Goal: Task Accomplishment & Management: Manage account settings

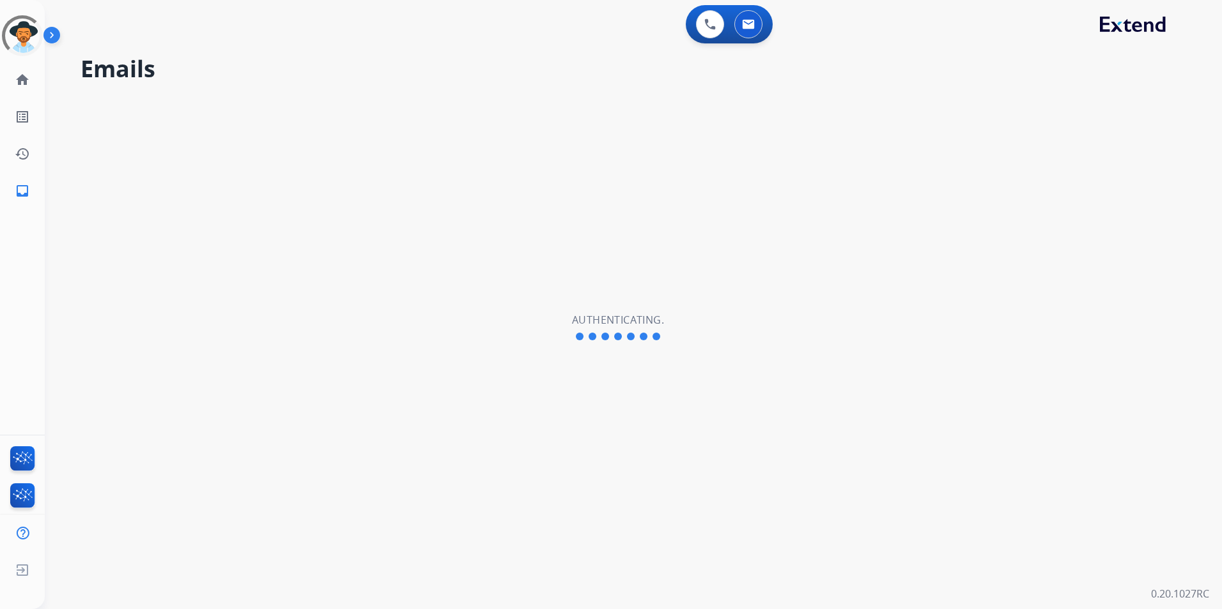
select select "**********"
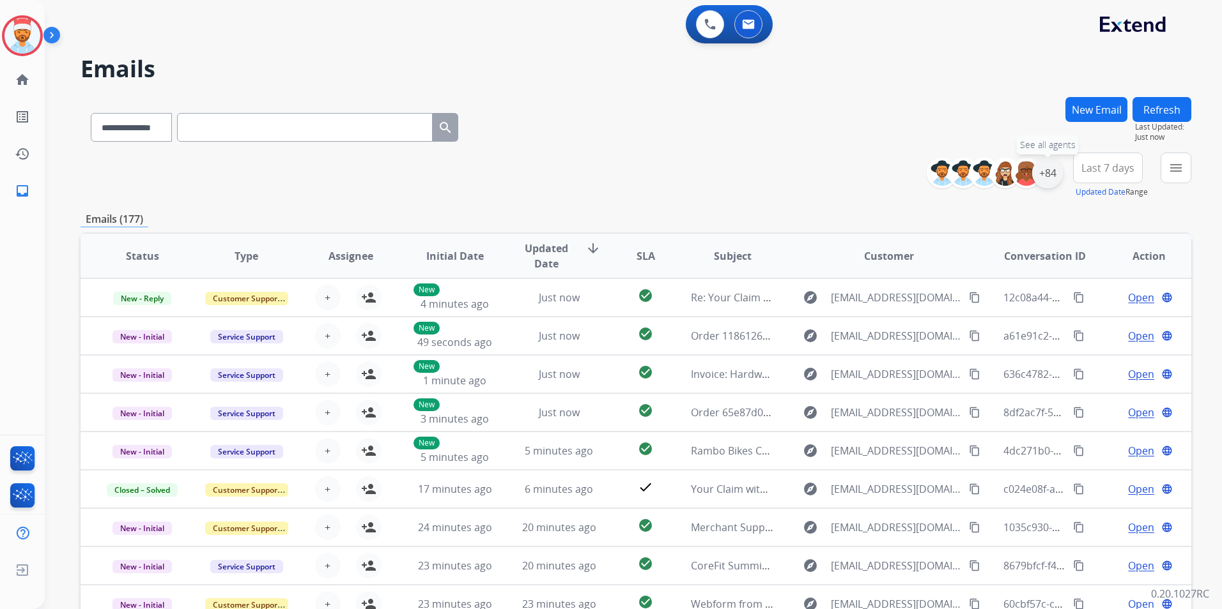
click at [1048, 171] on div "+84" at bounding box center [1047, 173] width 31 height 31
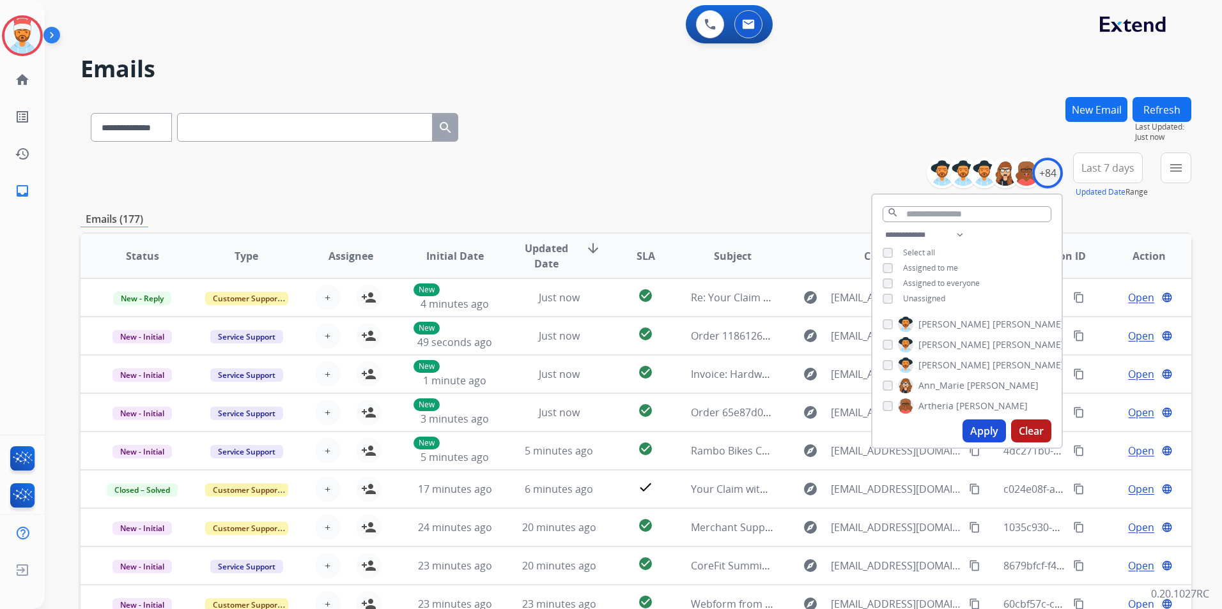
click at [974, 431] on button "Apply" at bounding box center [983, 431] width 43 height 23
click at [1112, 169] on span "Last 7 days" at bounding box center [1107, 167] width 53 height 5
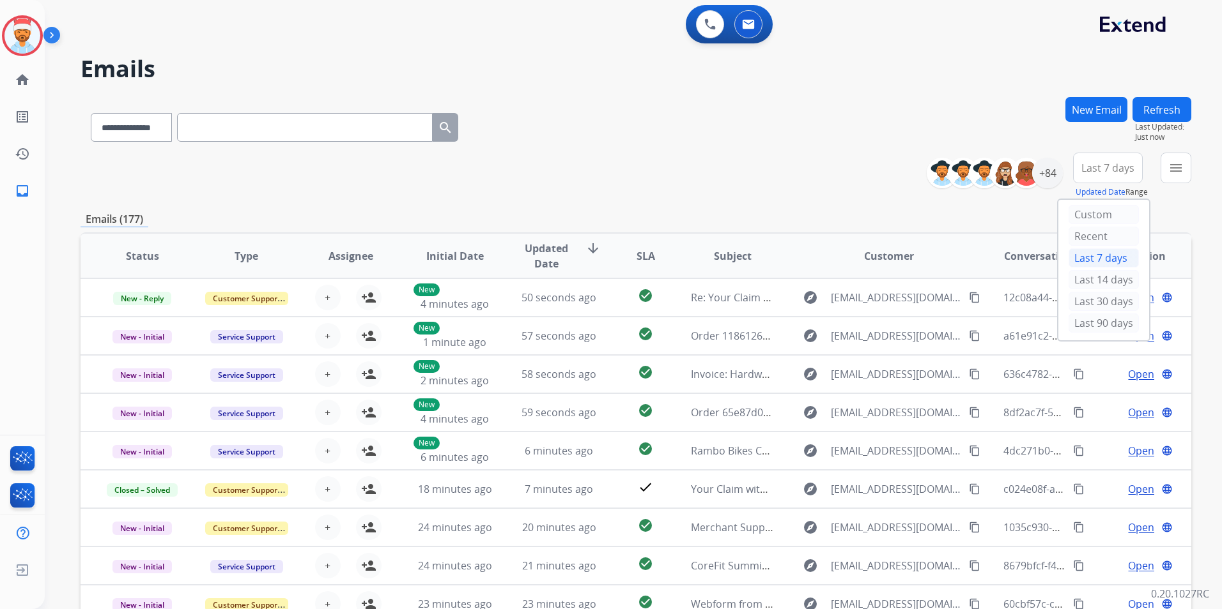
drag, startPoint x: 1100, startPoint y: 326, endPoint x: 1135, endPoint y: 312, distance: 37.8
click at [1099, 324] on div "Last 90 days" at bounding box center [1103, 323] width 70 height 19
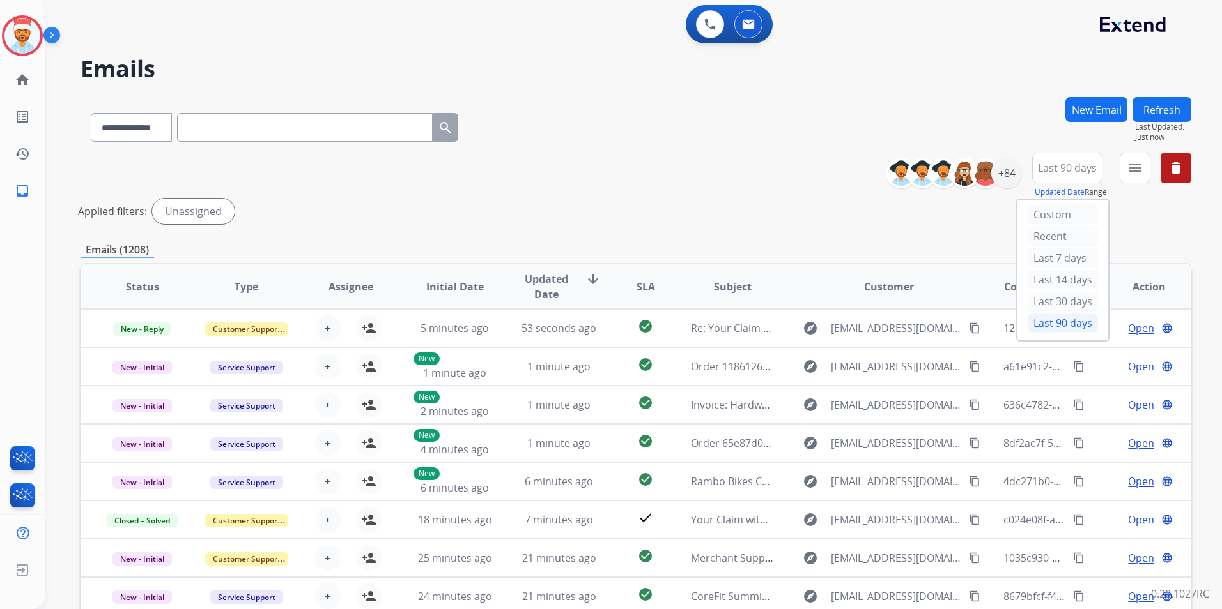
click at [1148, 243] on div "Emails (1208)" at bounding box center [635, 250] width 1110 height 16
click at [1131, 181] on button "menu" at bounding box center [1134, 168] width 31 height 31
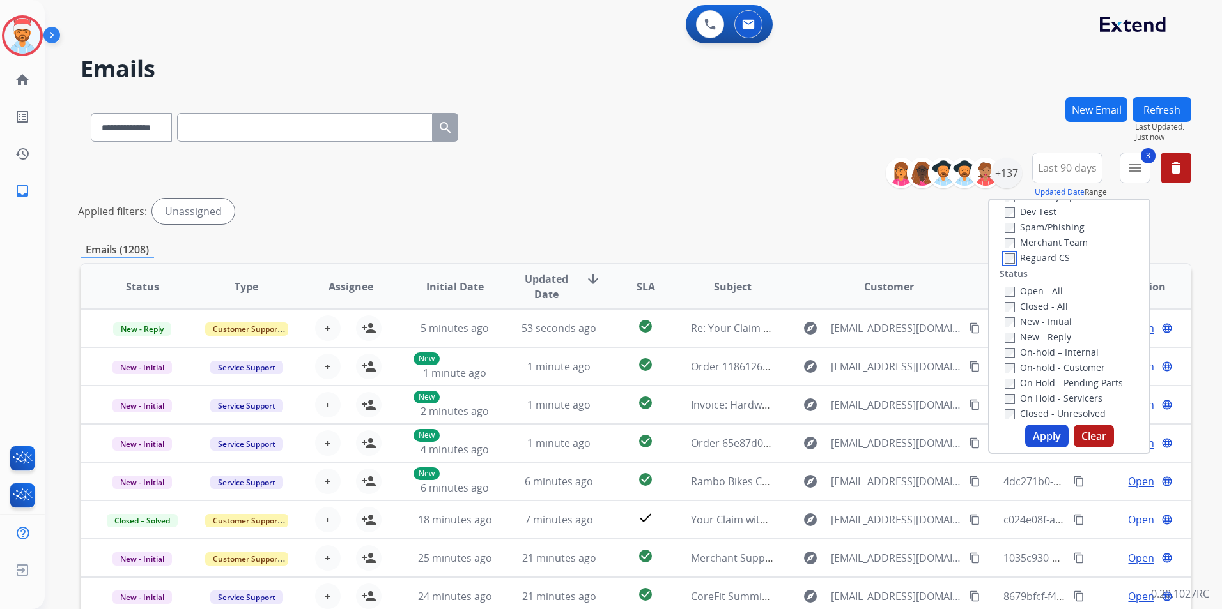
scroll to position [128, 0]
click at [1043, 438] on button "Apply" at bounding box center [1046, 436] width 43 height 23
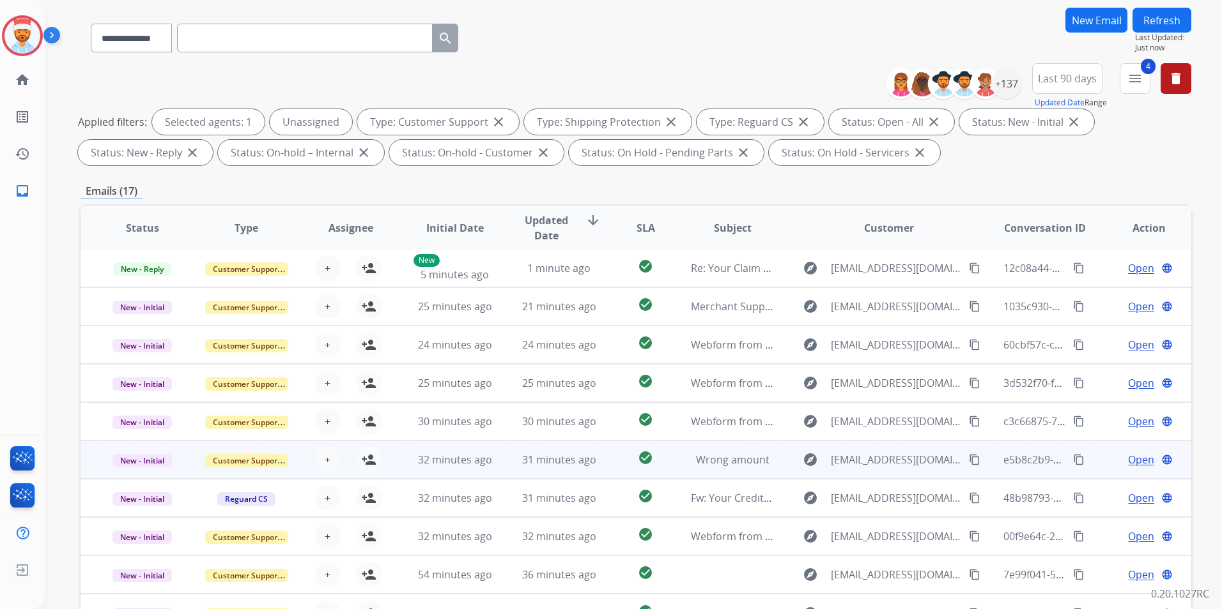
scroll to position [179, 0]
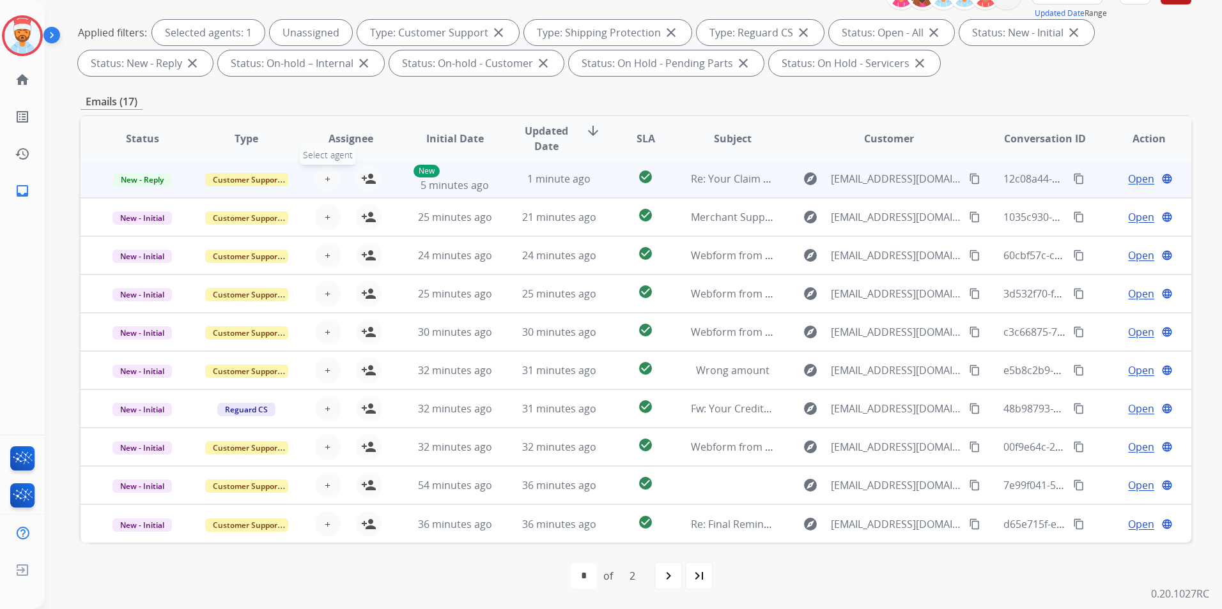
click at [326, 181] on span "+" at bounding box center [328, 178] width 6 height 15
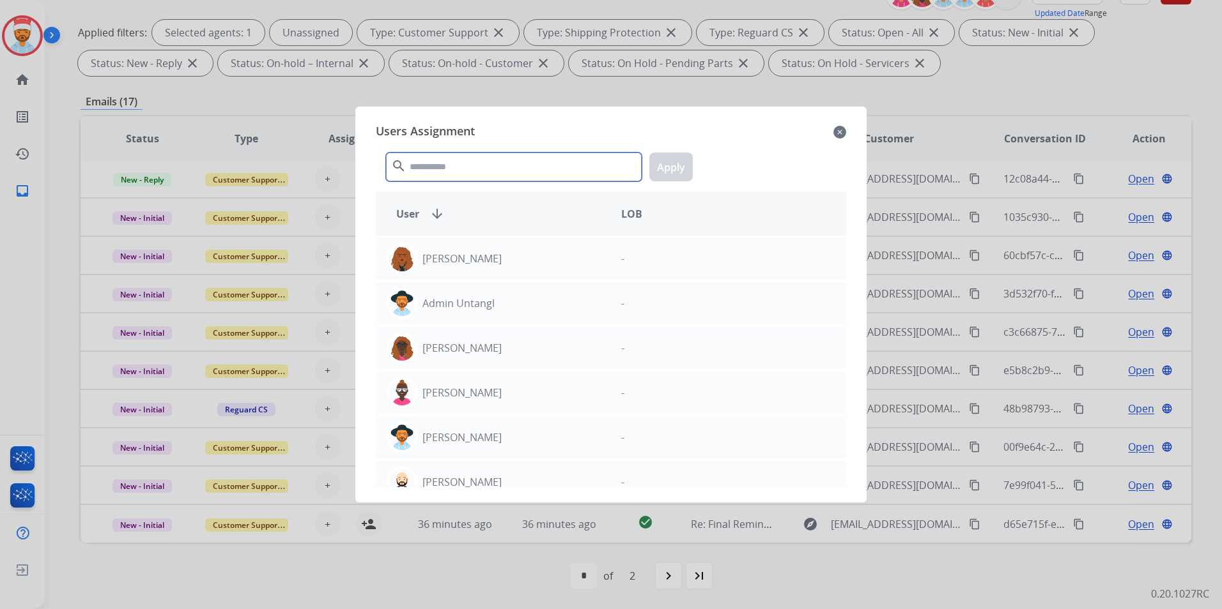
click at [453, 169] on input "text" at bounding box center [514, 167] width 256 height 29
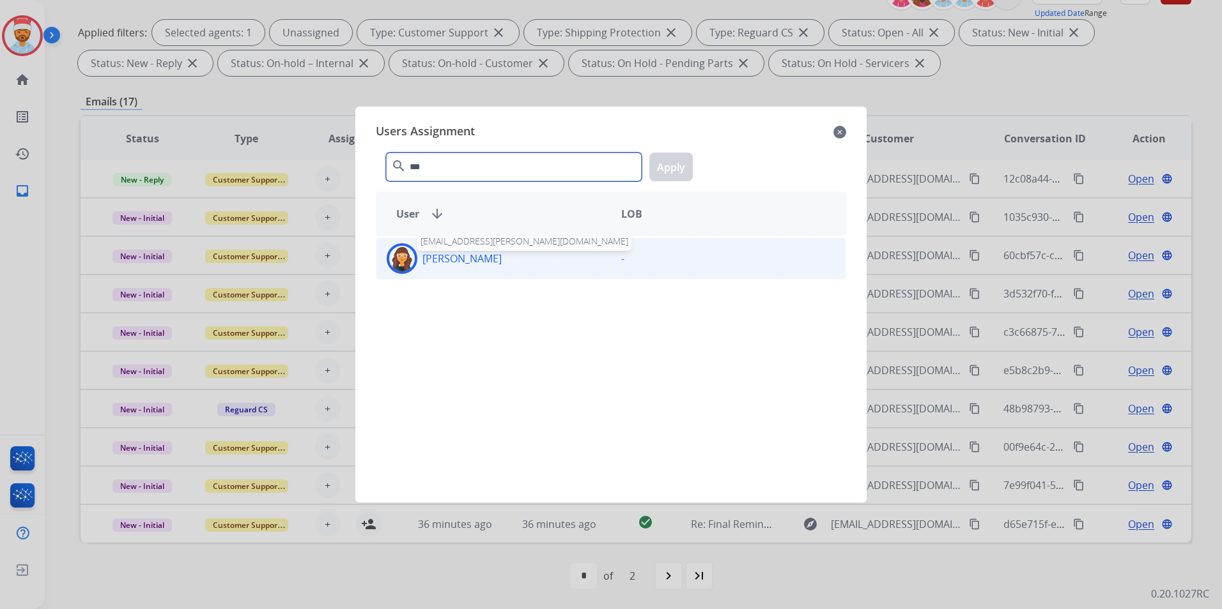
type input "***"
click at [435, 256] on p "[PERSON_NAME]" at bounding box center [461, 258] width 79 height 15
click at [667, 174] on button "Apply" at bounding box center [670, 167] width 43 height 29
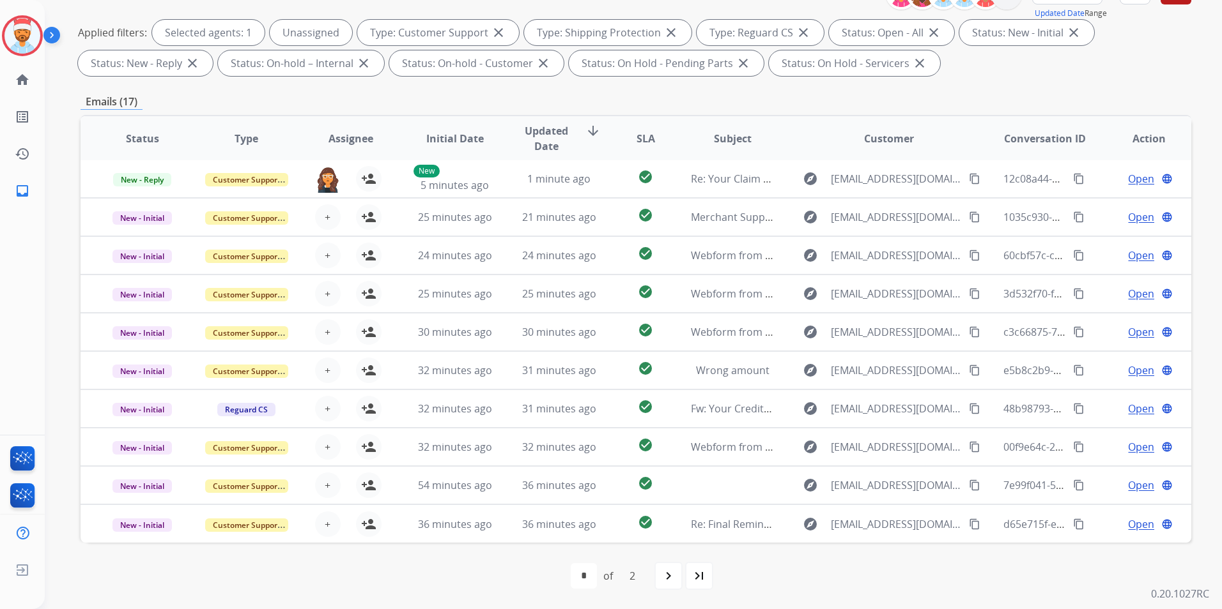
click at [643, 138] on span "SLA" at bounding box center [645, 138] width 19 height 15
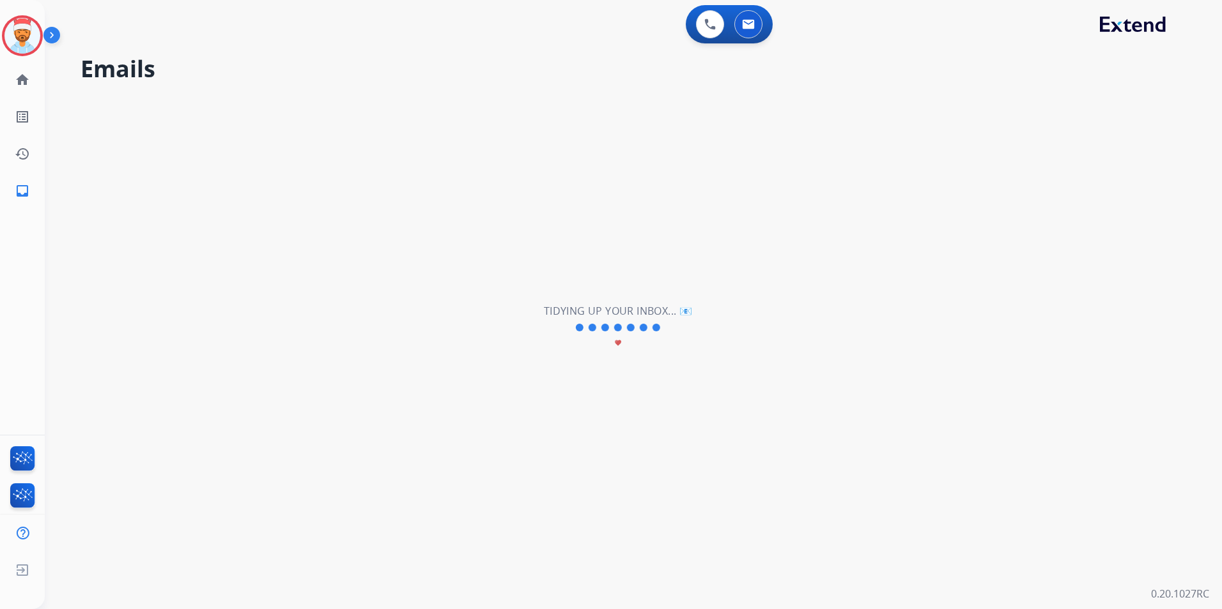
scroll to position [0, 0]
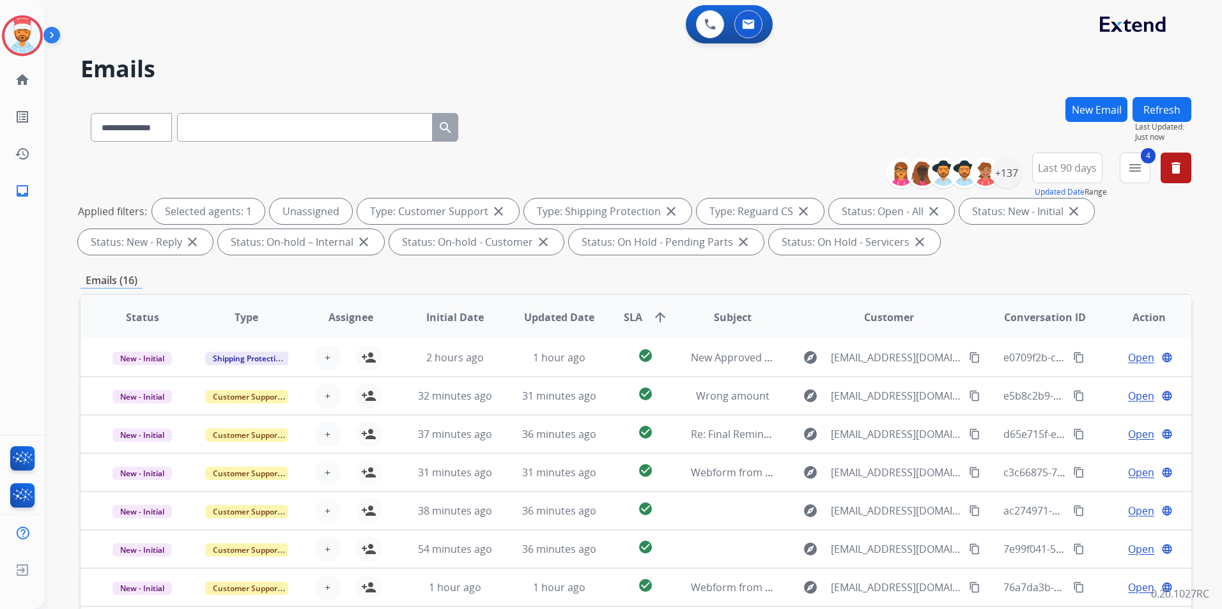
click at [631, 325] on span "SLA" at bounding box center [633, 317] width 19 height 15
click at [627, 312] on span "SLA" at bounding box center [633, 317] width 19 height 15
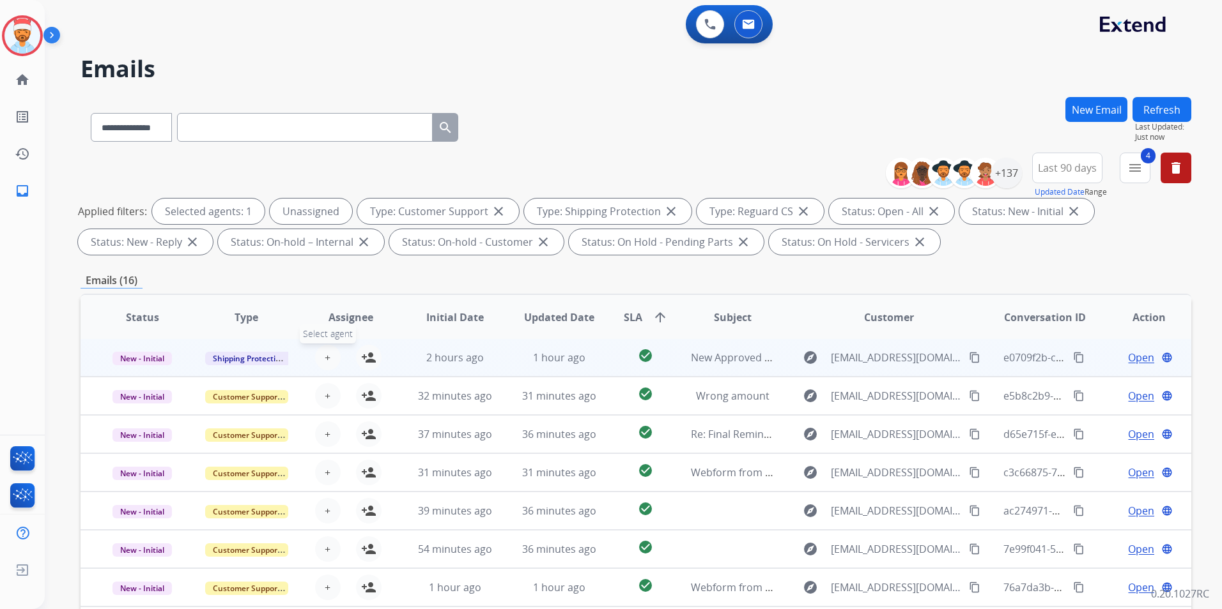
click at [327, 355] on span "+" at bounding box center [328, 357] width 6 height 15
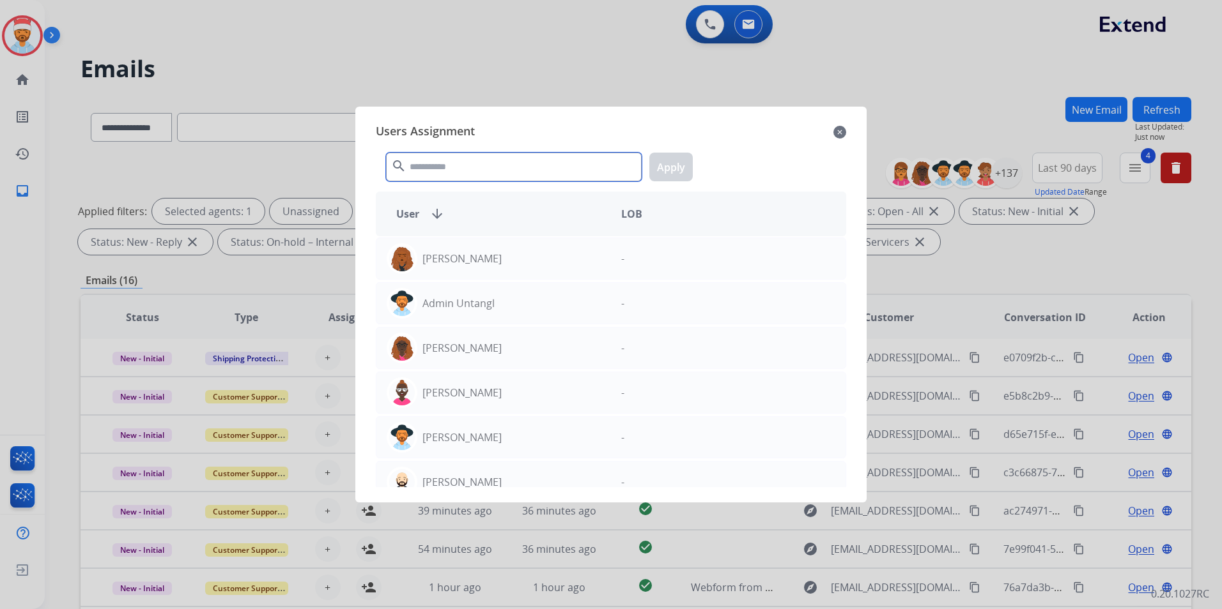
click at [452, 173] on input "text" at bounding box center [514, 167] width 256 height 29
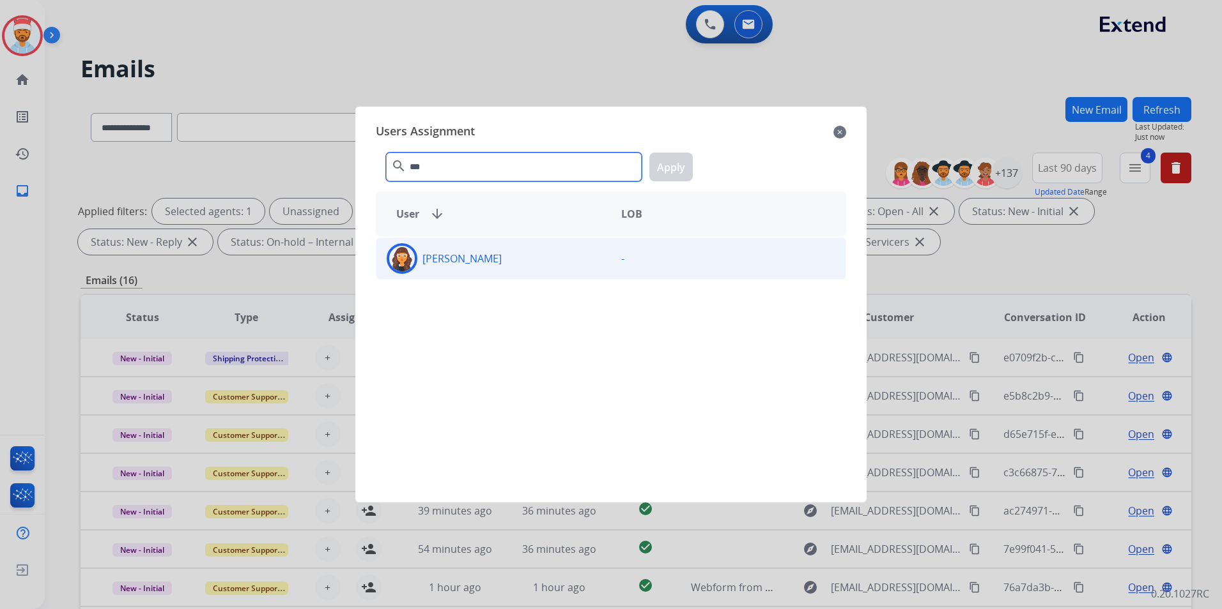
type input "***"
click at [420, 248] on div "[PERSON_NAME]" at bounding box center [493, 258] width 234 height 31
click at [663, 168] on button "Apply" at bounding box center [670, 167] width 43 height 29
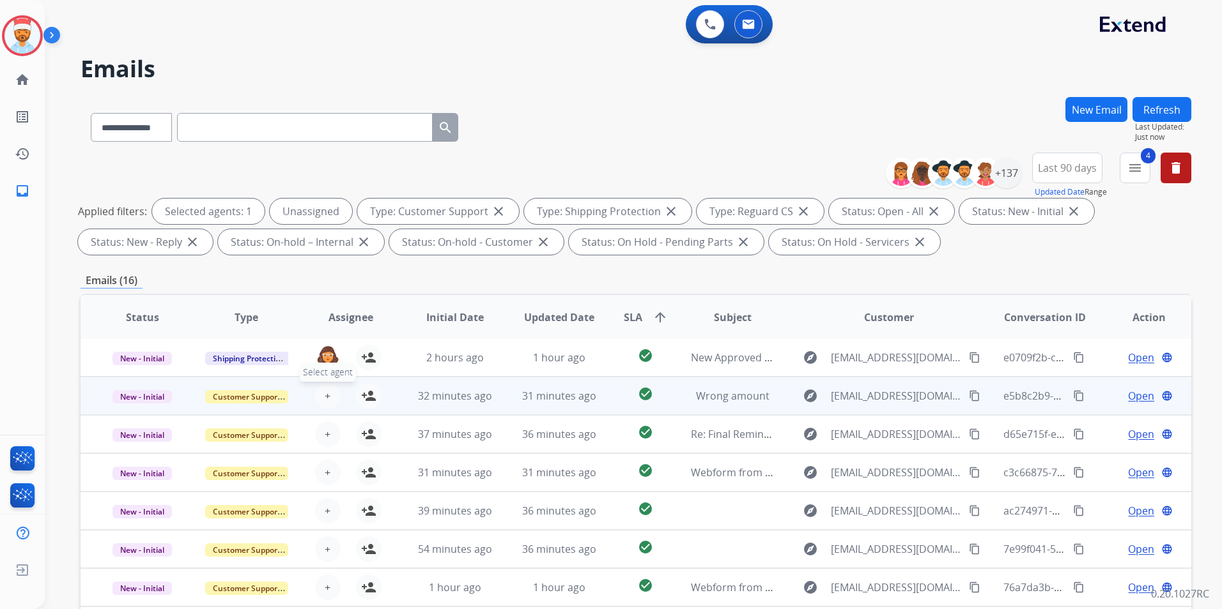
click at [329, 402] on button "+ Select agent" at bounding box center [328, 396] width 26 height 26
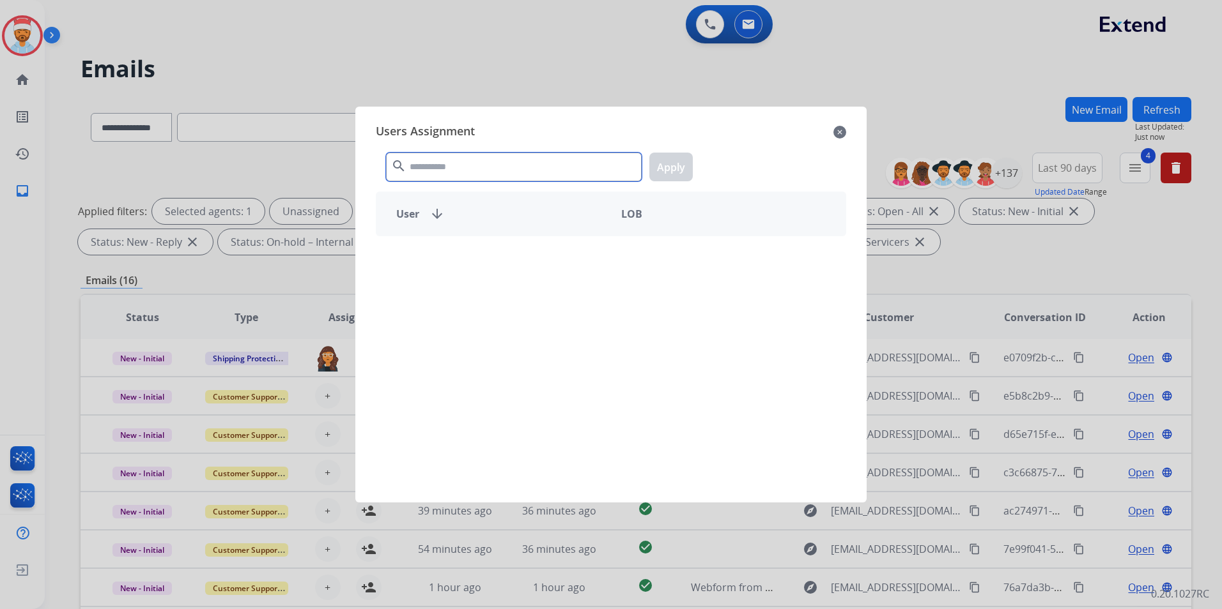
click at [455, 170] on input "text" at bounding box center [514, 167] width 256 height 29
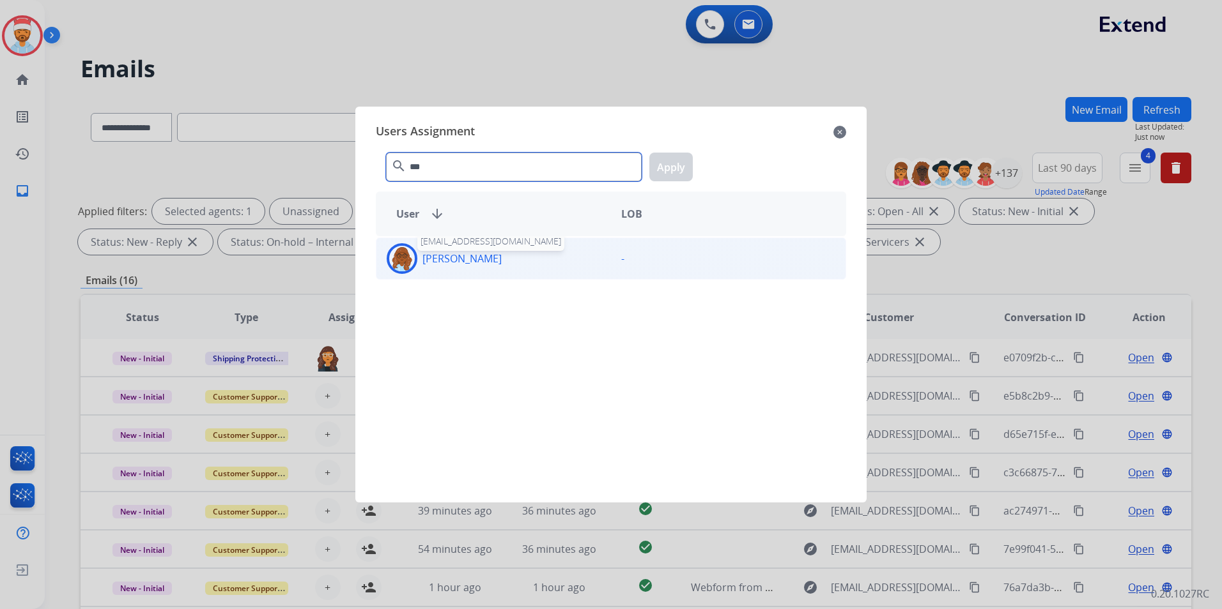
type input "***"
click at [443, 263] on p "[PERSON_NAME]" at bounding box center [461, 258] width 79 height 15
click at [674, 174] on button "Apply" at bounding box center [670, 167] width 43 height 29
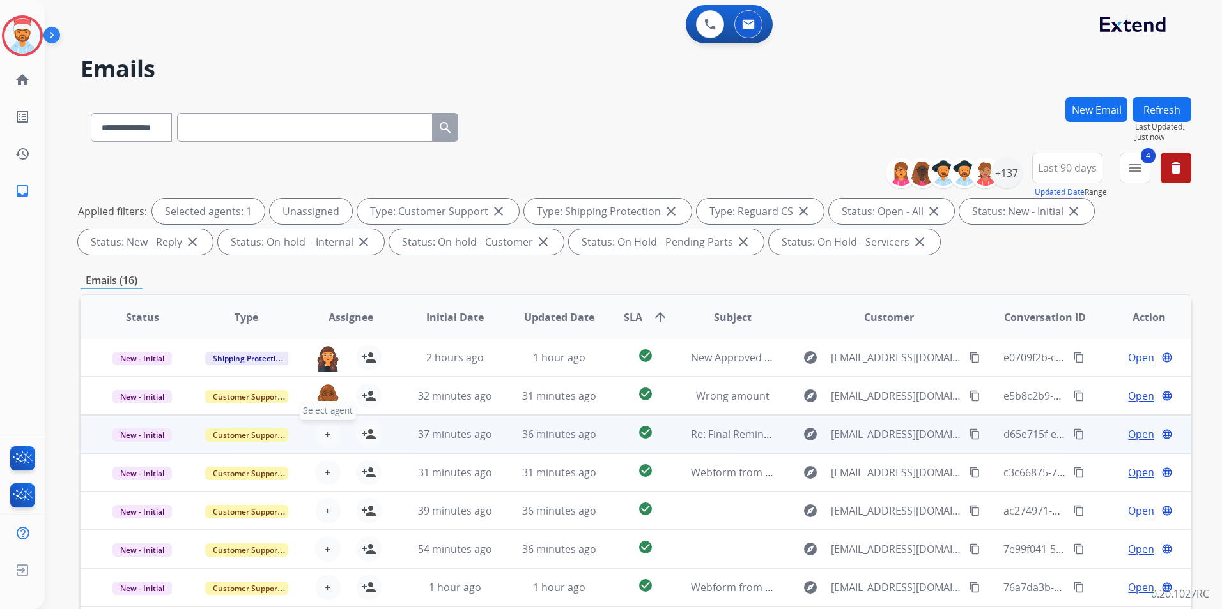
click at [326, 433] on span "+" at bounding box center [328, 434] width 6 height 15
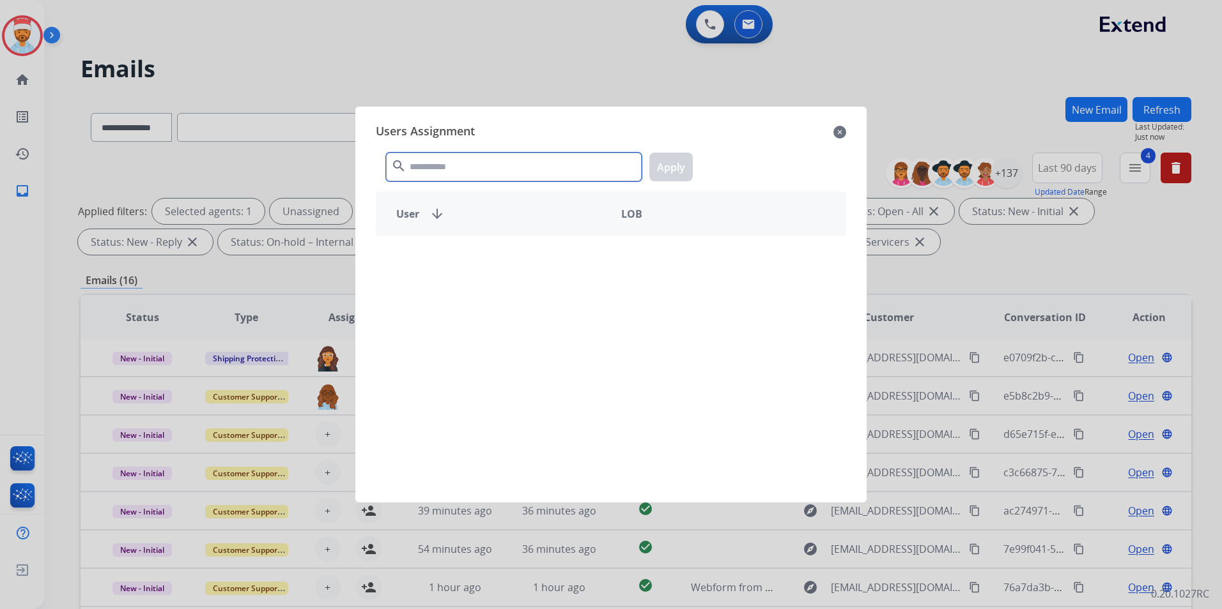
click at [475, 173] on input "text" at bounding box center [514, 167] width 256 height 29
type input "***"
click at [373, 247] on div "Users Assignment close *** search Apply User arrow_downward LOB [PERSON_NAME] -" at bounding box center [610, 305] width 491 height 376
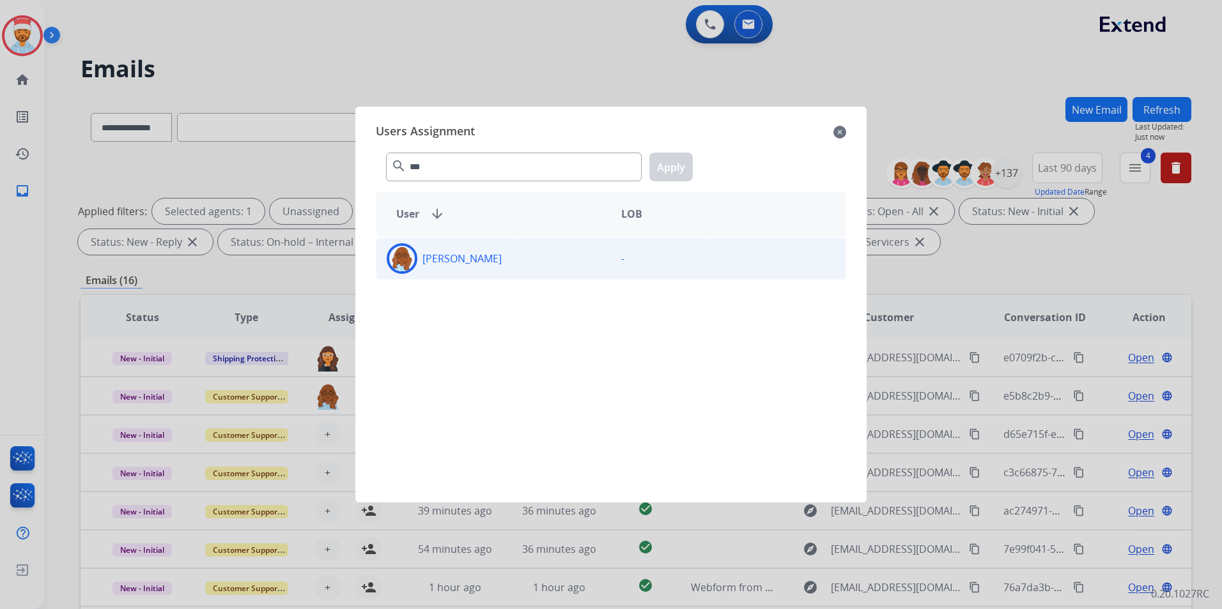
click at [418, 259] on div "[PERSON_NAME]" at bounding box center [493, 258] width 234 height 31
click at [659, 169] on button "Apply" at bounding box center [670, 167] width 43 height 29
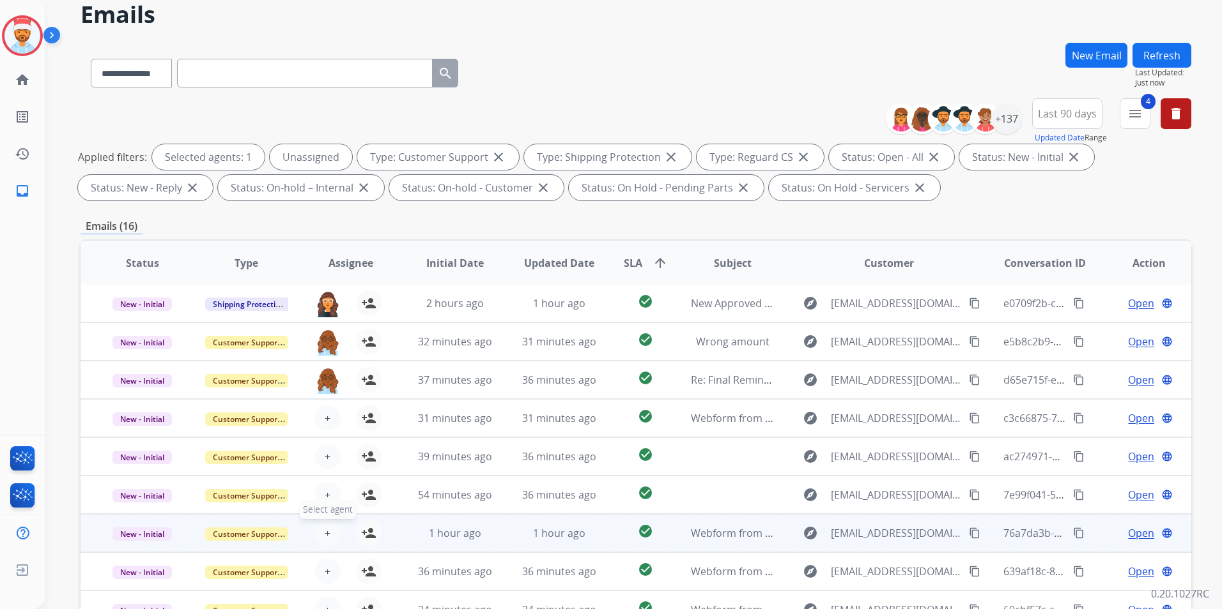
scroll to position [128, 0]
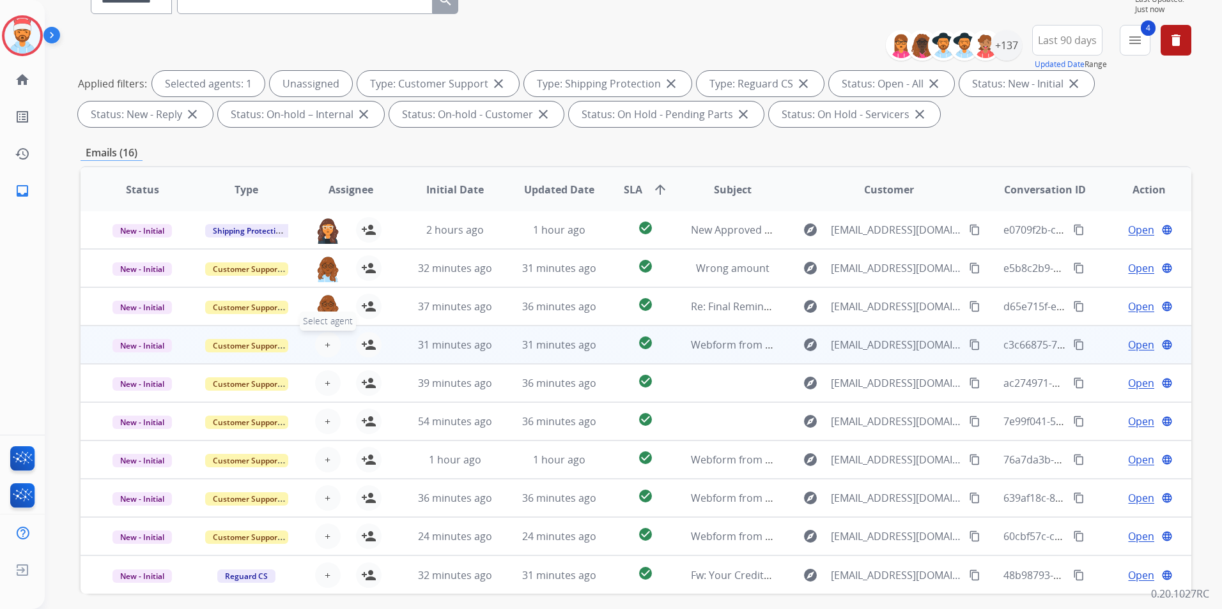
click at [318, 343] on button "+ Select agent" at bounding box center [328, 345] width 26 height 26
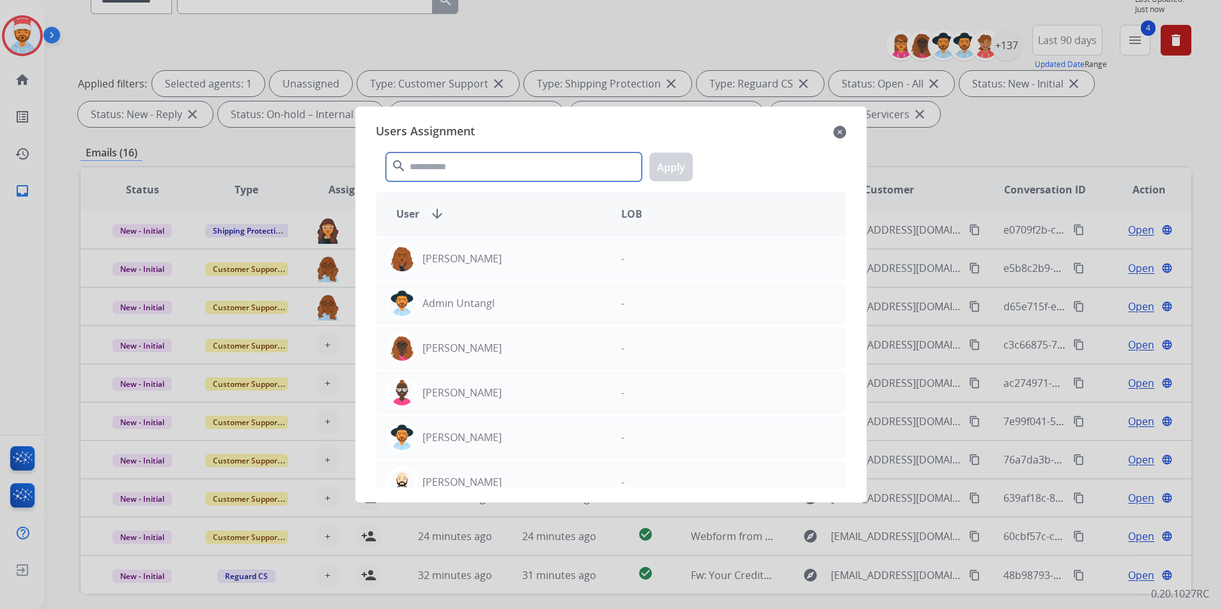
click at [471, 178] on input "text" at bounding box center [514, 167] width 256 height 29
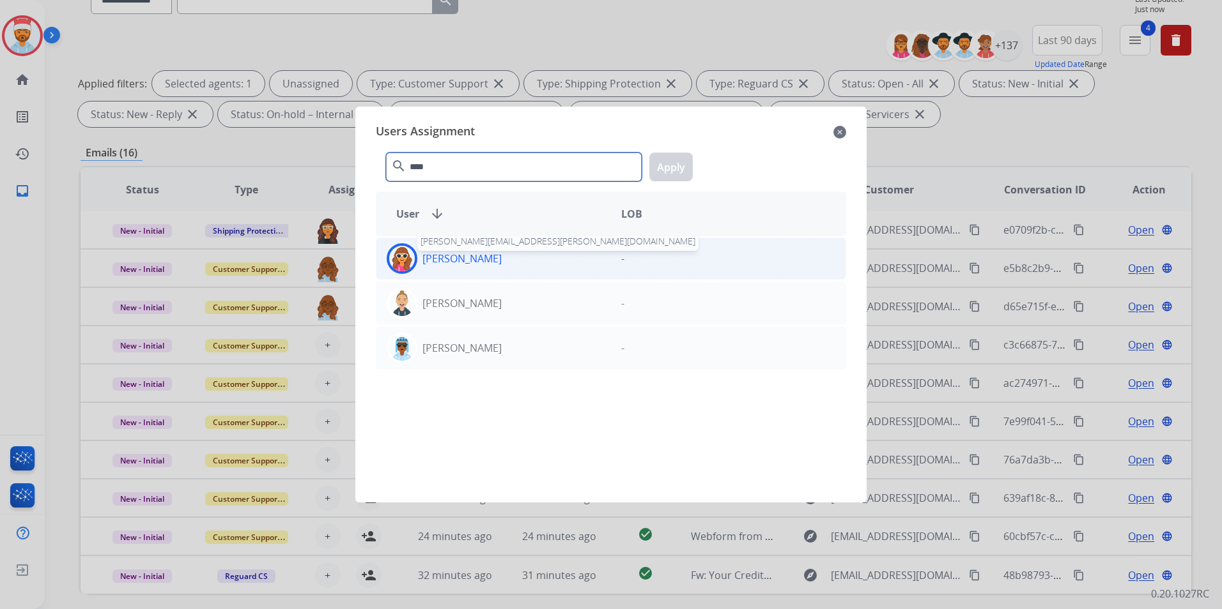
type input "****"
click at [445, 264] on p "[PERSON_NAME]" at bounding box center [461, 258] width 79 height 15
click at [680, 167] on button "Apply" at bounding box center [670, 167] width 43 height 29
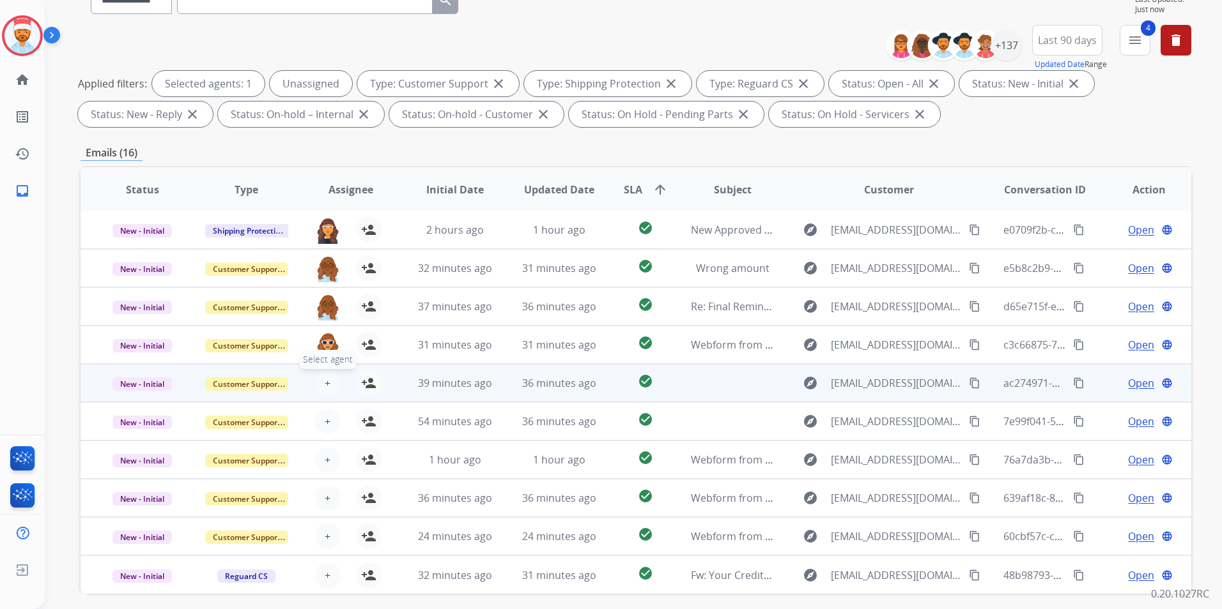
click at [329, 379] on button "+ Select agent" at bounding box center [328, 384] width 26 height 26
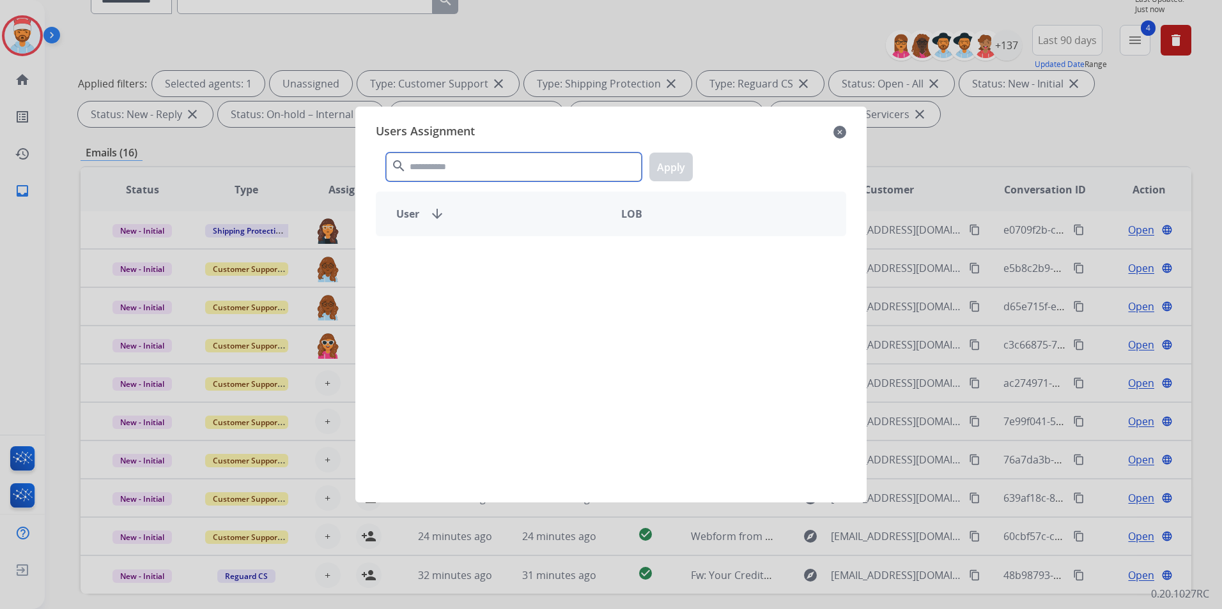
click at [436, 169] on input "text" at bounding box center [514, 167] width 256 height 29
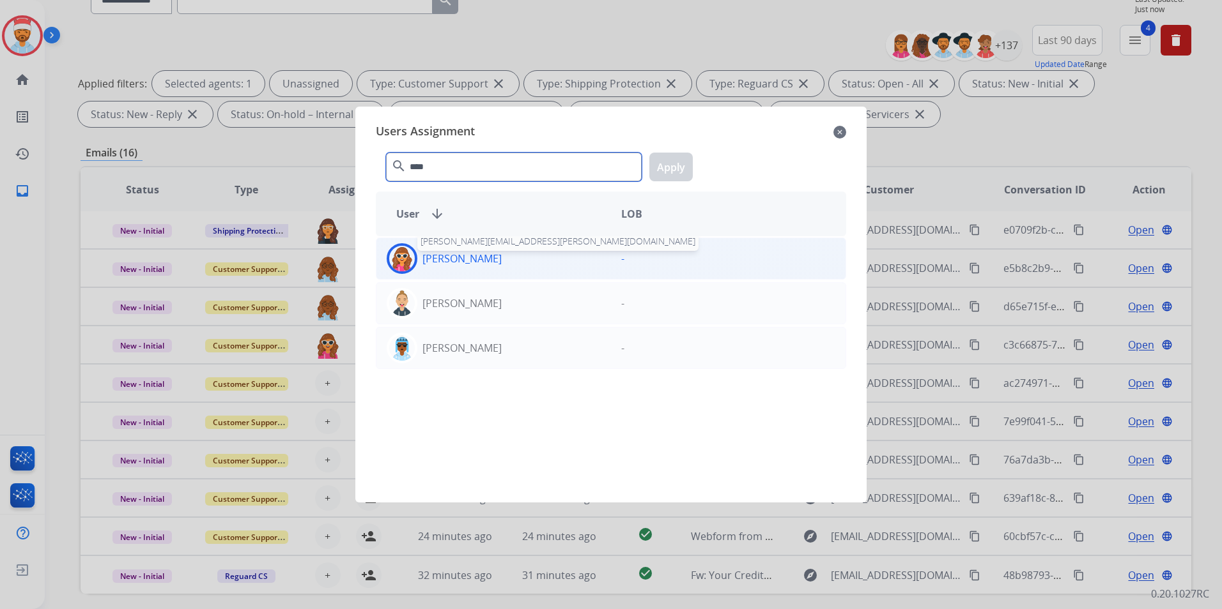
type input "****"
click at [450, 259] on p "[PERSON_NAME]" at bounding box center [461, 258] width 79 height 15
click at [672, 165] on button "Apply" at bounding box center [670, 167] width 43 height 29
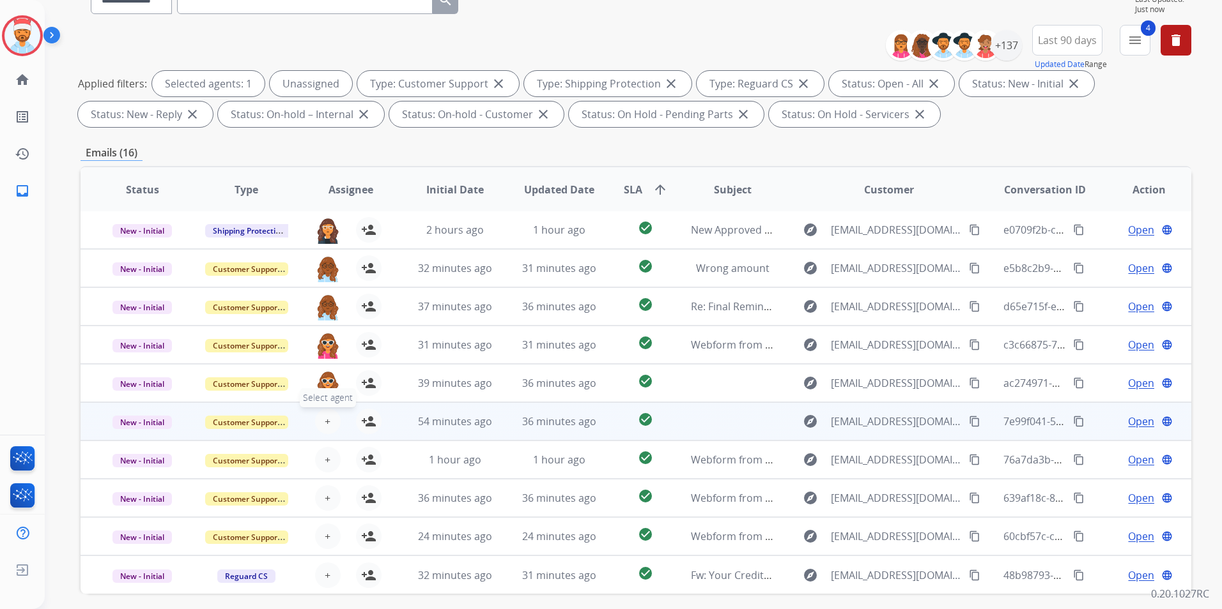
click at [325, 417] on span "+" at bounding box center [328, 421] width 6 height 15
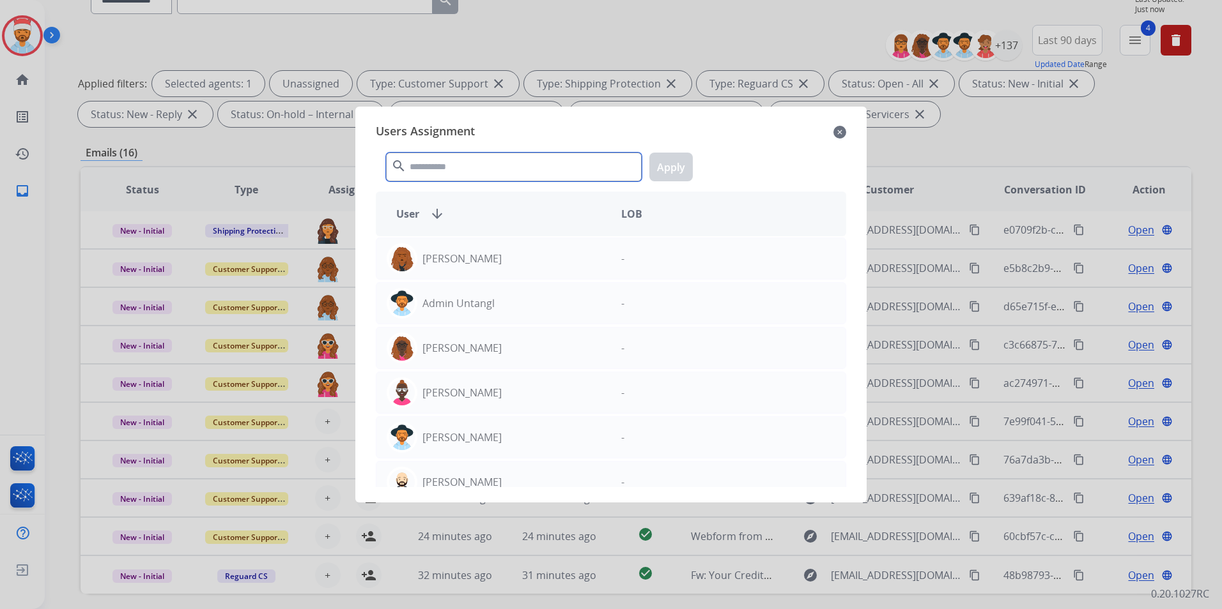
click at [452, 167] on input "text" at bounding box center [514, 167] width 256 height 29
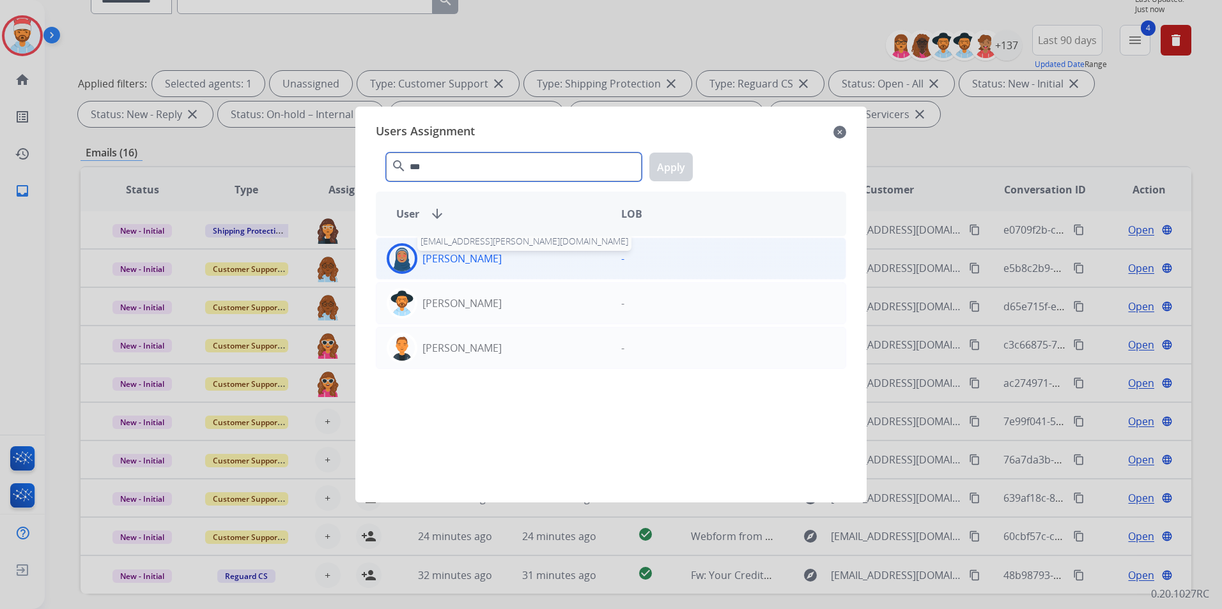
type input "***"
click at [451, 257] on p "[PERSON_NAME]" at bounding box center [461, 258] width 79 height 15
click at [676, 167] on button "Apply" at bounding box center [670, 167] width 43 height 29
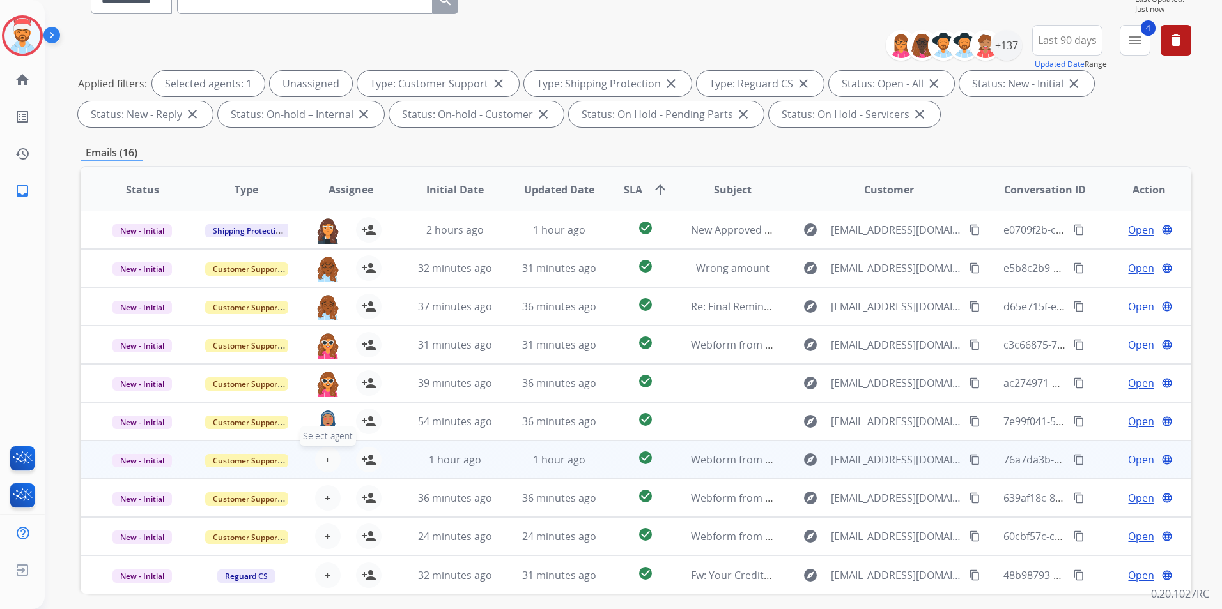
click at [329, 457] on button "+ Select agent" at bounding box center [328, 460] width 26 height 26
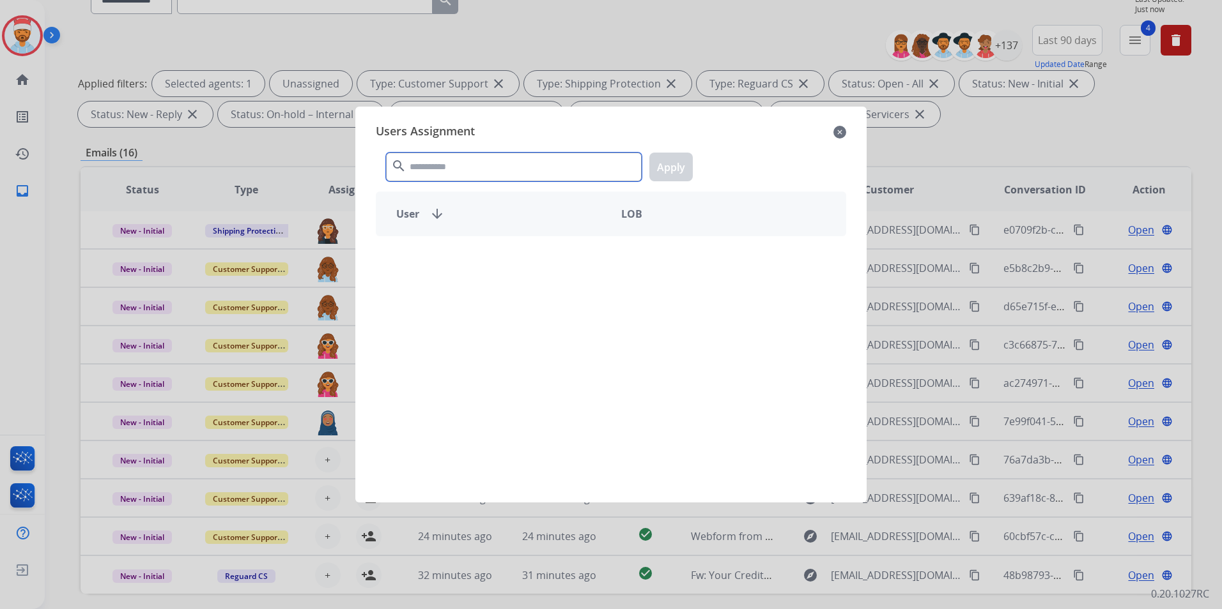
click at [470, 169] on input "text" at bounding box center [514, 167] width 256 height 29
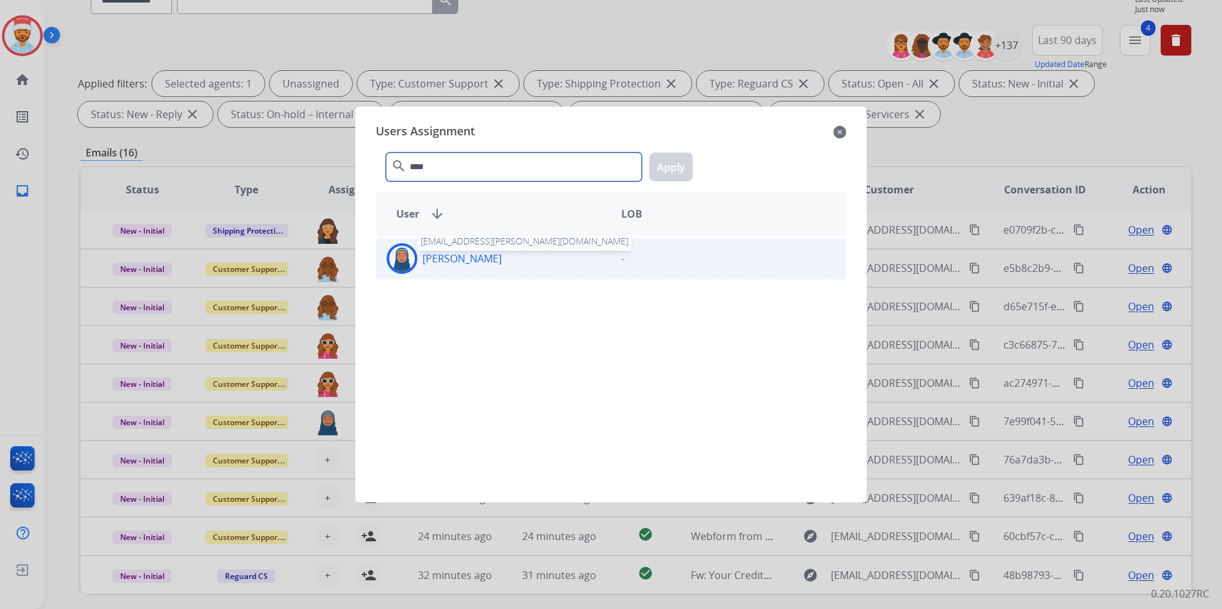
type input "****"
click at [443, 261] on p "[PERSON_NAME]" at bounding box center [461, 258] width 79 height 15
click at [670, 171] on button "Apply" at bounding box center [670, 167] width 43 height 29
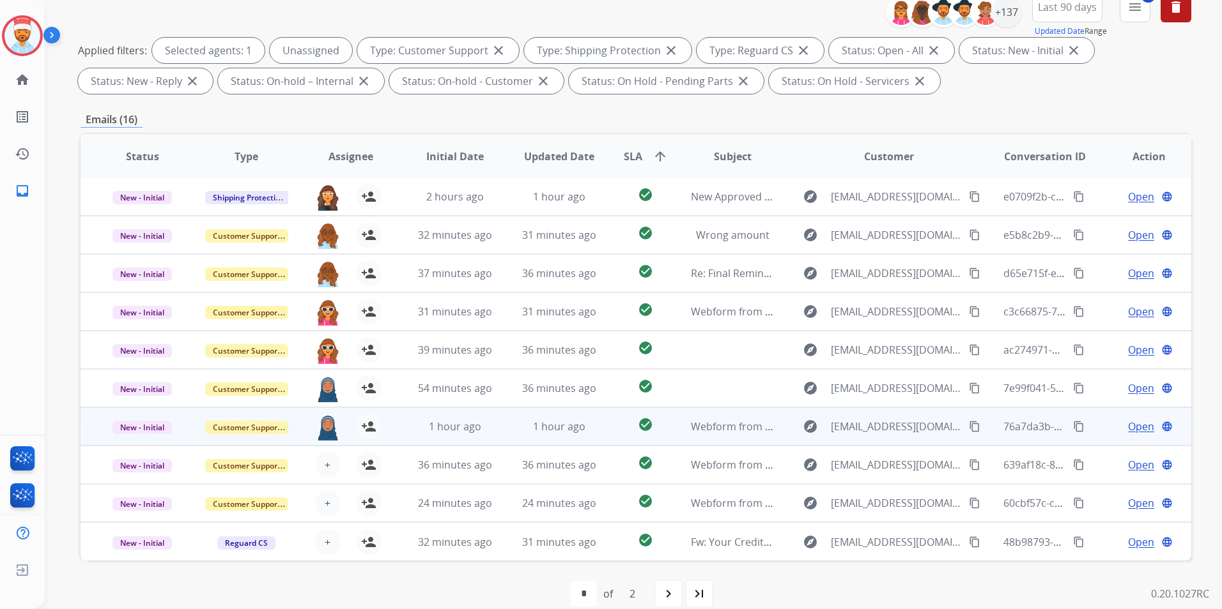
scroll to position [179, 0]
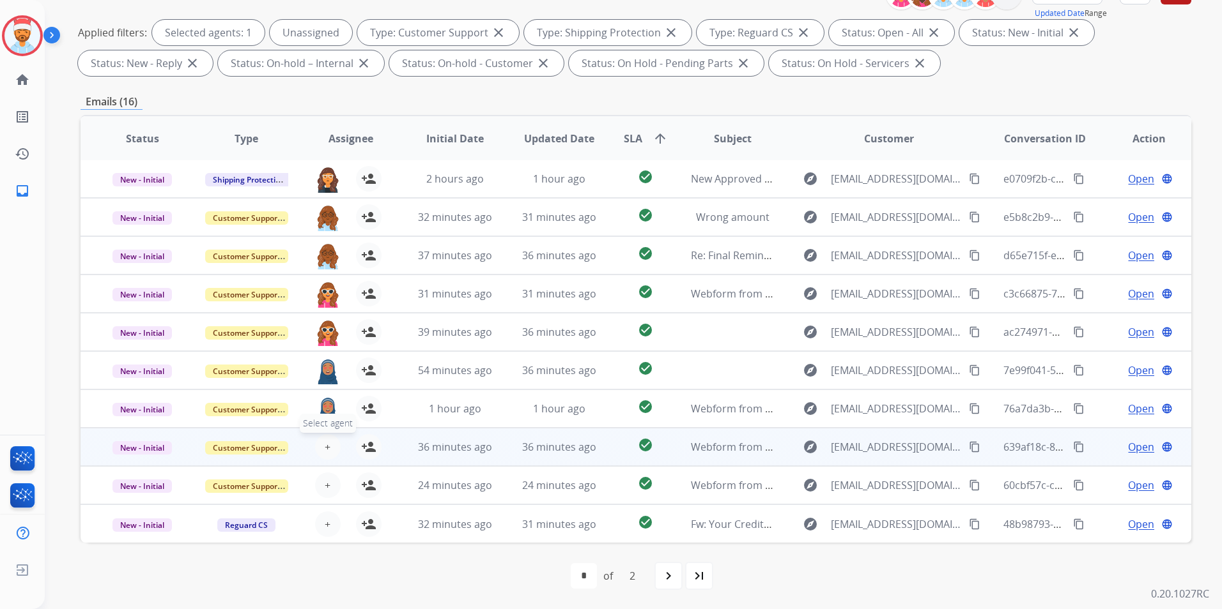
click at [325, 452] on span "+" at bounding box center [328, 447] width 6 height 15
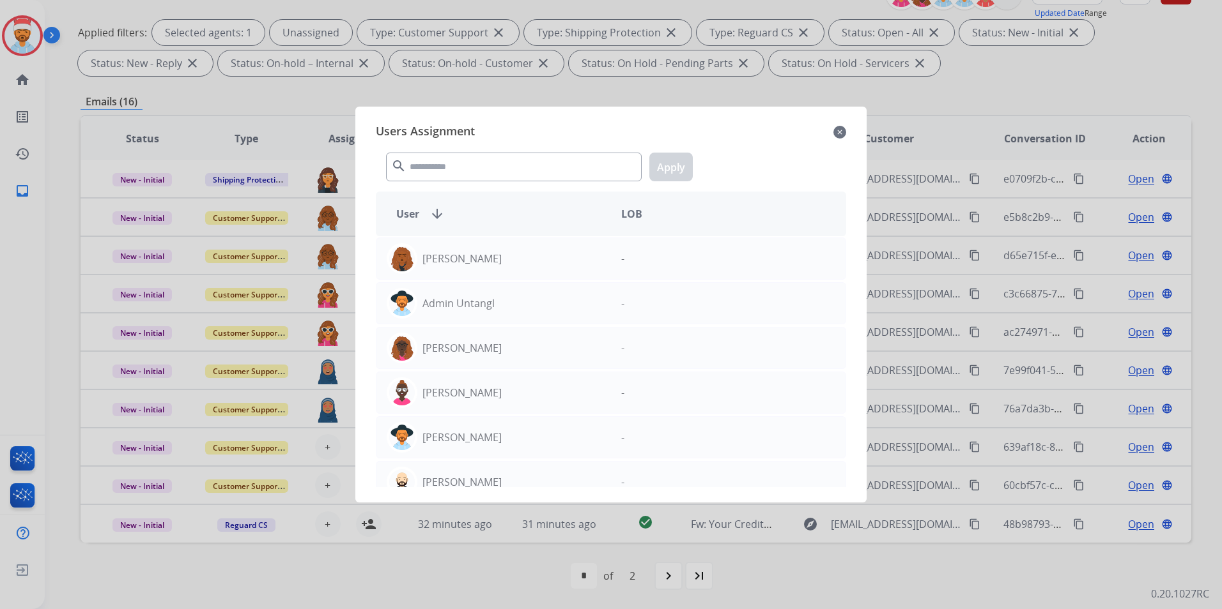
click at [839, 129] on mat-icon "close" at bounding box center [839, 132] width 13 height 15
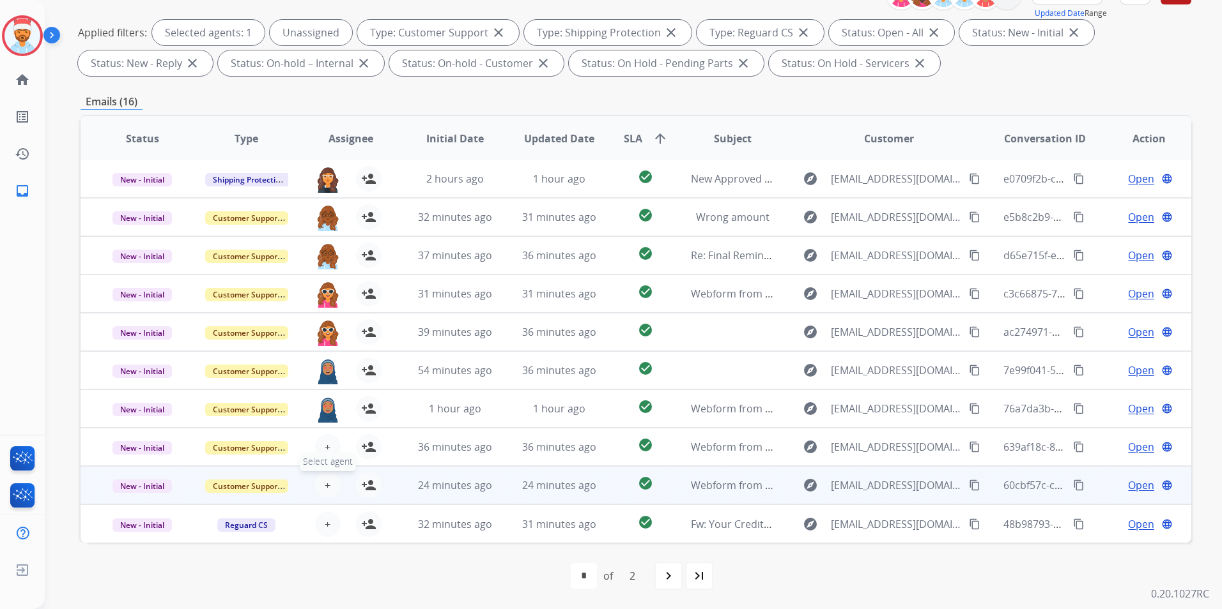
click at [328, 454] on span "Select agent" at bounding box center [328, 461] width 56 height 19
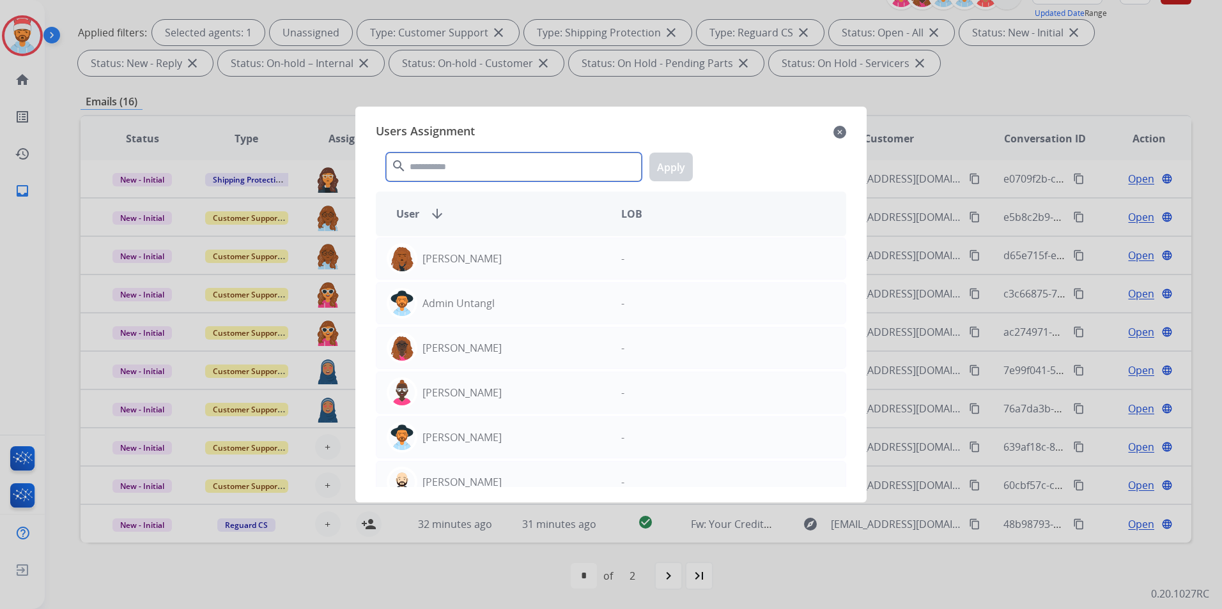
click at [522, 166] on input "text" at bounding box center [514, 167] width 256 height 29
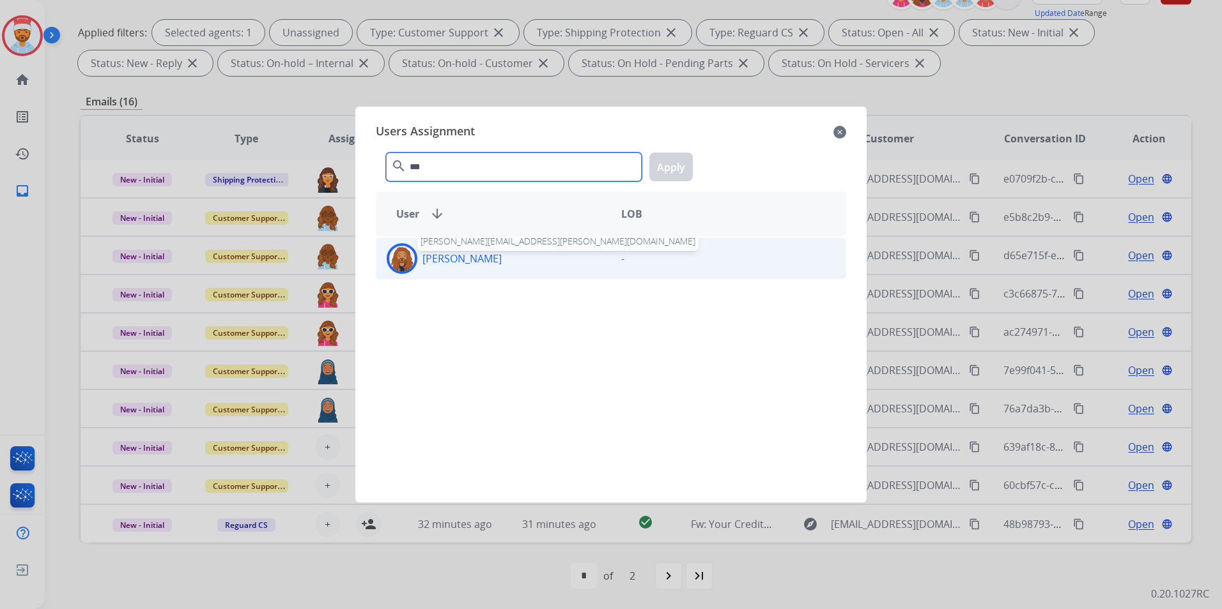
type input "***"
click at [487, 254] on p "[PERSON_NAME]" at bounding box center [461, 258] width 79 height 15
click at [676, 166] on button "Apply" at bounding box center [670, 167] width 43 height 29
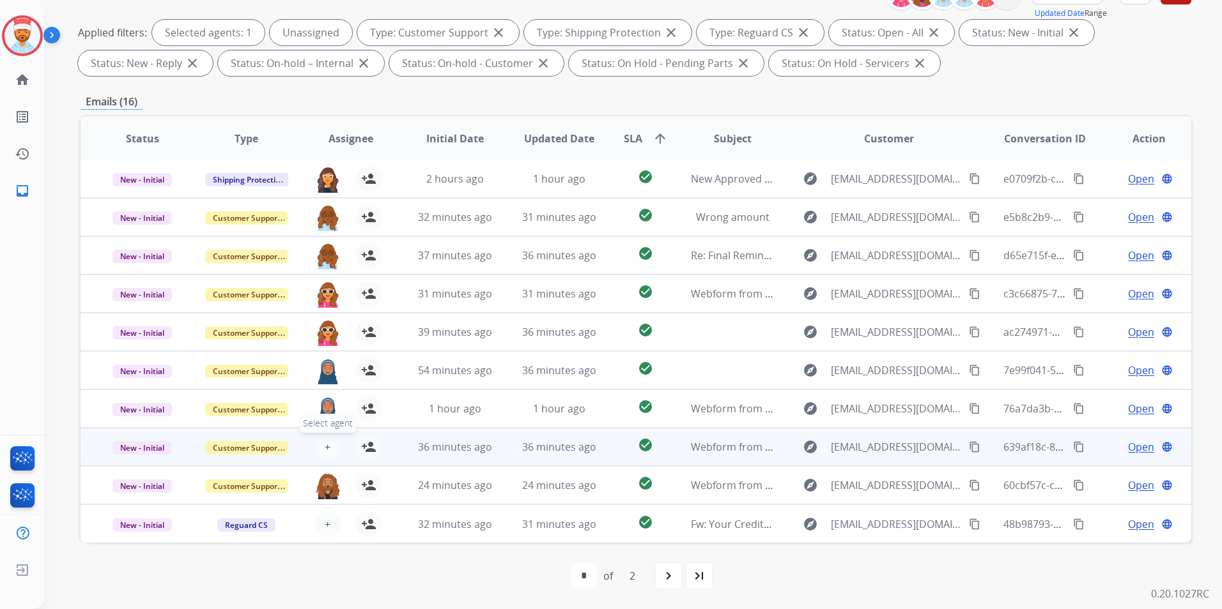
click at [325, 449] on span "+" at bounding box center [328, 447] width 6 height 15
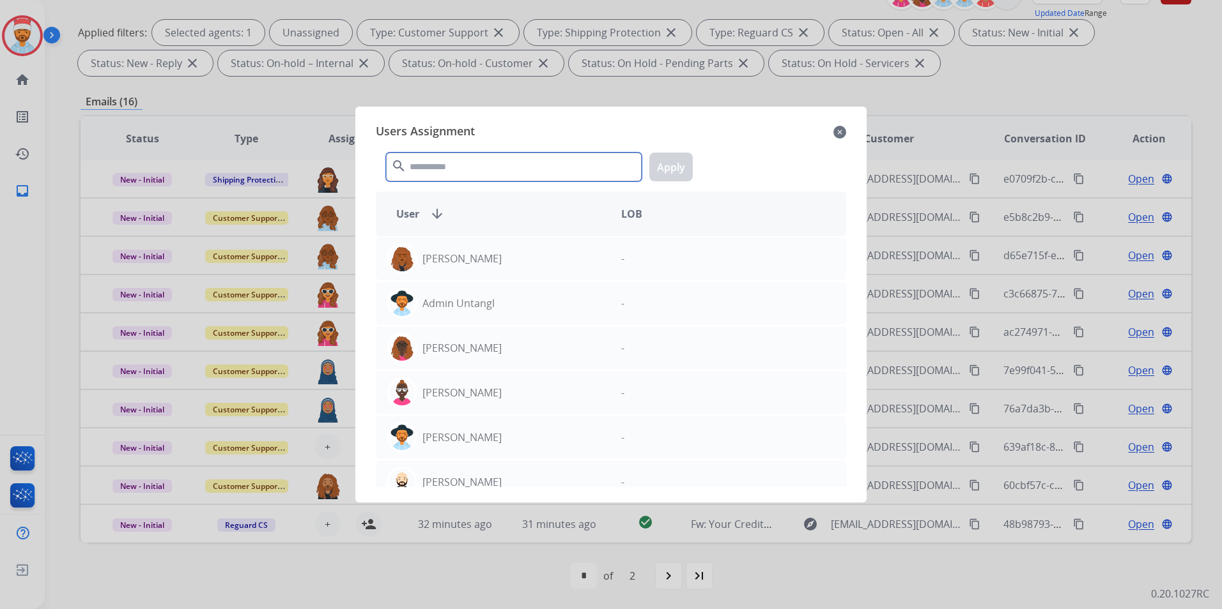
click at [486, 169] on input "text" at bounding box center [514, 167] width 256 height 29
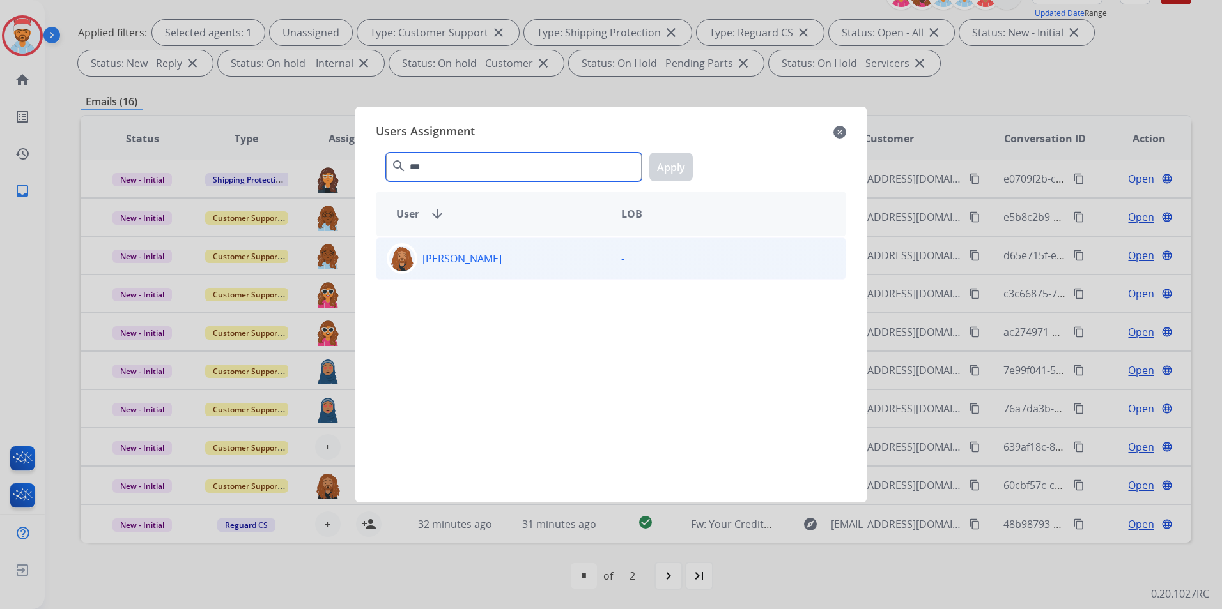
type input "***"
click at [457, 257] on p "[PERSON_NAME]" at bounding box center [461, 258] width 79 height 15
click at [670, 168] on button "Apply" at bounding box center [670, 167] width 43 height 29
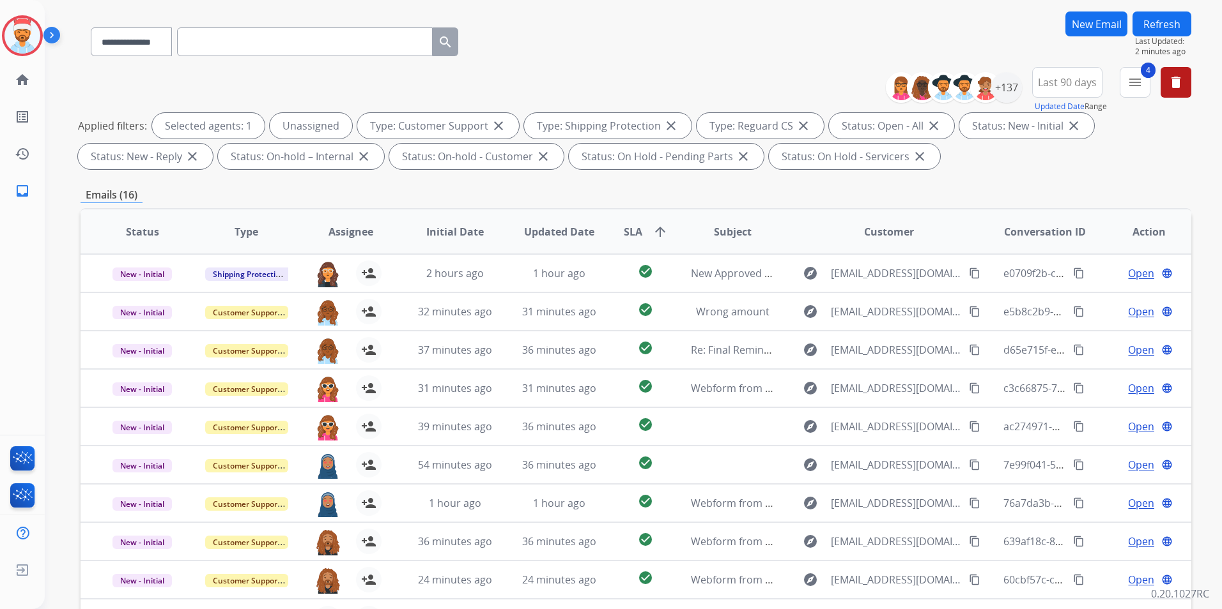
scroll to position [0, 0]
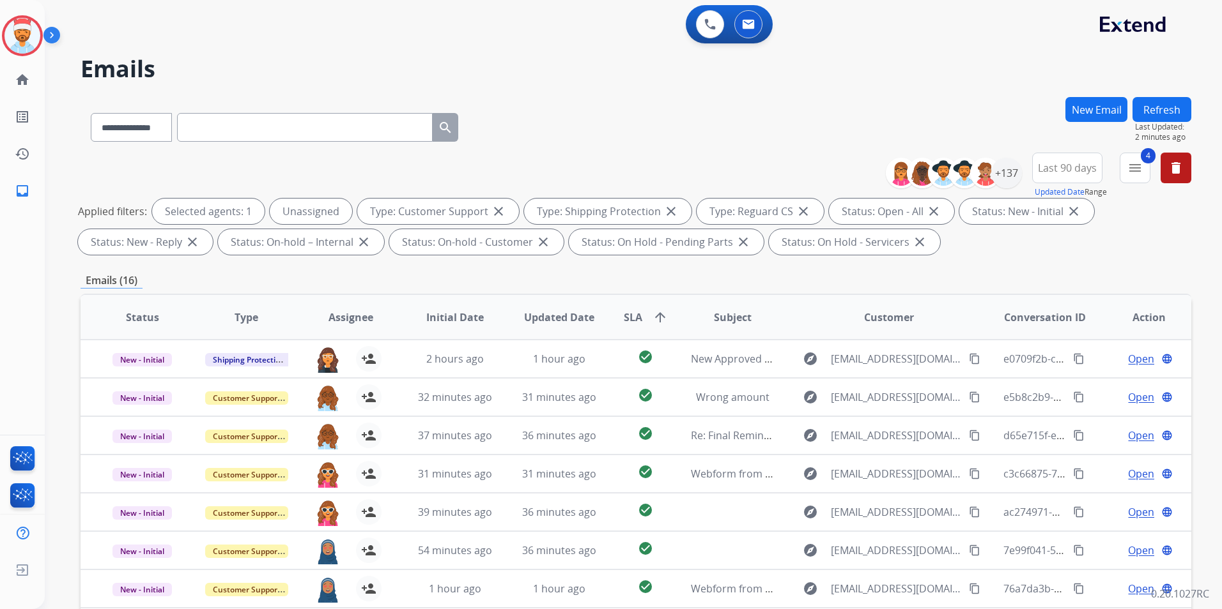
drag, startPoint x: 1157, startPoint y: 107, endPoint x: 1154, endPoint y: 118, distance: 11.3
click at [1157, 107] on button "Refresh" at bounding box center [1161, 109] width 59 height 25
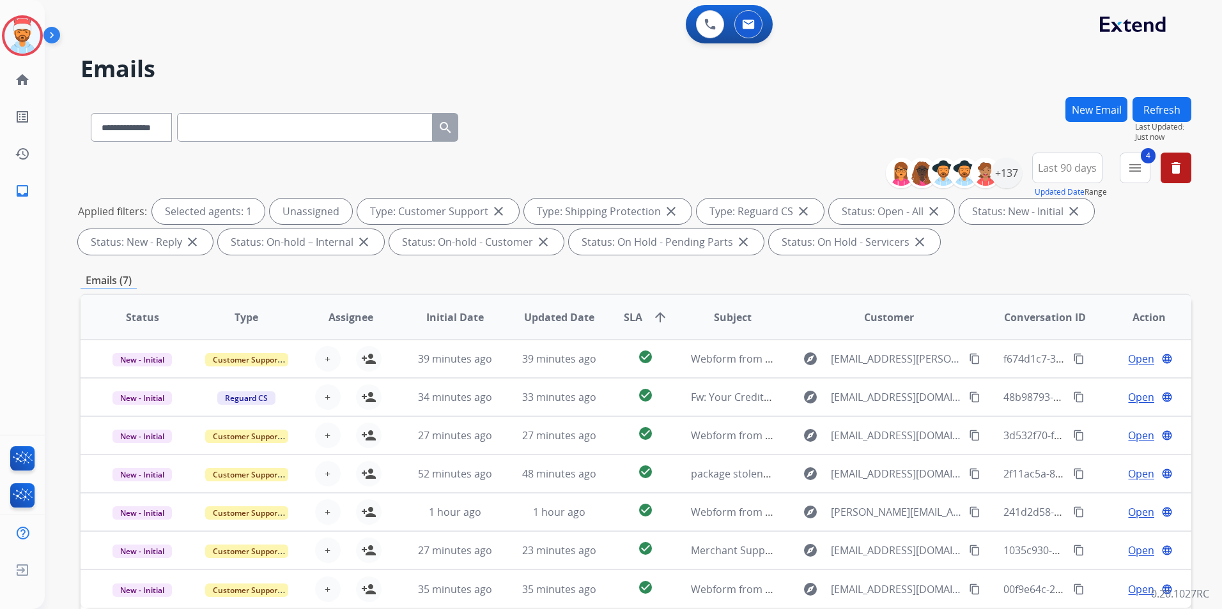
click at [1123, 248] on div "Applied filters: Selected agents: 1 Unassigned Type: Customer Support close Typ…" at bounding box center [633, 227] width 1110 height 56
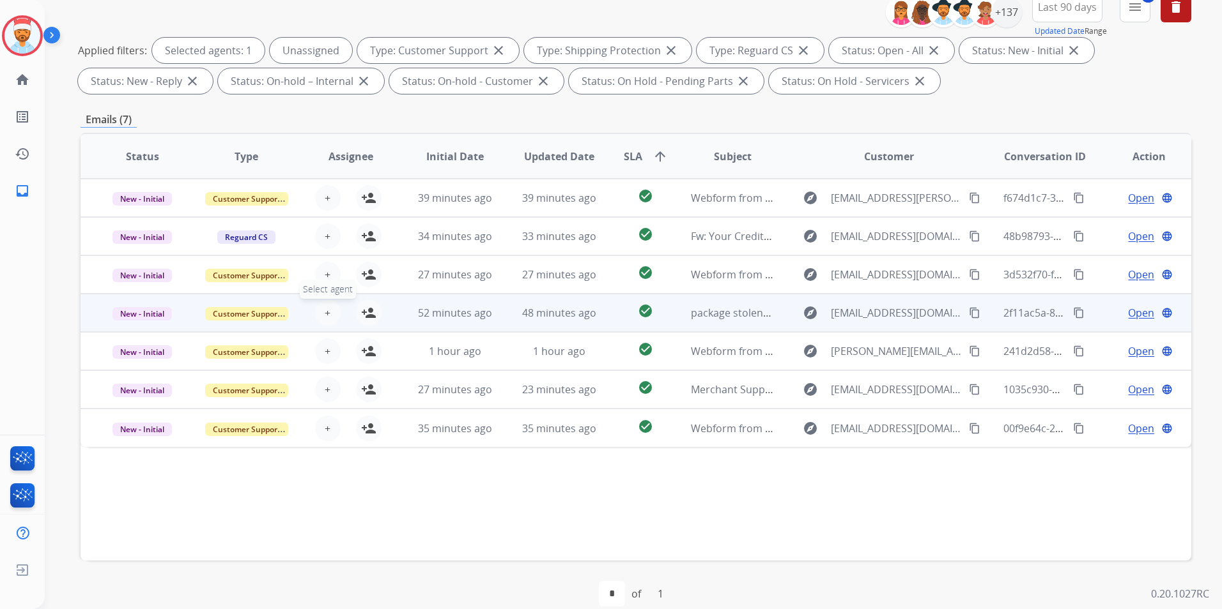
scroll to position [179, 0]
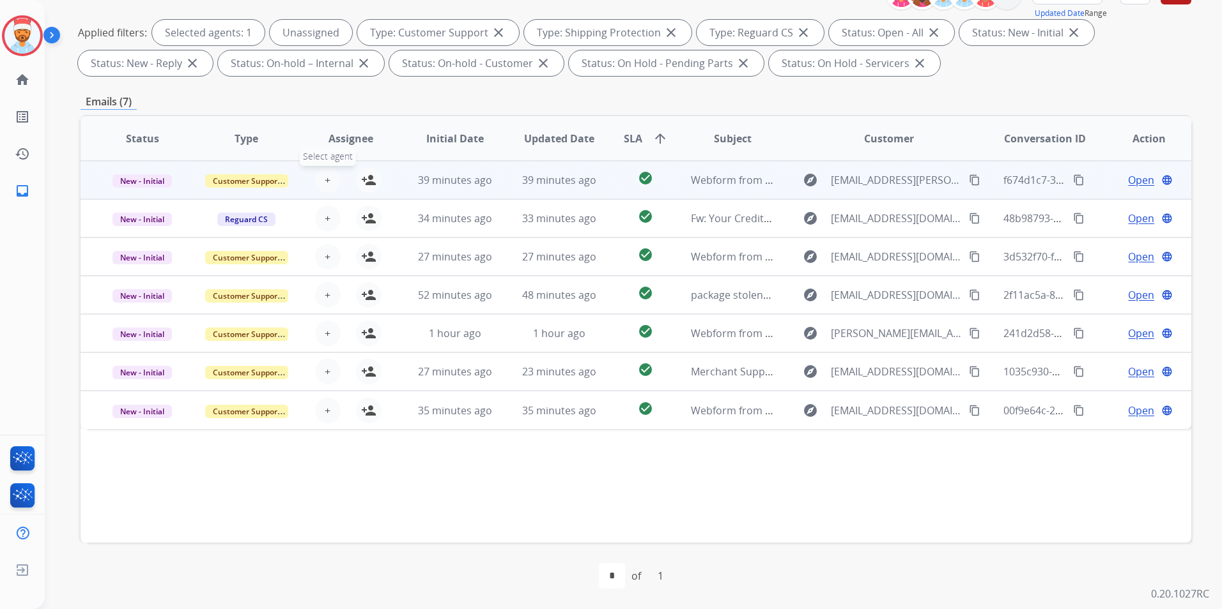
click at [326, 185] on span "+" at bounding box center [328, 179] width 6 height 15
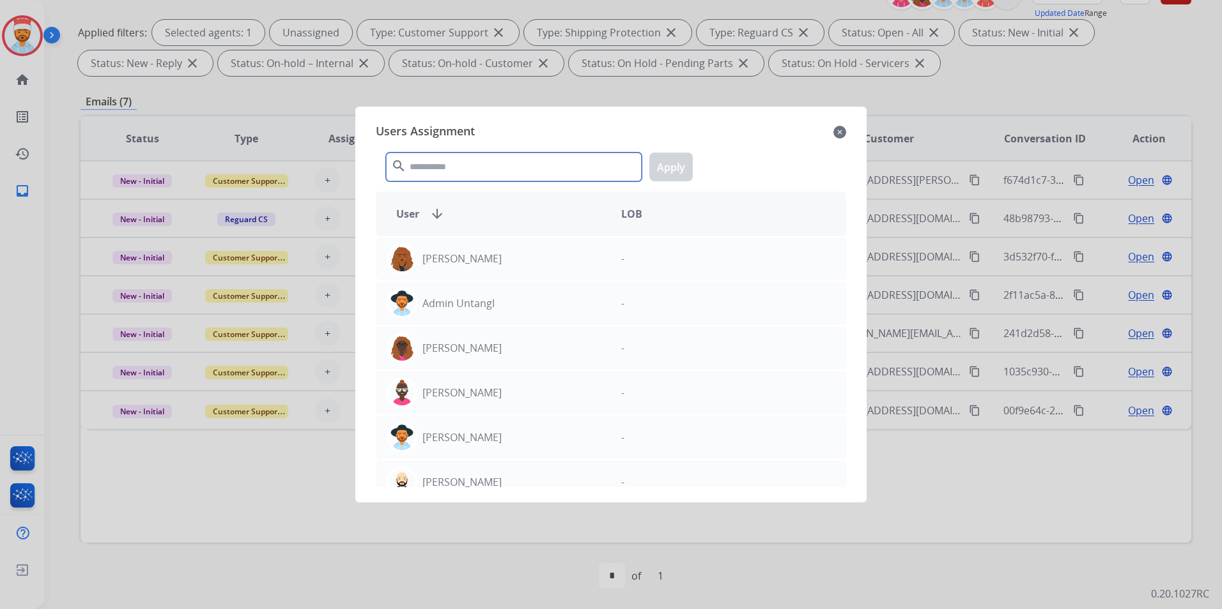
click at [475, 176] on input "text" at bounding box center [514, 167] width 256 height 29
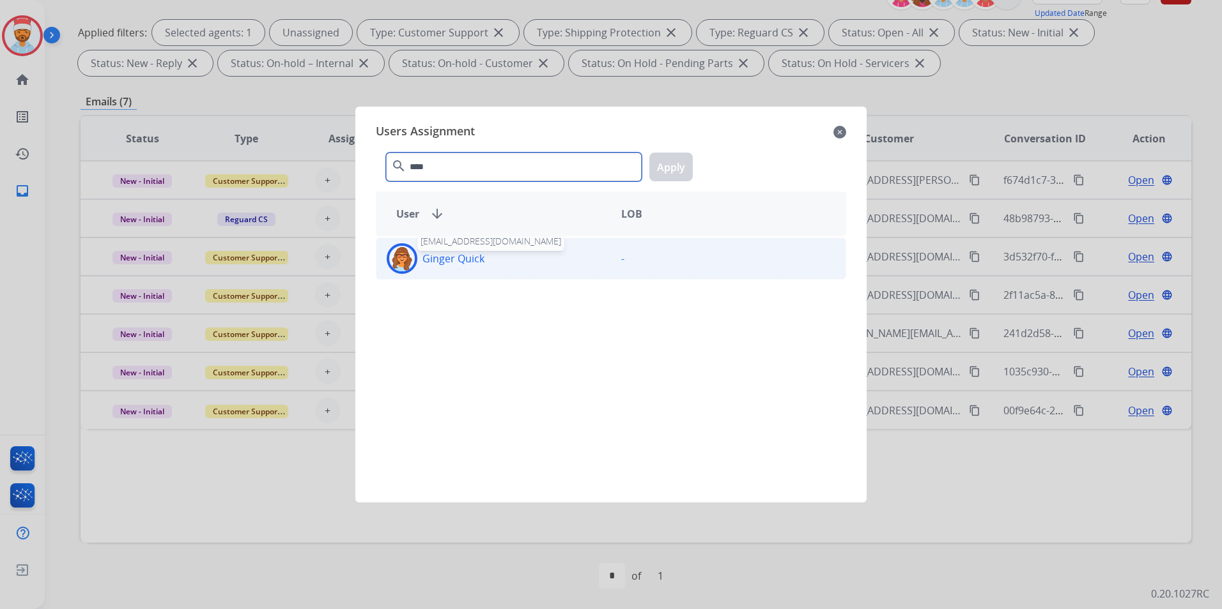
type input "****"
click at [464, 255] on p "Ginger Quick" at bounding box center [453, 258] width 62 height 15
click at [677, 165] on button "Apply" at bounding box center [670, 167] width 43 height 29
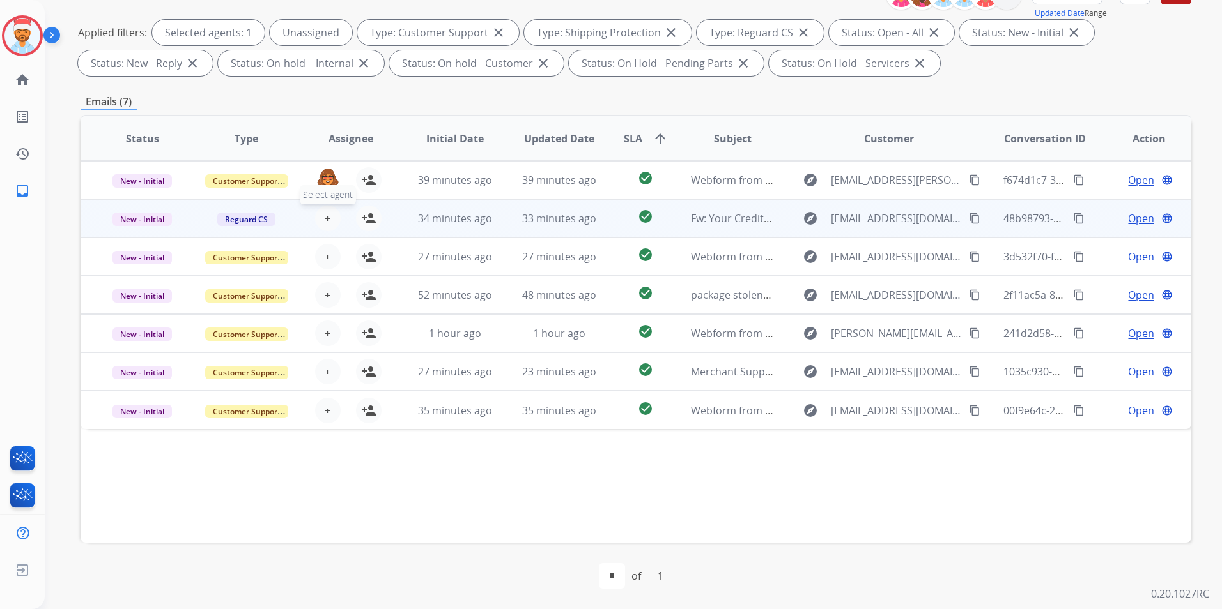
click at [316, 216] on button "+ Select agent" at bounding box center [328, 219] width 26 height 26
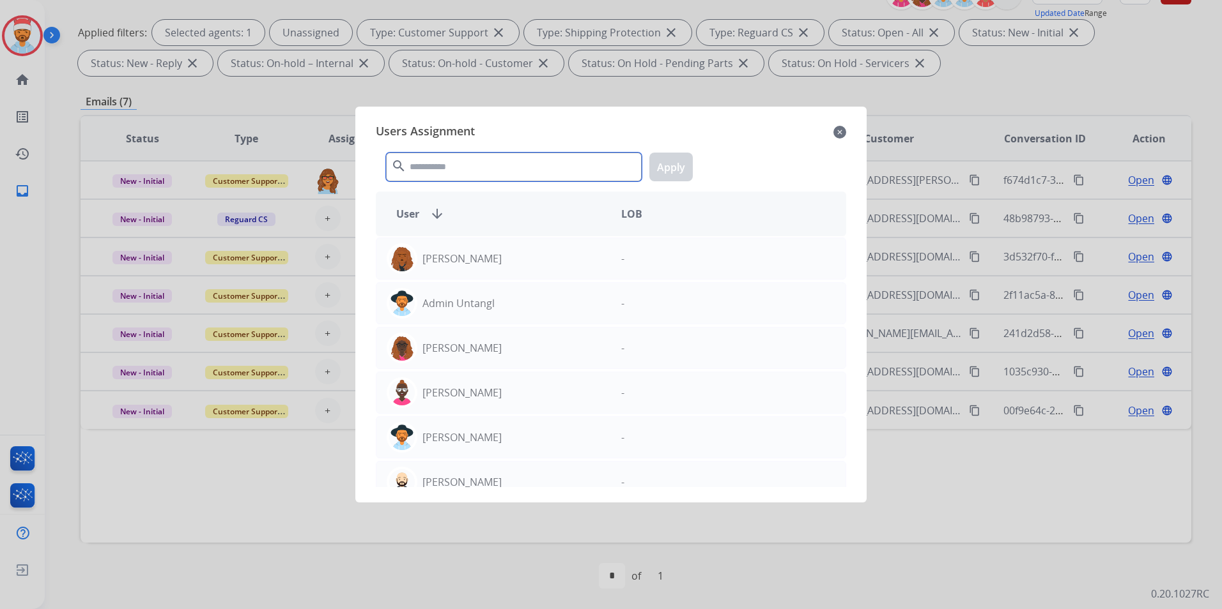
click at [445, 171] on input "text" at bounding box center [514, 167] width 256 height 29
type input "*"
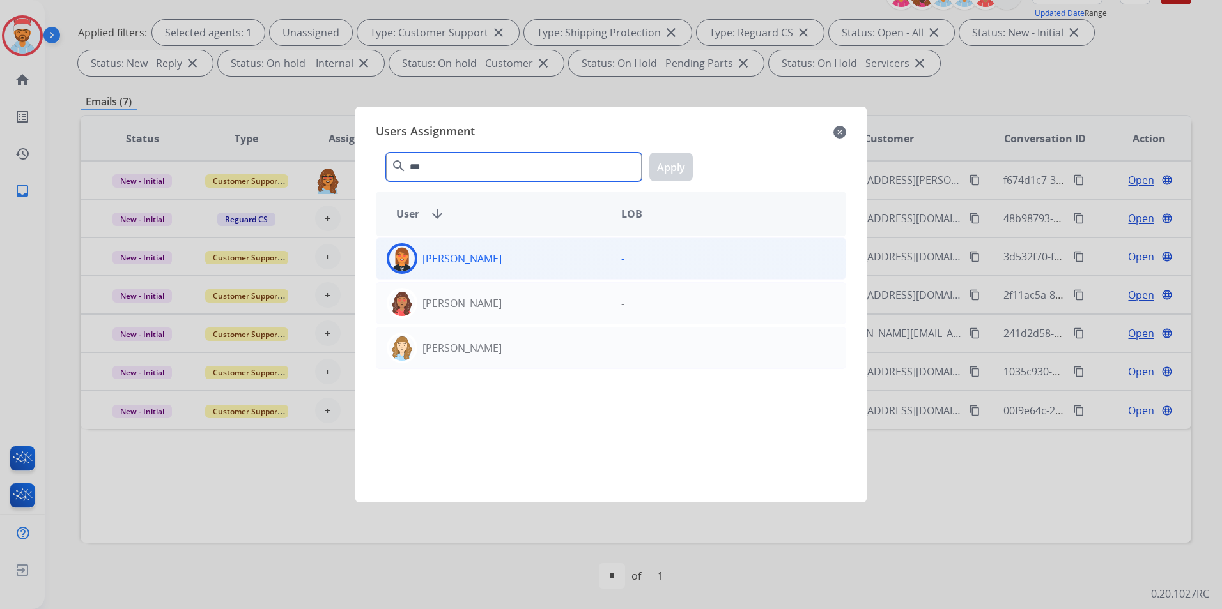
type input "***"
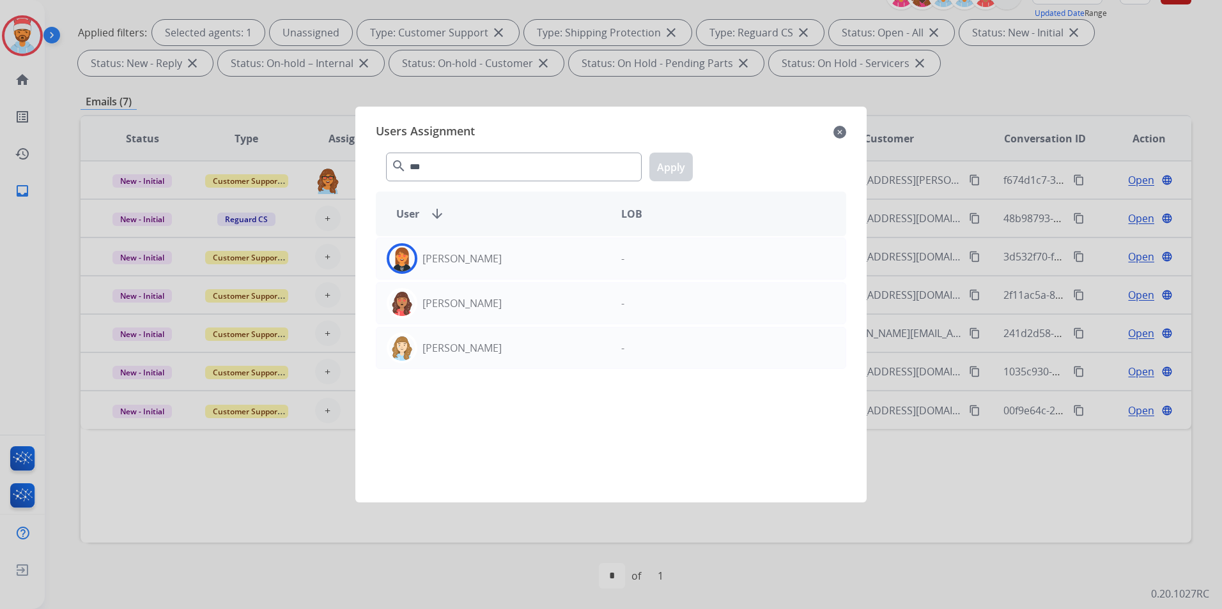
drag, startPoint x: 425, startPoint y: 252, endPoint x: 587, endPoint y: 204, distance: 168.8
click at [425, 253] on p "[PERSON_NAME]" at bounding box center [461, 258] width 79 height 15
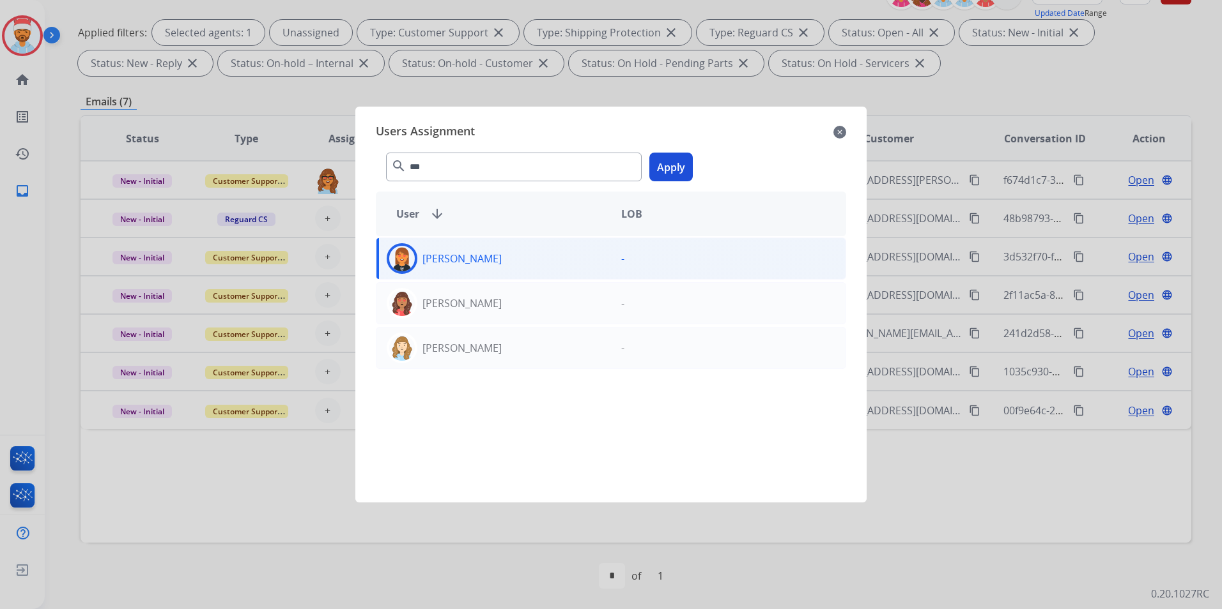
click at [668, 170] on button "Apply" at bounding box center [670, 167] width 43 height 29
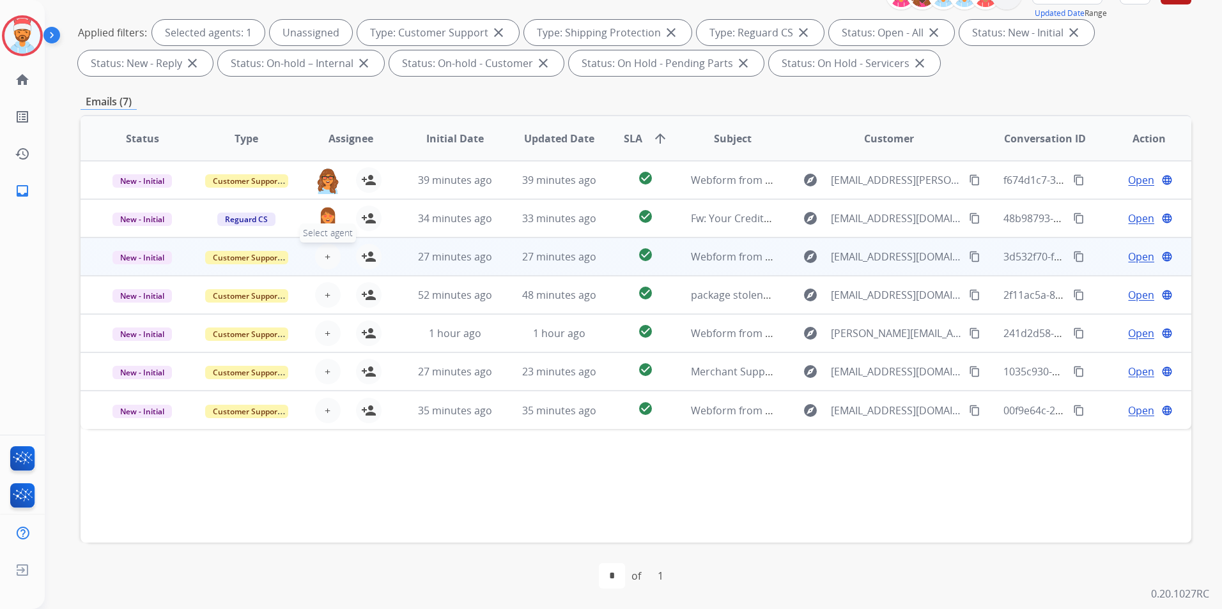
click at [332, 256] on button "+ Select agent" at bounding box center [328, 257] width 26 height 26
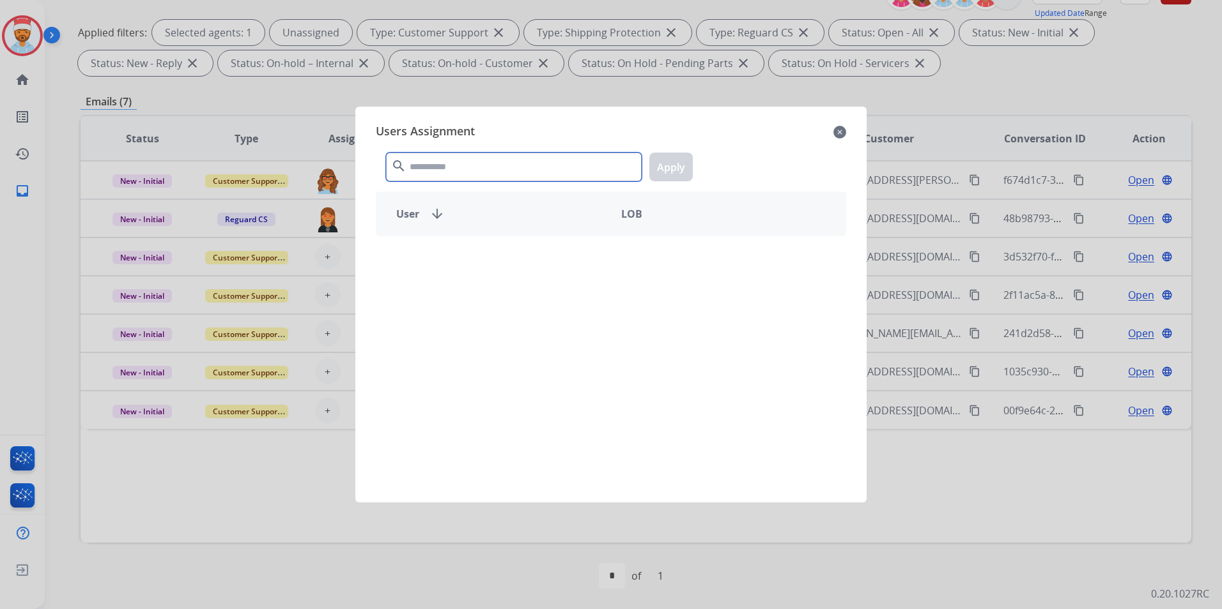
click at [471, 164] on input "text" at bounding box center [514, 167] width 256 height 29
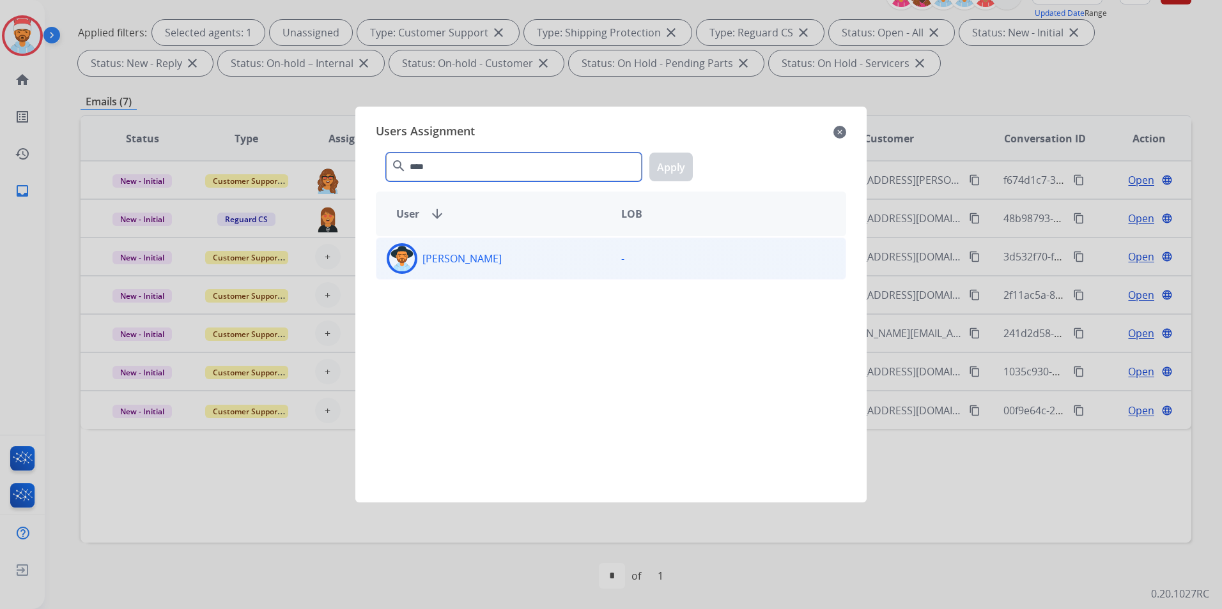
type input "****"
click at [423, 261] on p "[PERSON_NAME]" at bounding box center [461, 258] width 79 height 15
click at [666, 169] on button "Apply" at bounding box center [670, 167] width 43 height 29
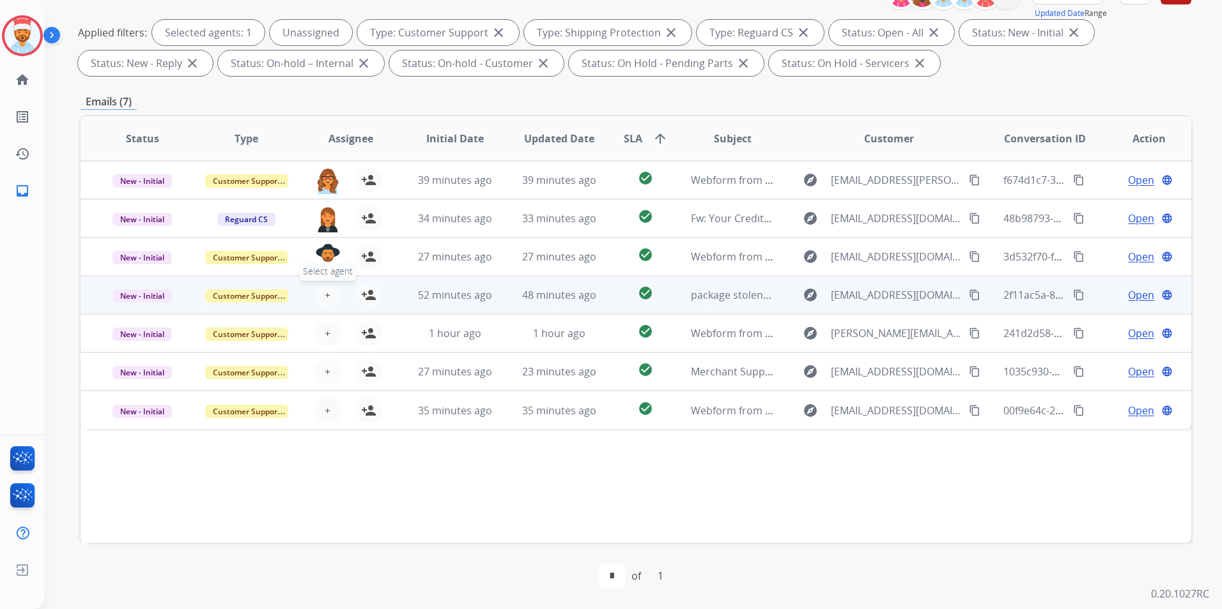
click at [325, 295] on span "+" at bounding box center [328, 294] width 6 height 15
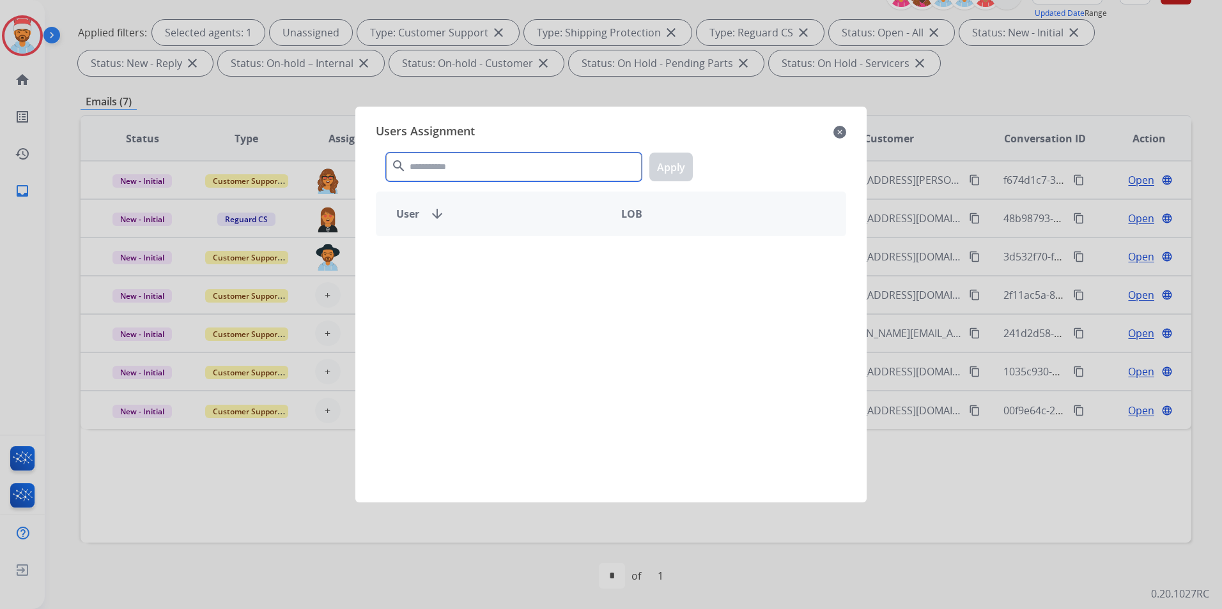
click at [440, 171] on input "text" at bounding box center [514, 167] width 256 height 29
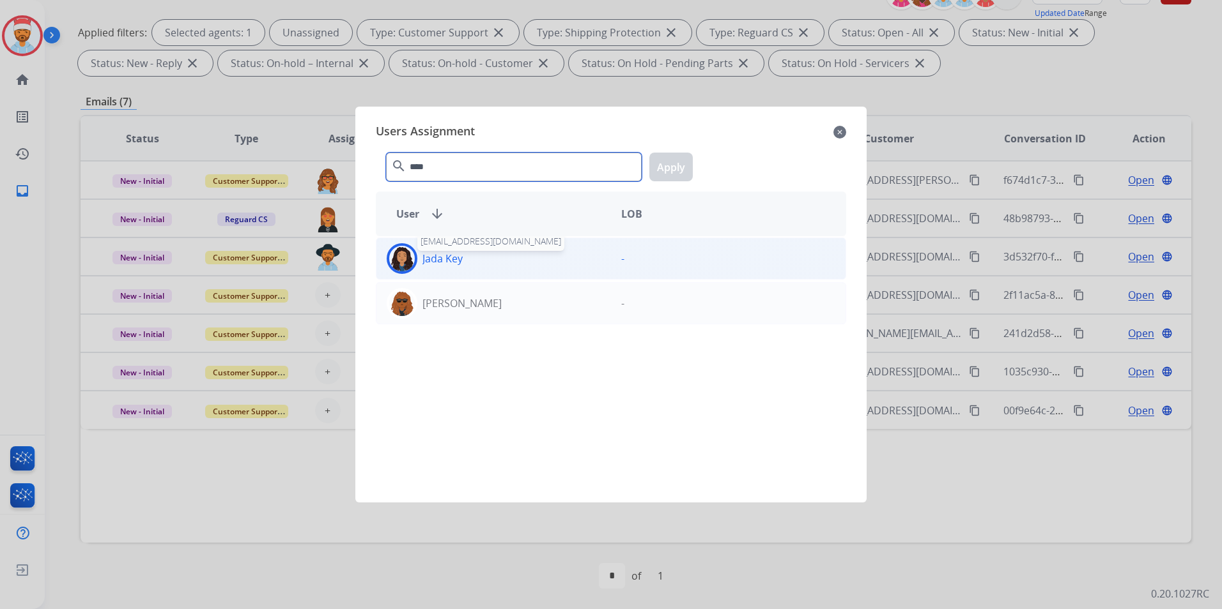
type input "****"
click at [426, 263] on p "Jada Key" at bounding box center [442, 258] width 40 height 15
click at [668, 165] on button "Apply" at bounding box center [670, 167] width 43 height 29
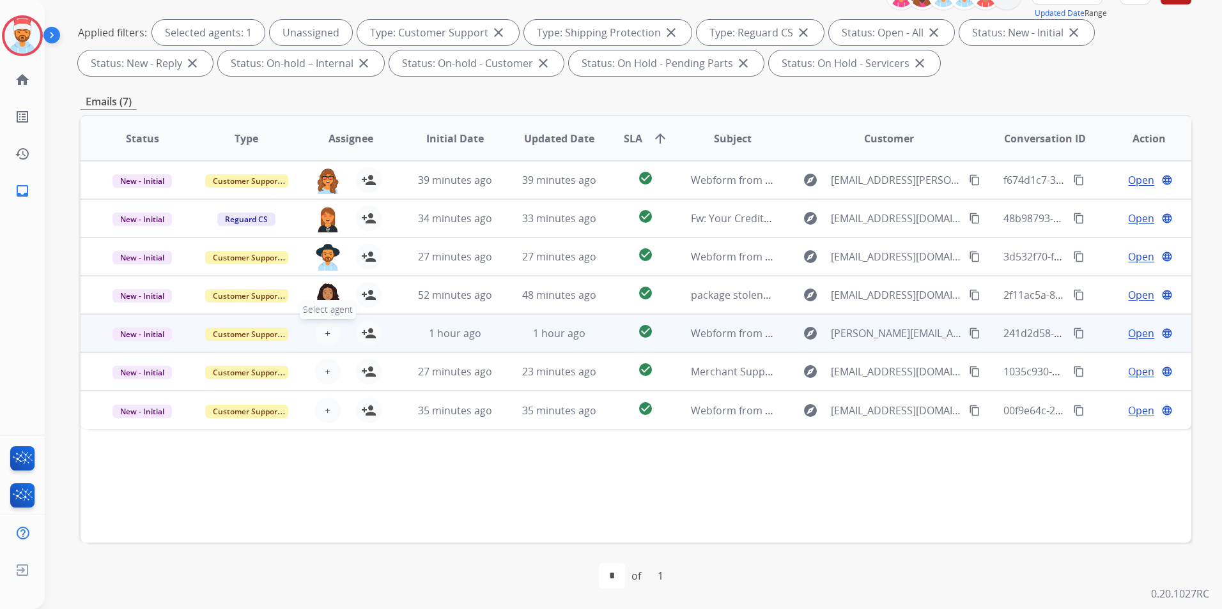
click at [321, 332] on button "+ Select agent" at bounding box center [328, 334] width 26 height 26
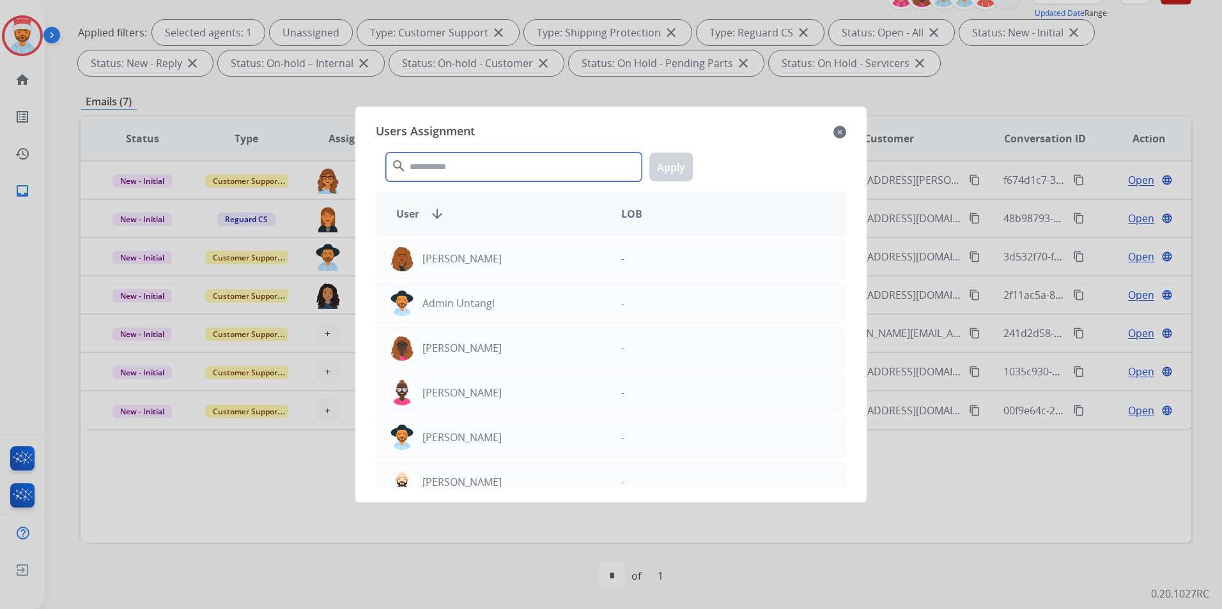
click at [452, 169] on input "text" at bounding box center [514, 167] width 256 height 29
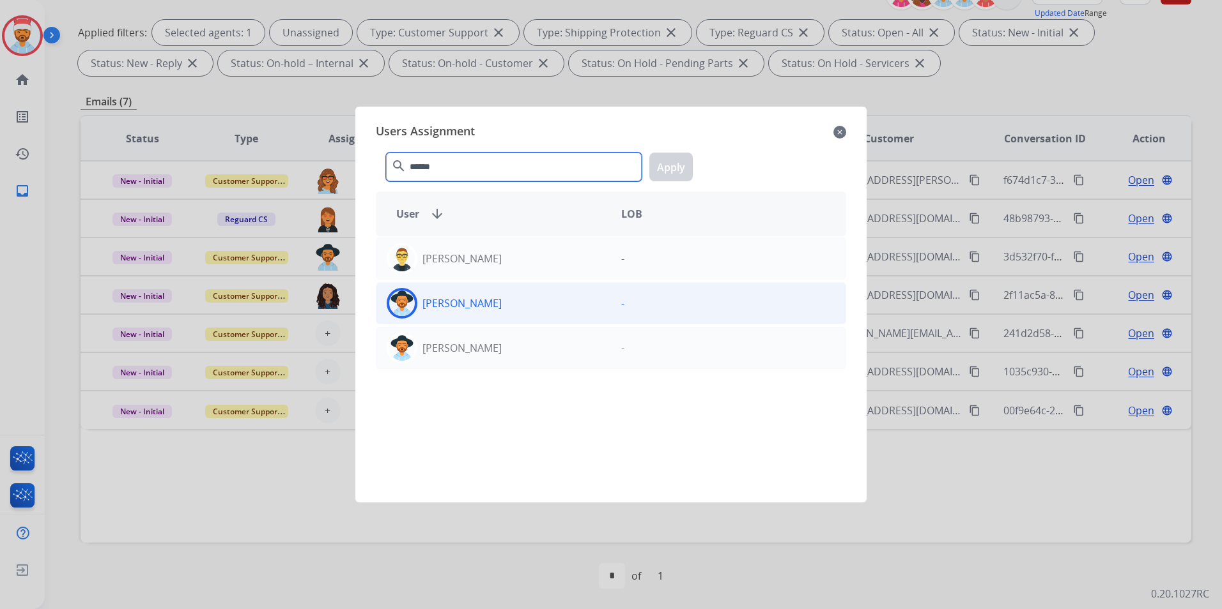
type input "******"
click at [487, 298] on p "[PERSON_NAME]" at bounding box center [461, 303] width 79 height 15
click at [668, 160] on button "Apply" at bounding box center [670, 167] width 43 height 29
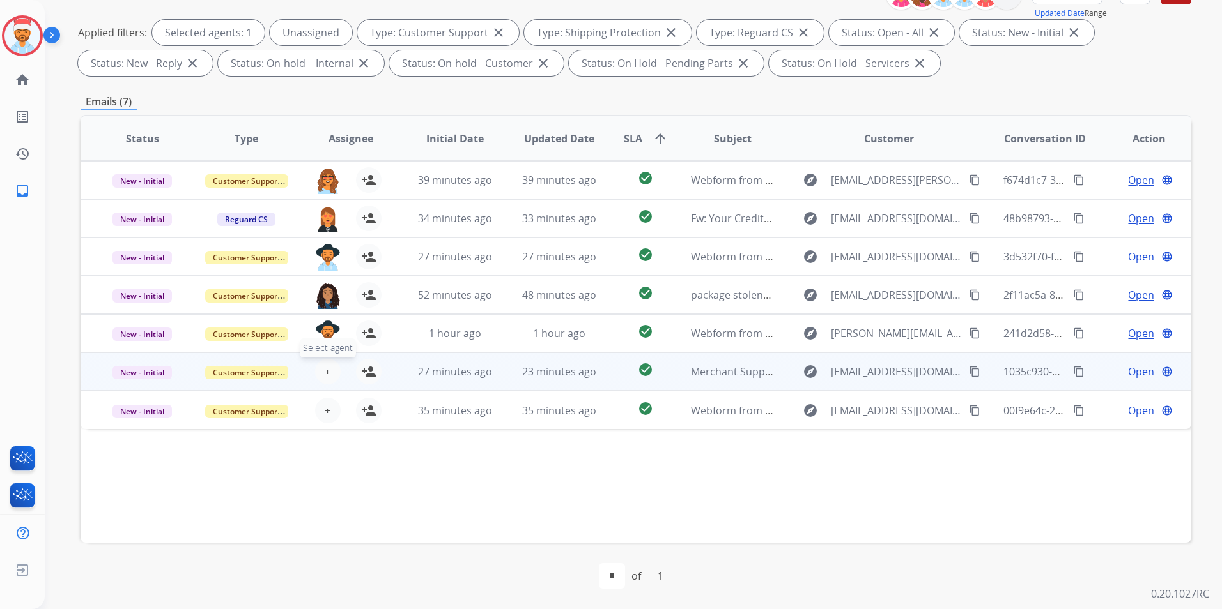
click at [325, 375] on span "+" at bounding box center [328, 371] width 6 height 15
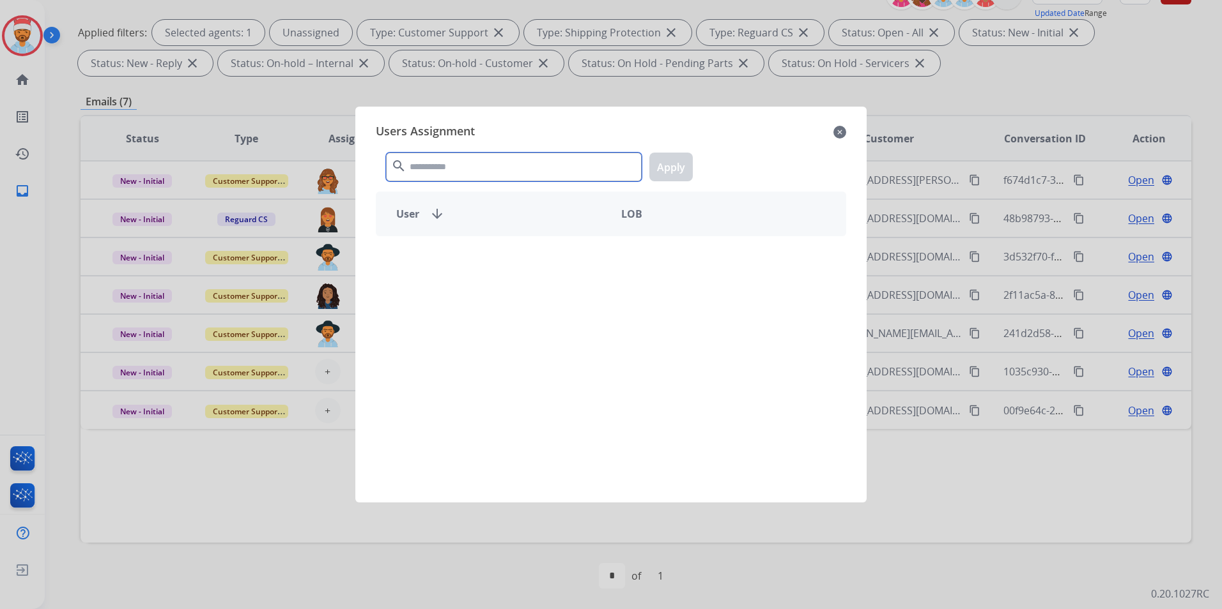
click at [507, 172] on input "text" at bounding box center [514, 167] width 256 height 29
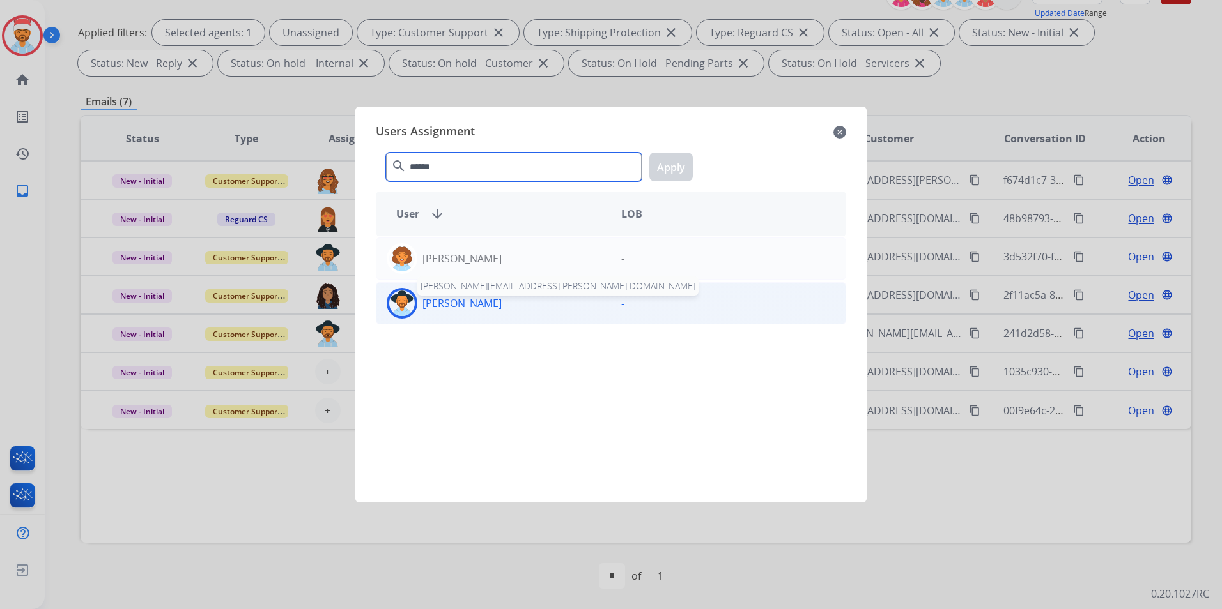
type input "******"
click at [460, 303] on p "[PERSON_NAME]" at bounding box center [461, 303] width 79 height 15
click at [673, 164] on button "Apply" at bounding box center [670, 167] width 43 height 29
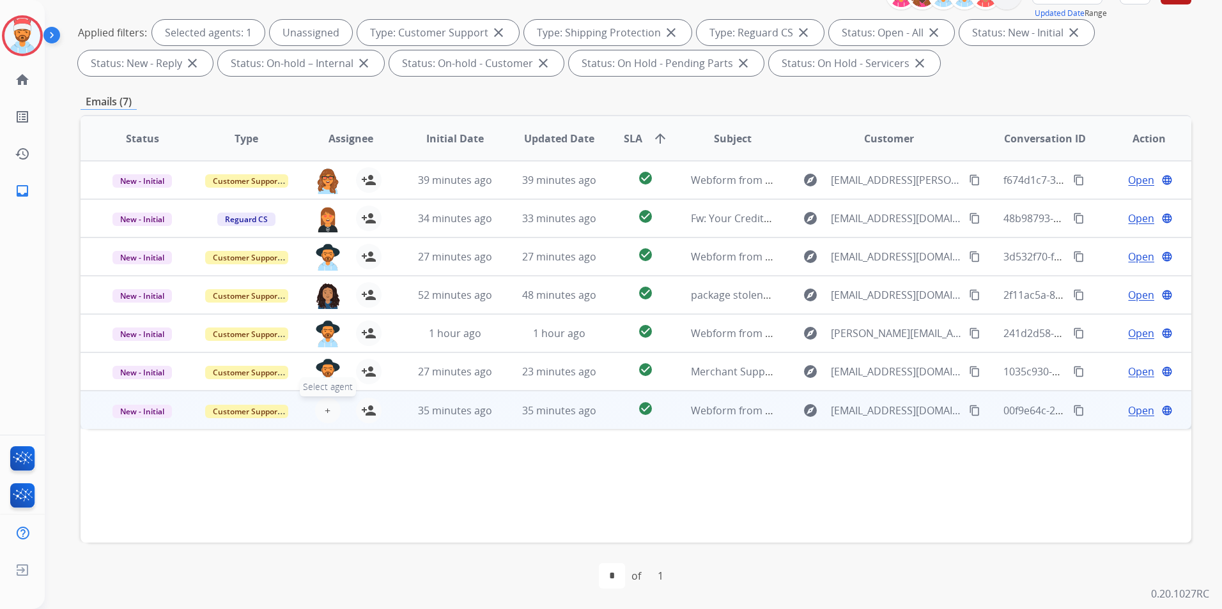
click at [321, 413] on button "+ Select agent" at bounding box center [328, 411] width 26 height 26
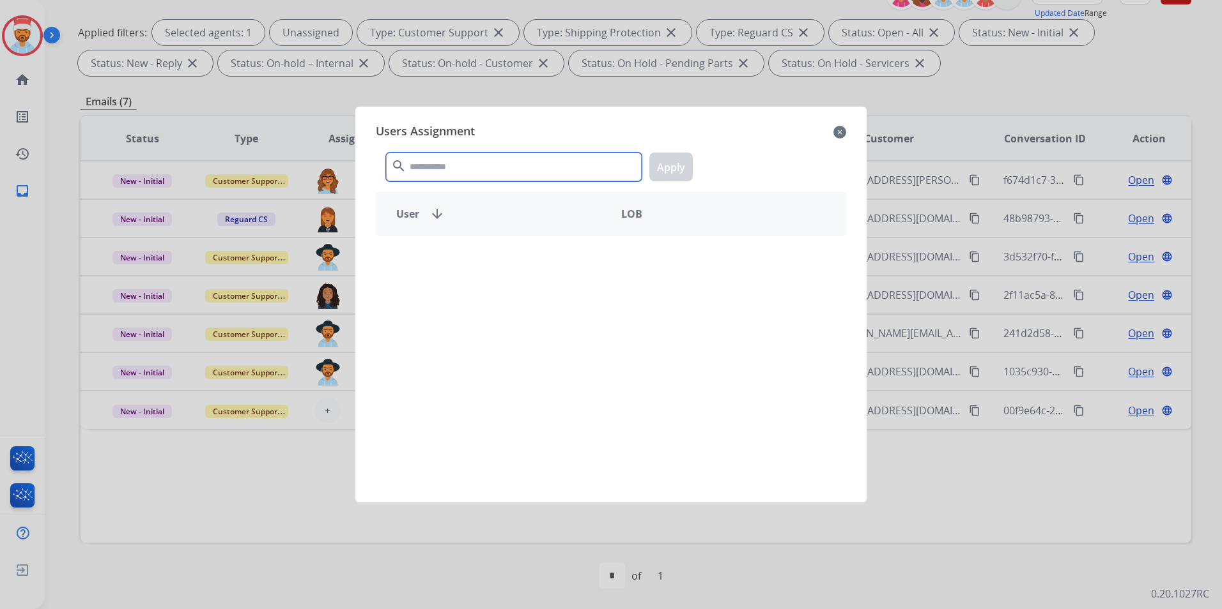
click at [449, 166] on input "text" at bounding box center [514, 167] width 256 height 29
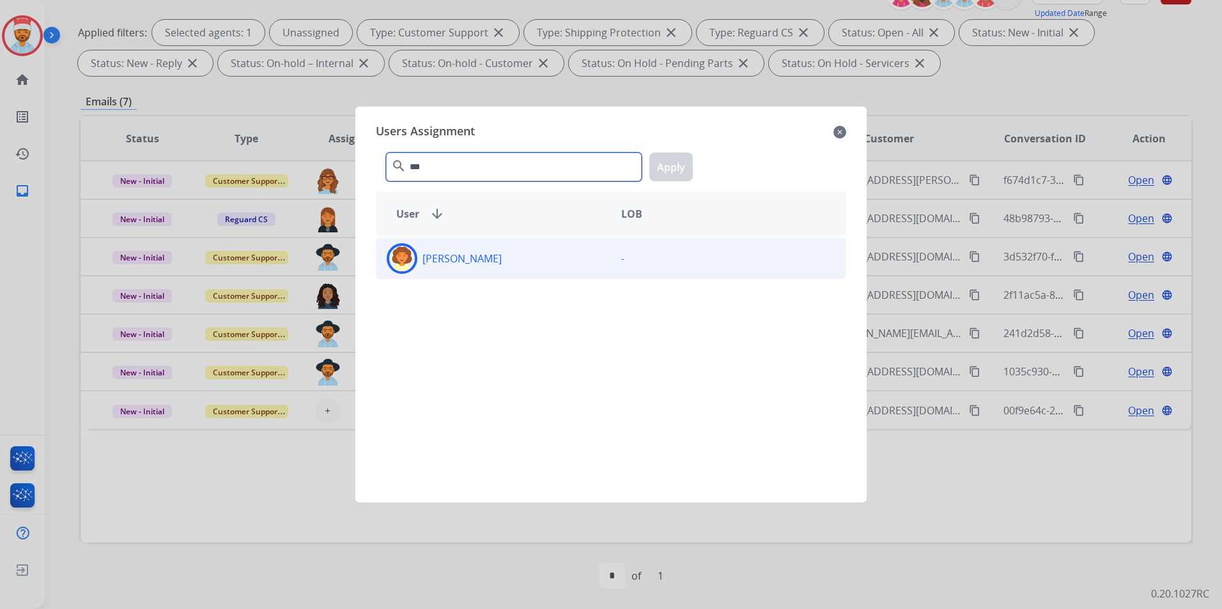
type input "***"
click at [468, 258] on p "[PERSON_NAME]" at bounding box center [461, 258] width 79 height 15
click at [672, 168] on button "Apply" at bounding box center [670, 167] width 43 height 29
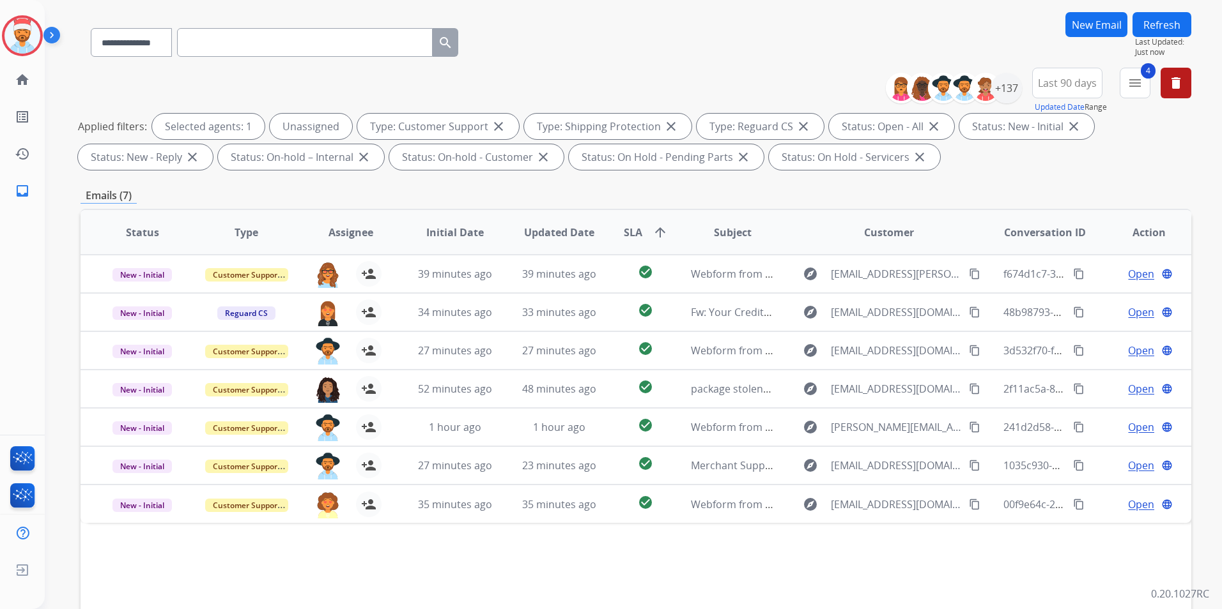
scroll to position [0, 0]
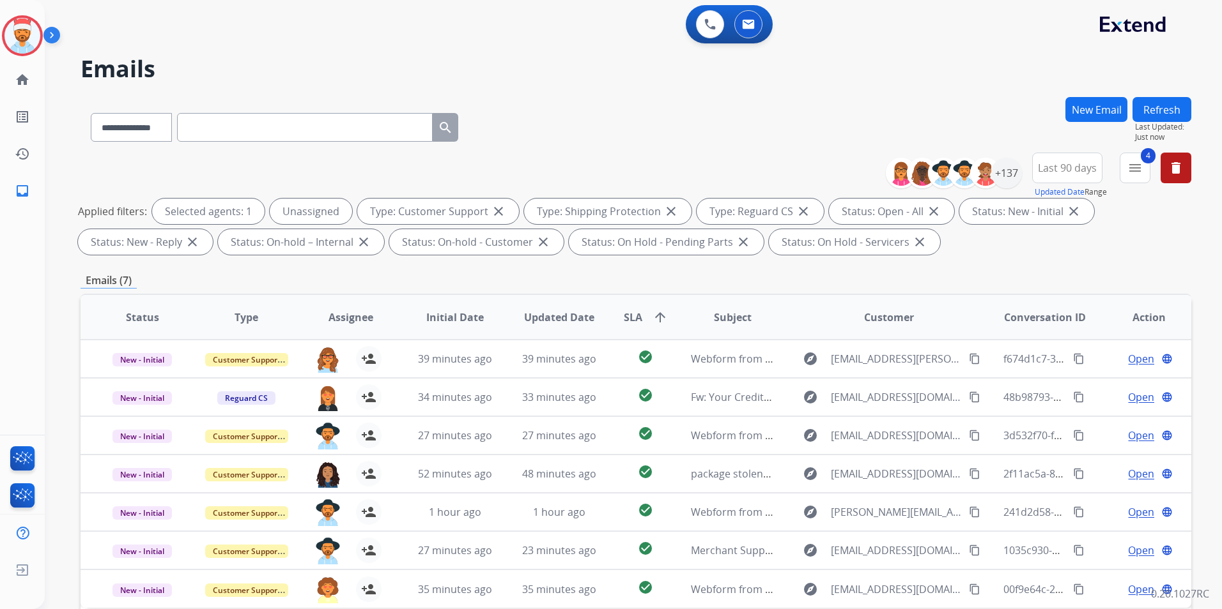
click at [1160, 114] on button "Refresh" at bounding box center [1161, 109] width 59 height 25
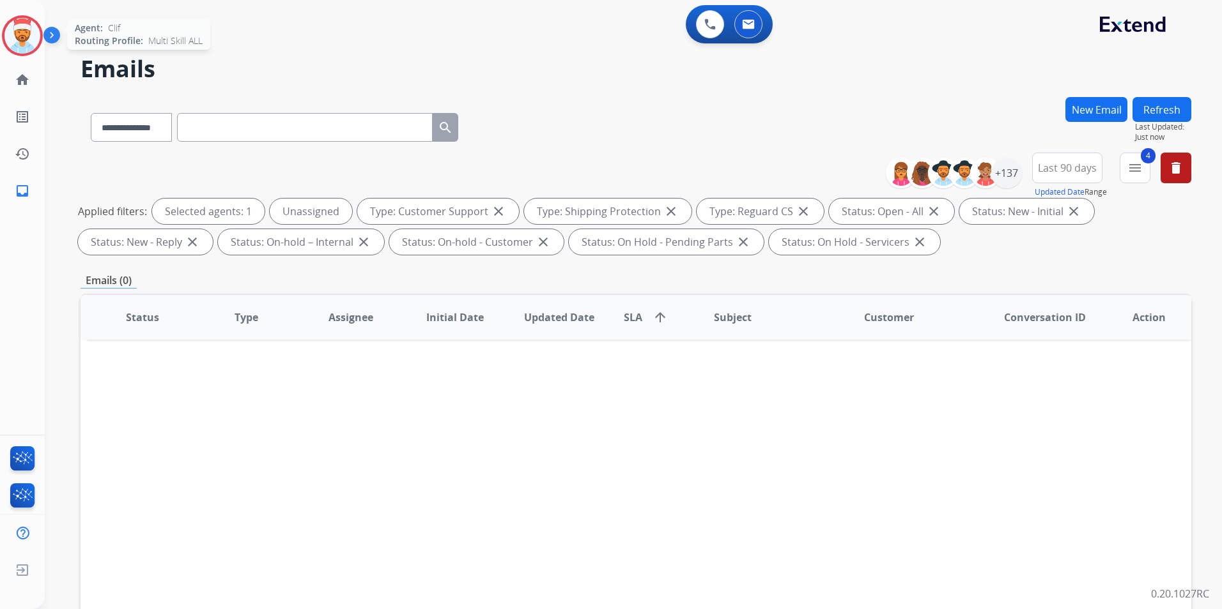
click at [13, 33] on img at bounding box center [22, 36] width 36 height 36
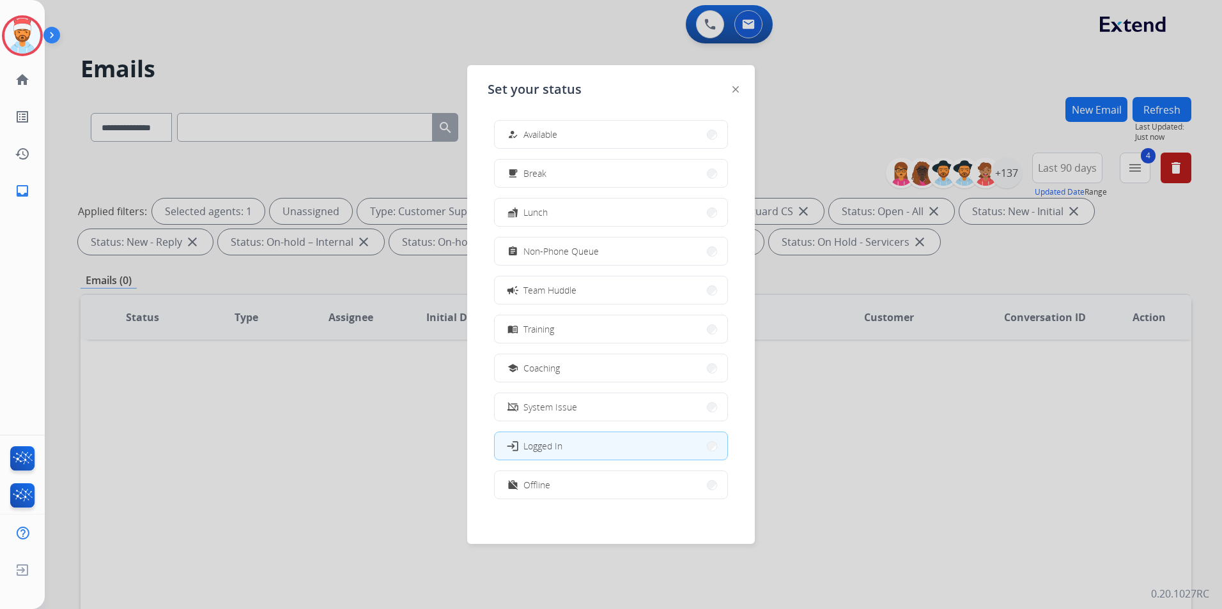
scroll to position [4, 0]
drag, startPoint x: 550, startPoint y: 477, endPoint x: 549, endPoint y: 467, distance: 9.7
click at [551, 478] on button "work_off Offline" at bounding box center [610, 481] width 233 height 27
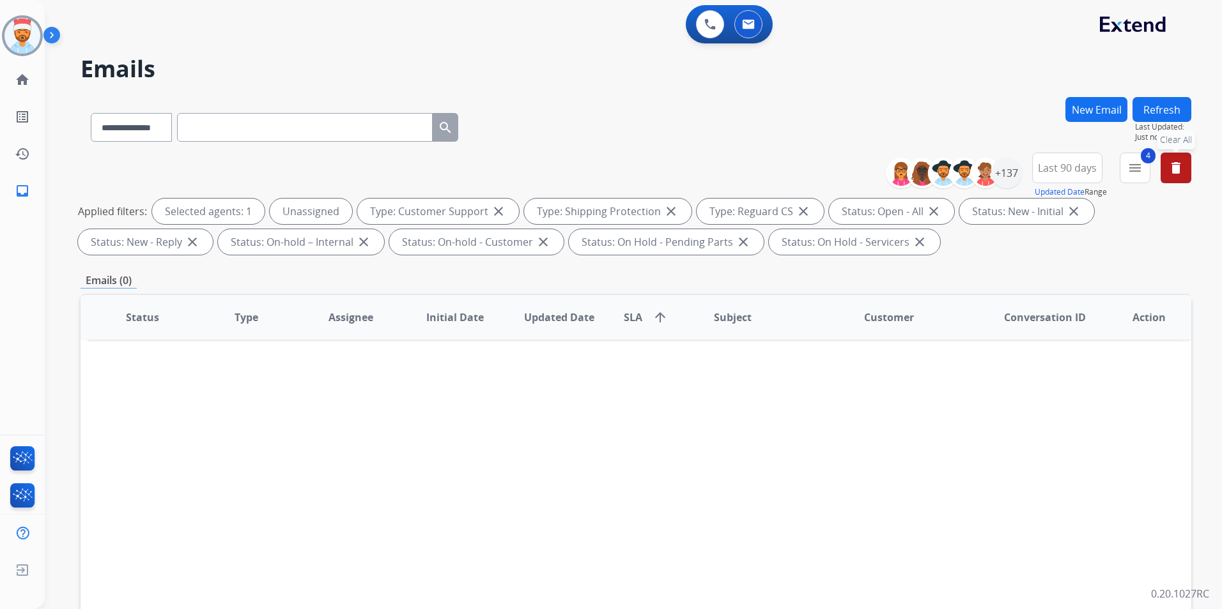
click at [1178, 160] on button "delete Clear All" at bounding box center [1175, 168] width 31 height 31
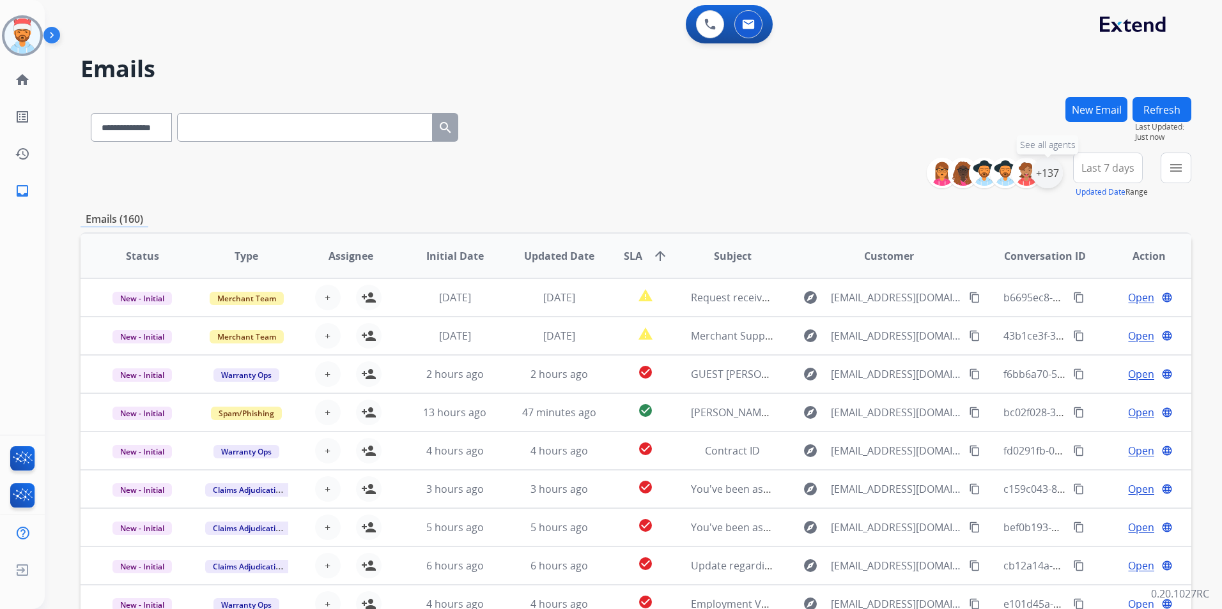
click at [1048, 172] on div "+137" at bounding box center [1047, 173] width 31 height 31
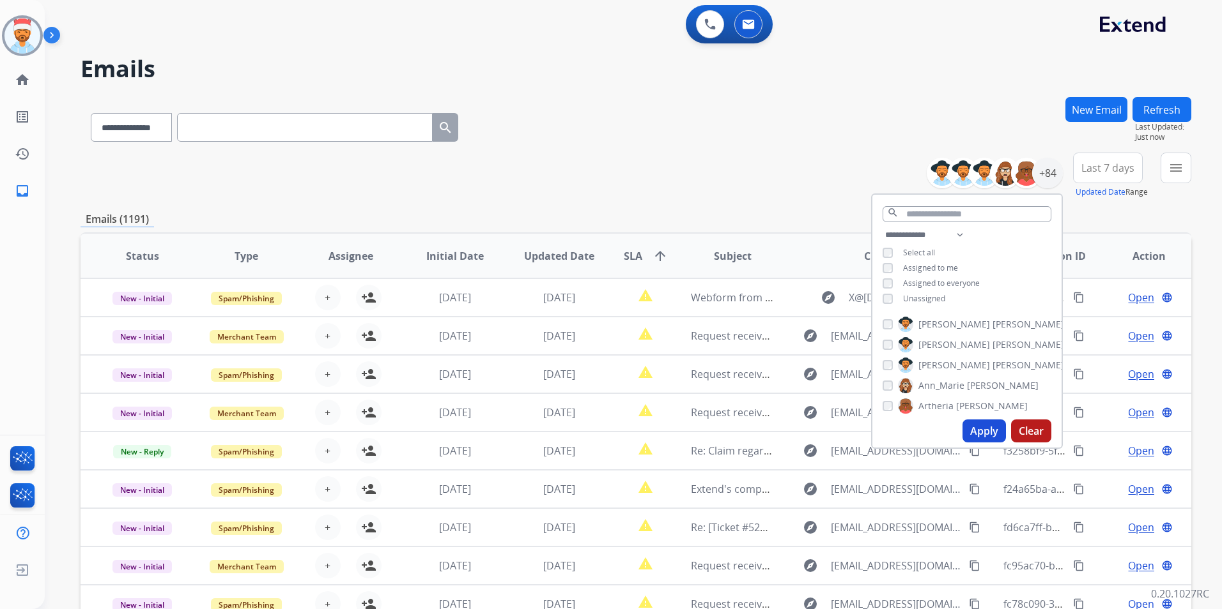
click at [879, 296] on div "**********" at bounding box center [966, 268] width 189 height 82
click at [981, 425] on button "Apply" at bounding box center [983, 431] width 43 height 23
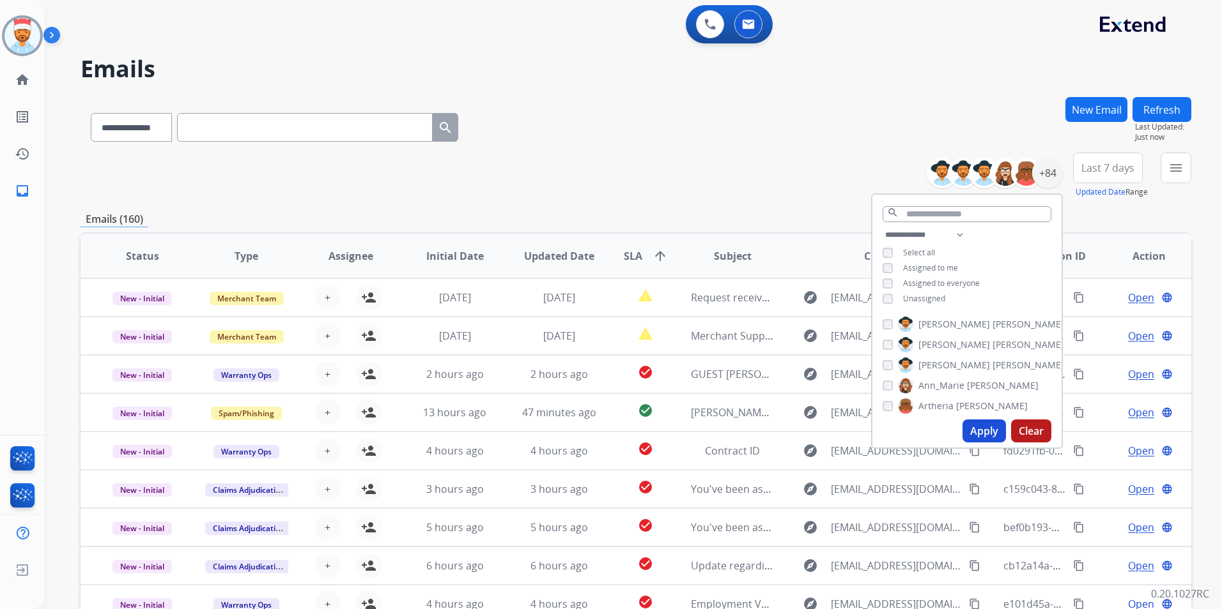
click at [1122, 222] on div "Emails (160)" at bounding box center [635, 219] width 1110 height 16
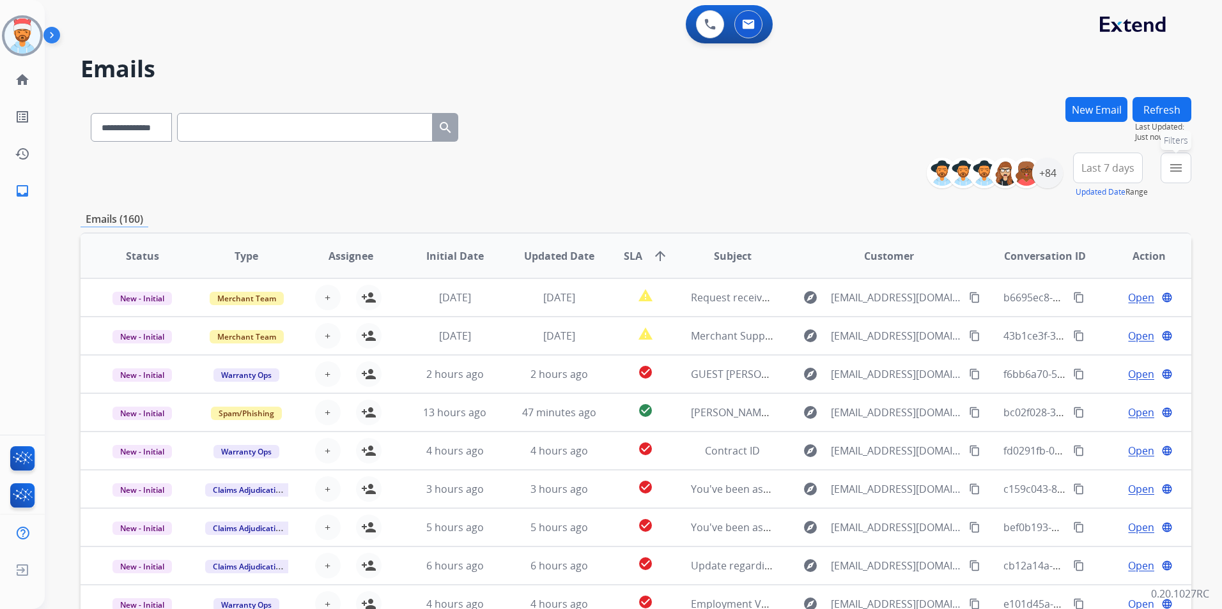
click at [1177, 174] on mat-icon "menu" at bounding box center [1175, 167] width 15 height 15
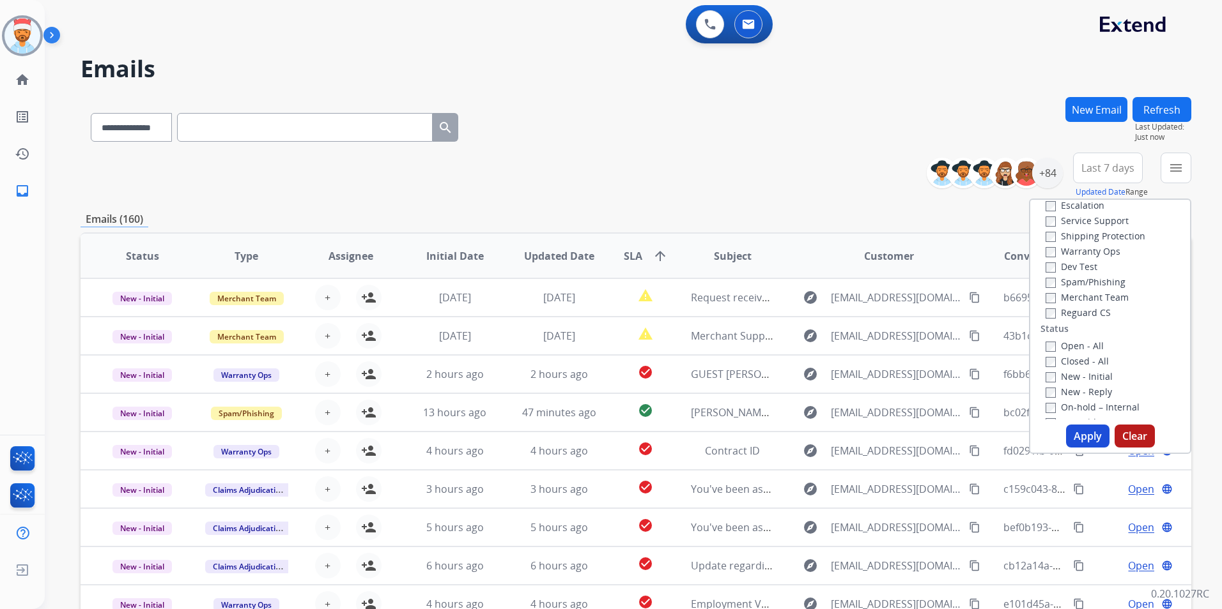
scroll to position [0, 0]
click at [1096, 446] on button "Apply" at bounding box center [1087, 436] width 43 height 23
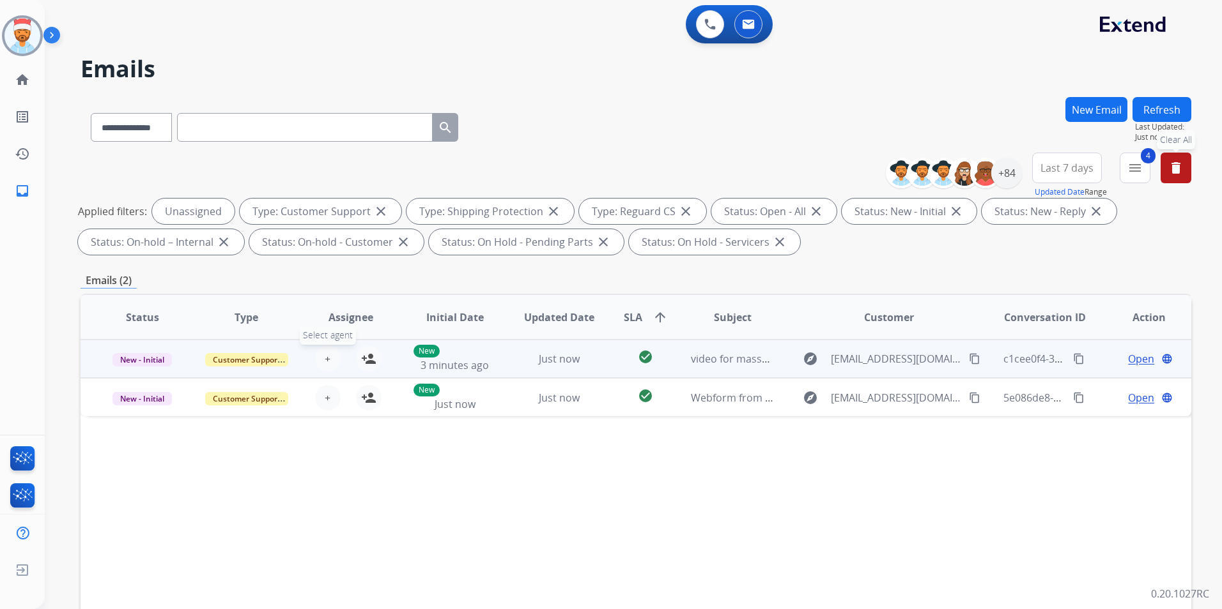
click at [325, 362] on span "+" at bounding box center [328, 358] width 6 height 15
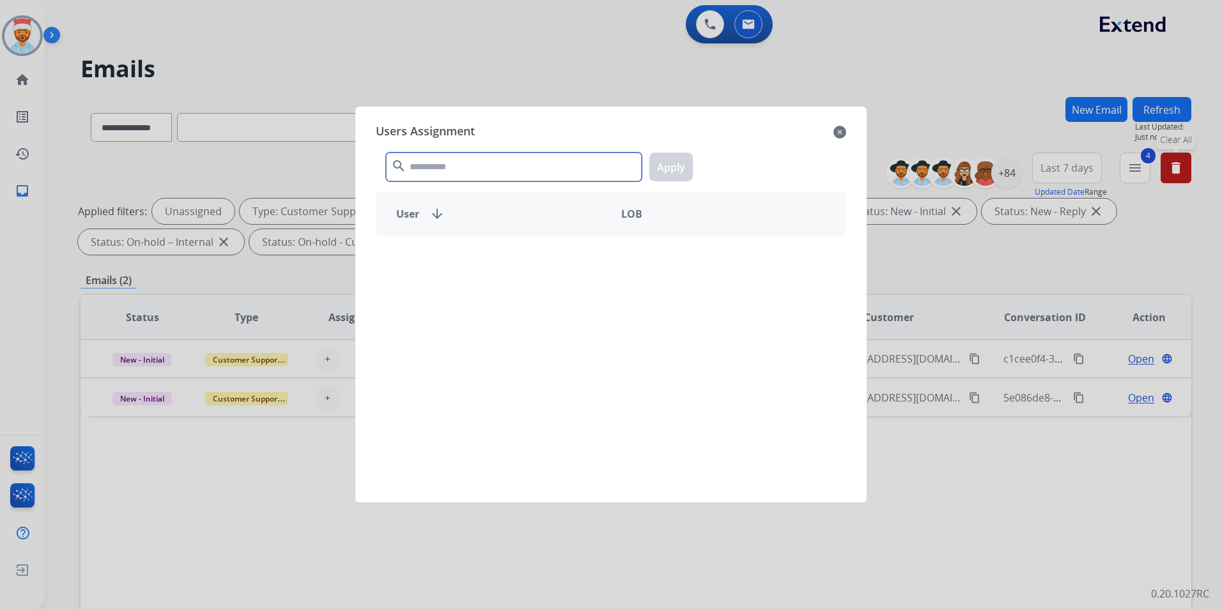
click at [484, 167] on input "text" at bounding box center [514, 167] width 256 height 29
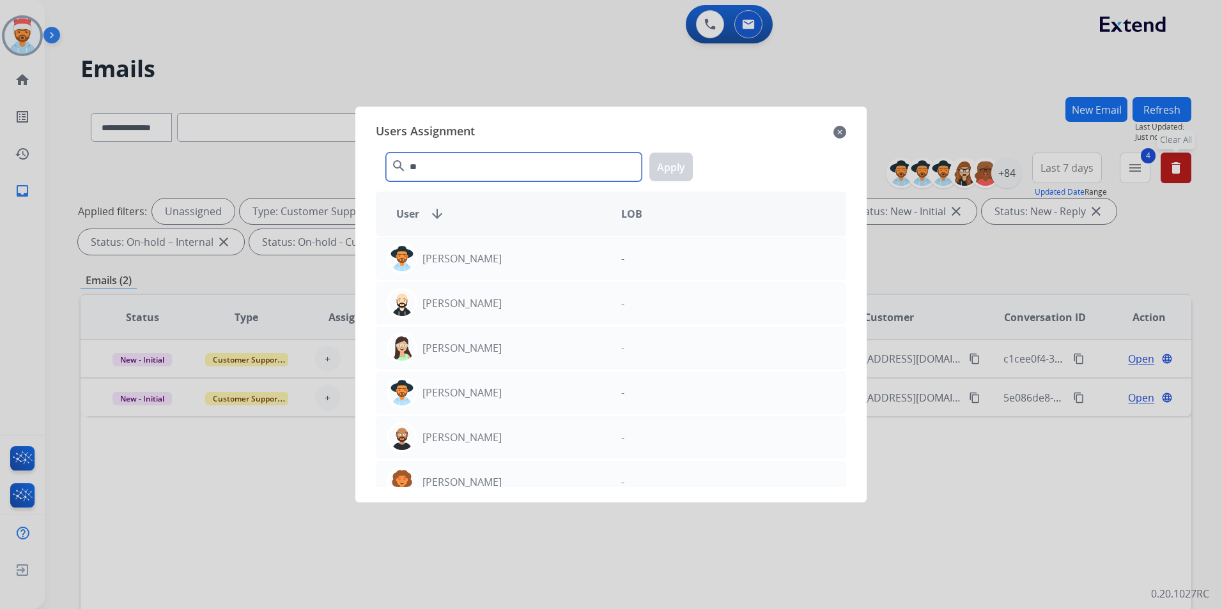
type input "*"
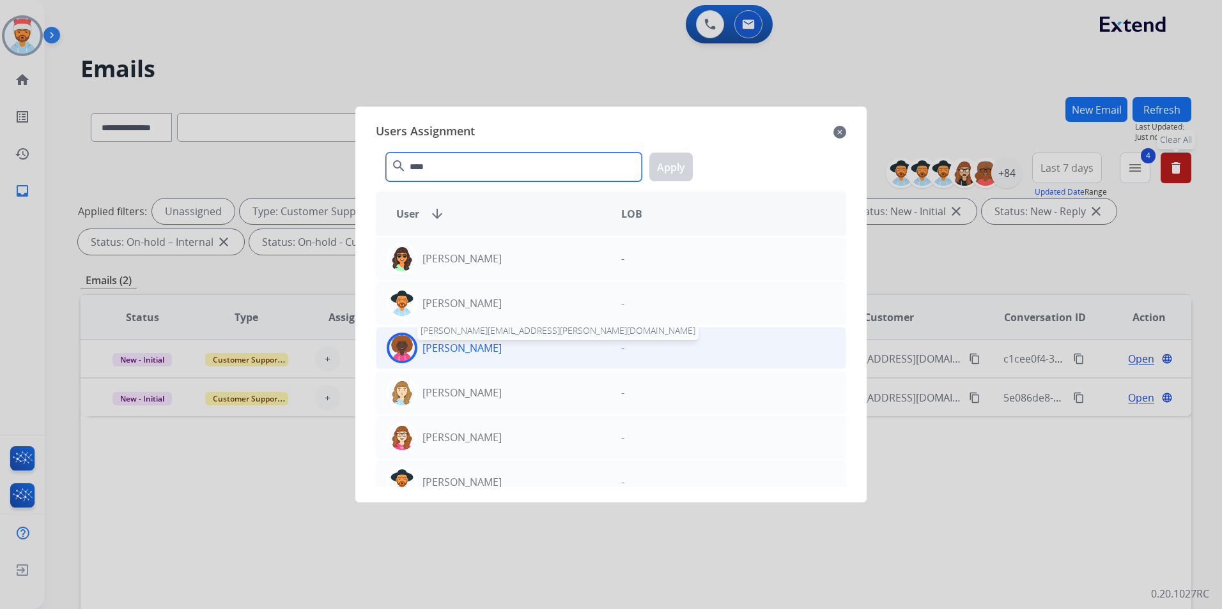
type input "****"
click at [473, 356] on div "[PERSON_NAME] [PERSON_NAME][EMAIL_ADDRESS][PERSON_NAME][DOMAIN_NAME]" at bounding box center [493, 348] width 234 height 31
drag, startPoint x: 680, startPoint y: 169, endPoint x: 670, endPoint y: 176, distance: 12.8
click at [680, 168] on button "Apply" at bounding box center [670, 167] width 43 height 29
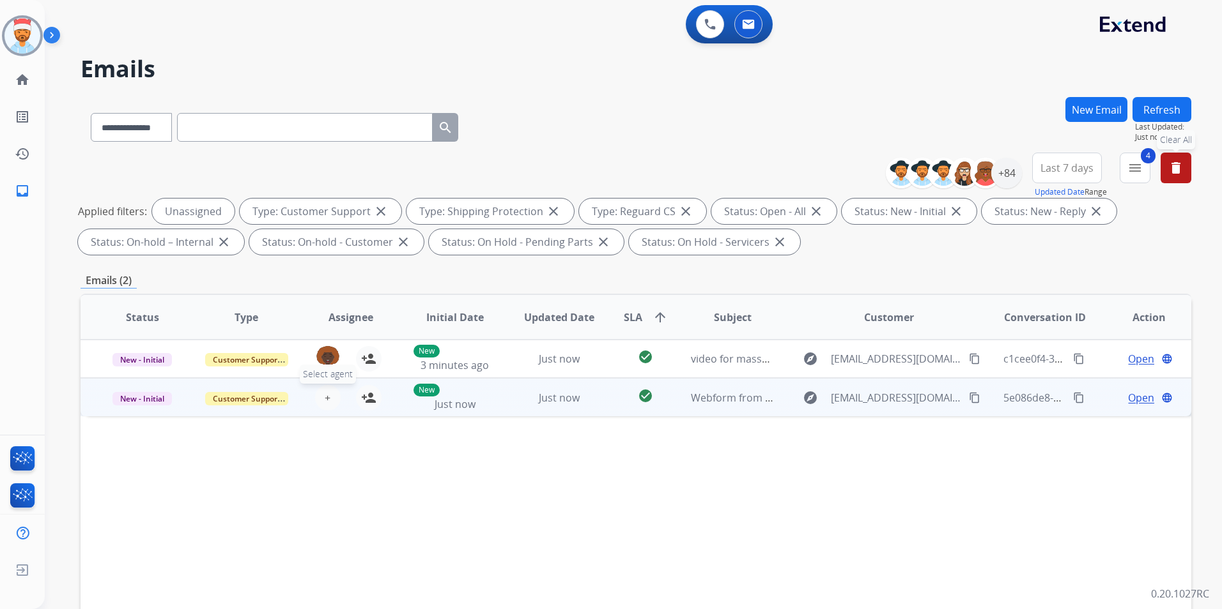
click at [330, 403] on button "+ Select agent" at bounding box center [328, 398] width 26 height 26
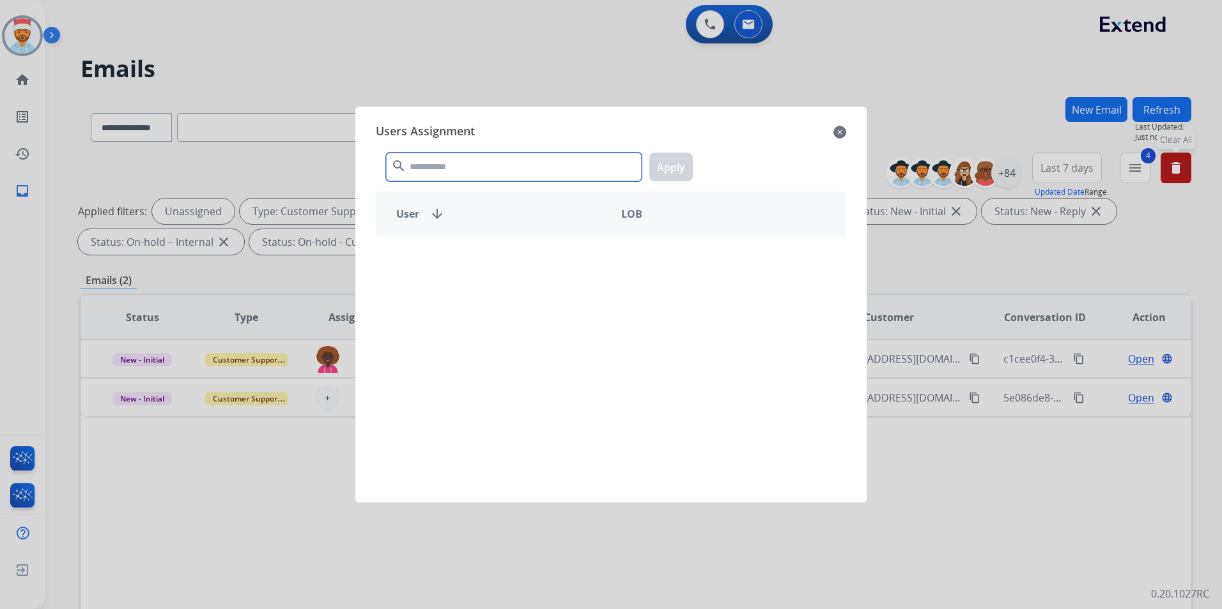
click at [475, 169] on input "text" at bounding box center [514, 167] width 256 height 29
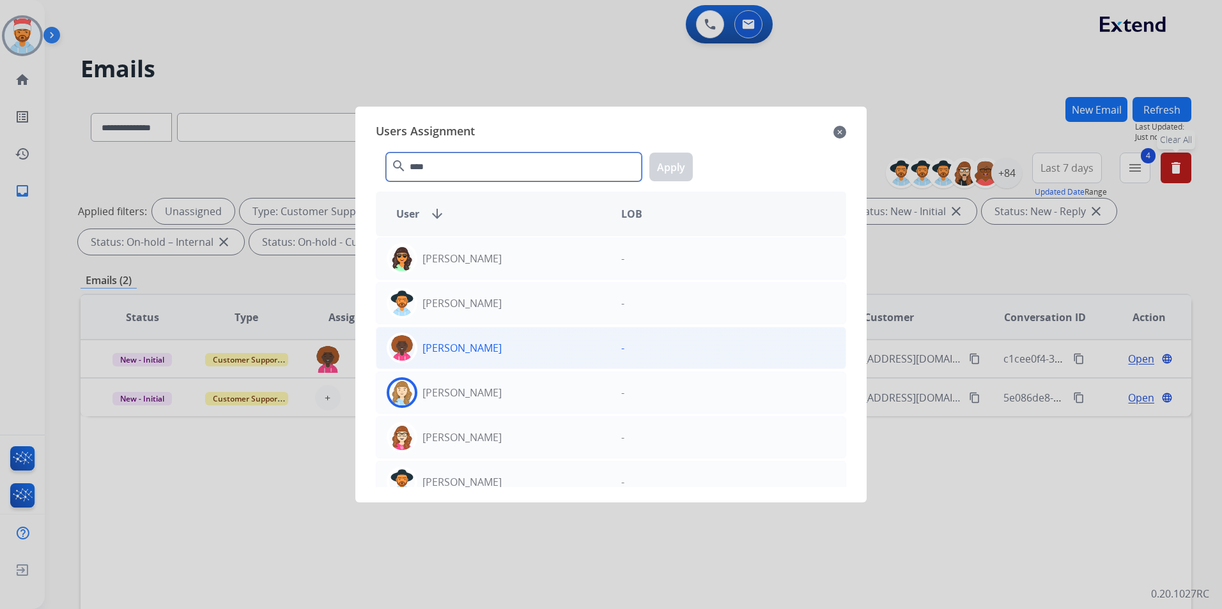
type input "****"
drag, startPoint x: 473, startPoint y: 360, endPoint x: 479, endPoint y: 355, distance: 7.2
click at [473, 360] on div "[PERSON_NAME]" at bounding box center [493, 348] width 234 height 31
click at [668, 160] on button "Apply" at bounding box center [670, 167] width 43 height 29
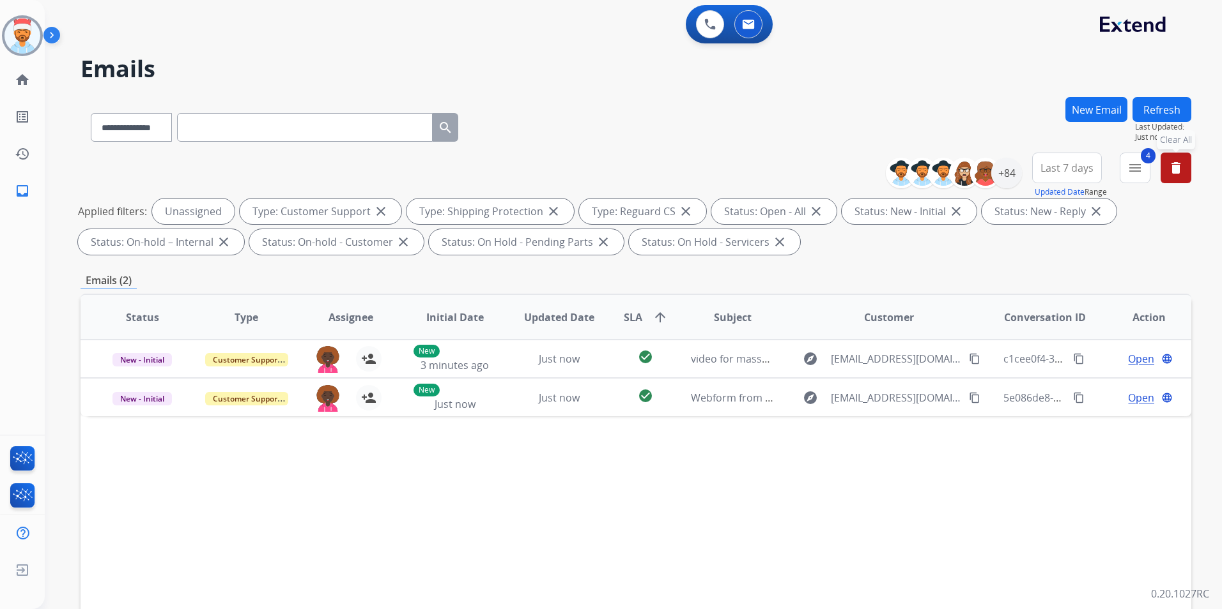
click at [913, 260] on div "**********" at bounding box center [635, 442] width 1110 height 691
click at [1181, 115] on button "Refresh" at bounding box center [1161, 109] width 59 height 25
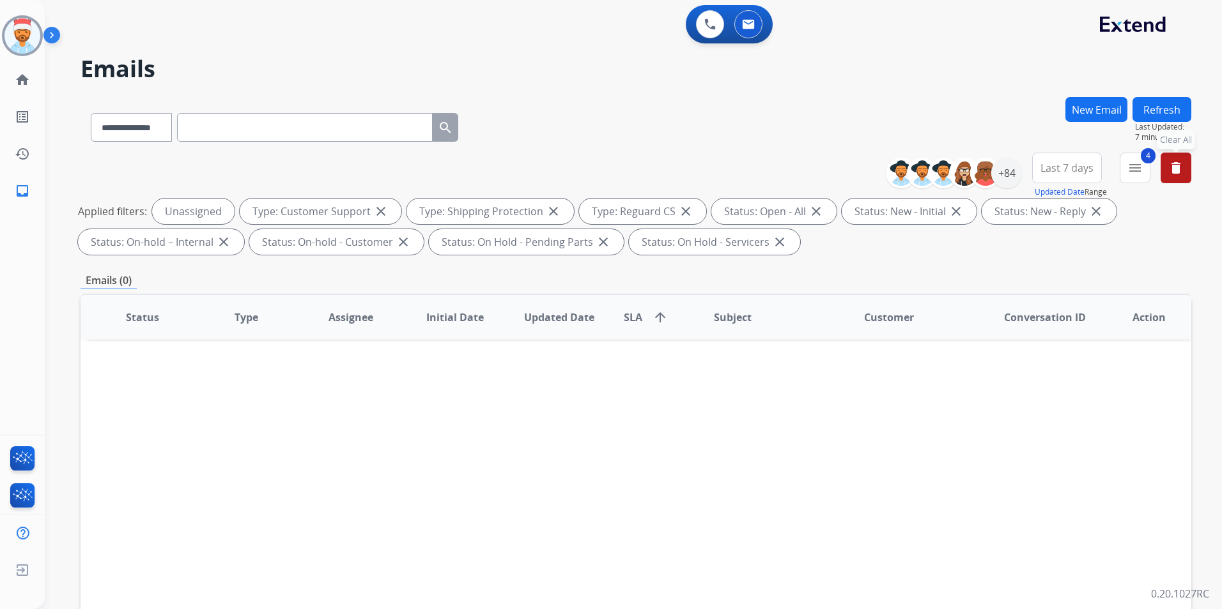
click at [1174, 107] on button "Refresh" at bounding box center [1161, 109] width 59 height 25
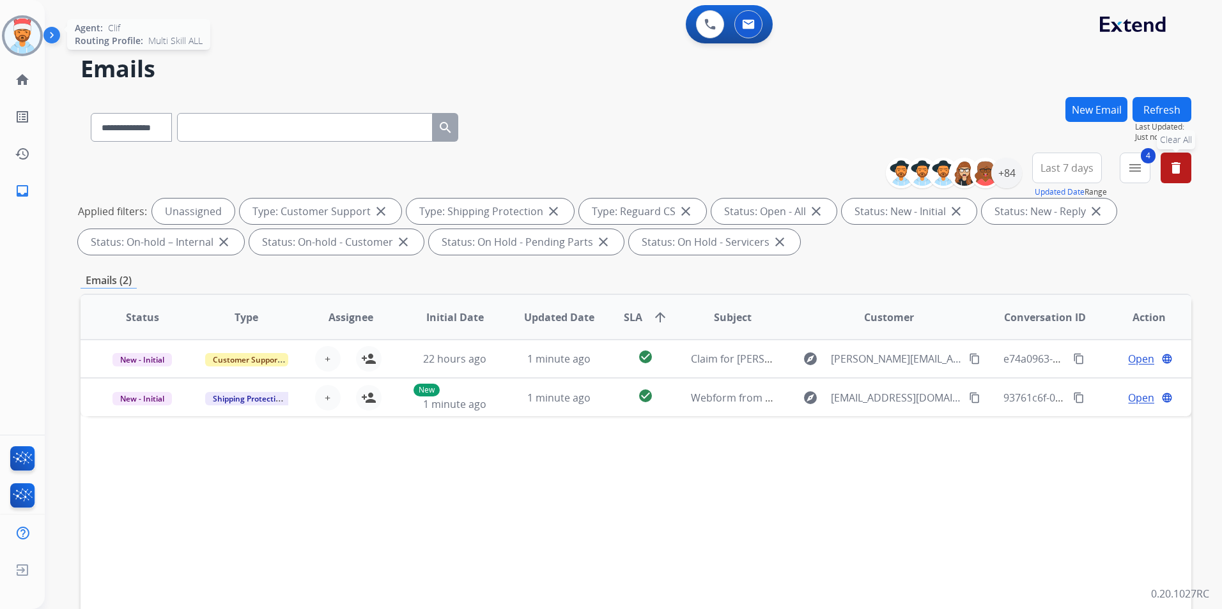
click at [16, 32] on img at bounding box center [22, 36] width 36 height 36
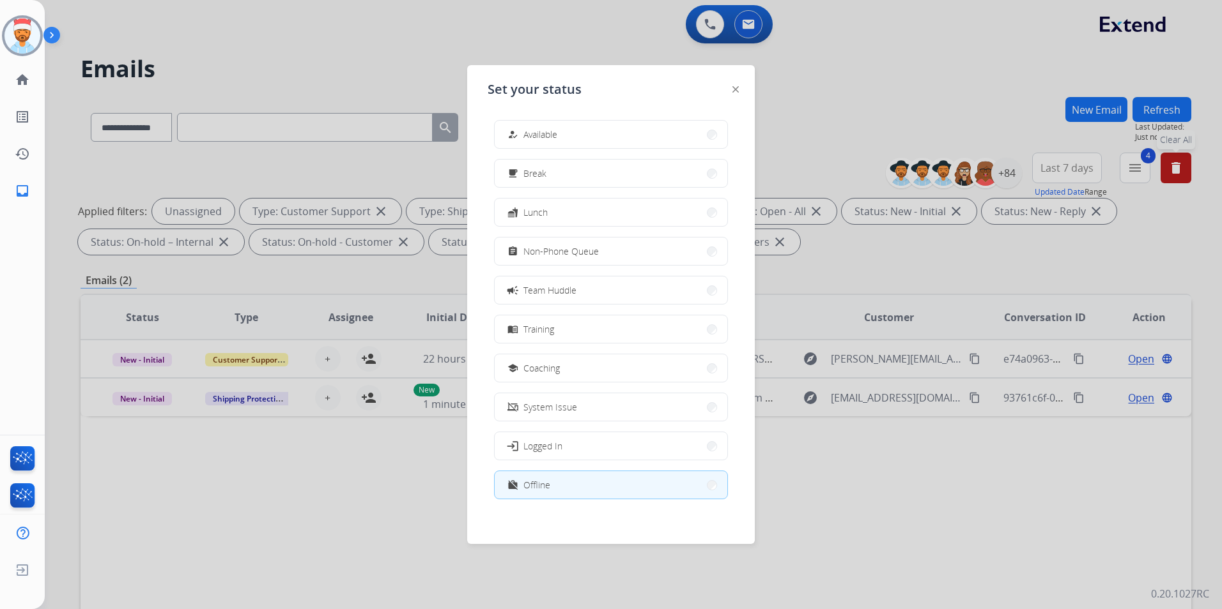
click at [266, 68] on div at bounding box center [611, 304] width 1222 height 609
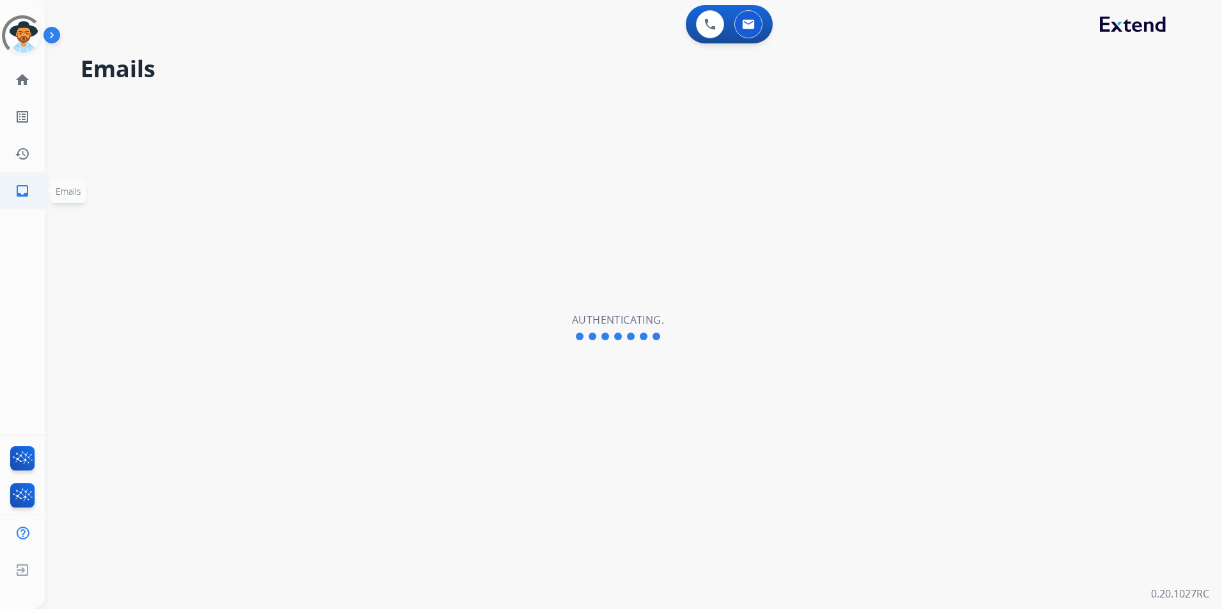
drag, startPoint x: 18, startPoint y: 184, endPoint x: 22, endPoint y: 193, distance: 10.0
click at [19, 184] on mat-icon "inbox" at bounding box center [22, 190] width 15 height 15
click at [27, 80] on mat-icon "home" at bounding box center [22, 79] width 15 height 15
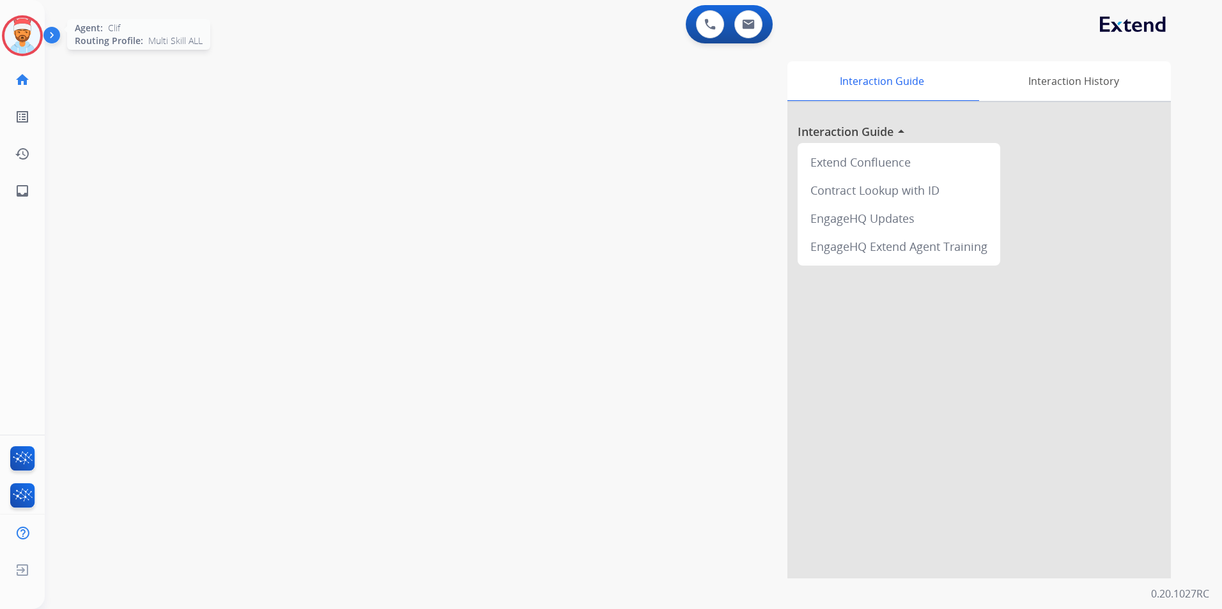
click at [33, 26] on img at bounding box center [22, 36] width 36 height 36
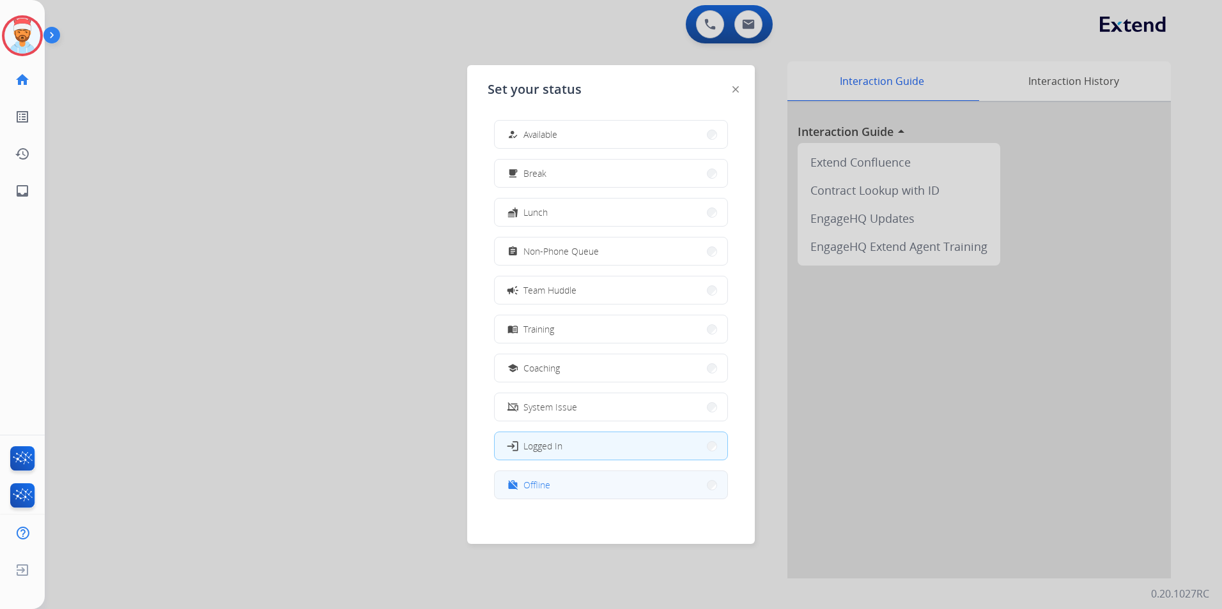
click at [560, 479] on button "work_off Offline" at bounding box center [610, 484] width 233 height 27
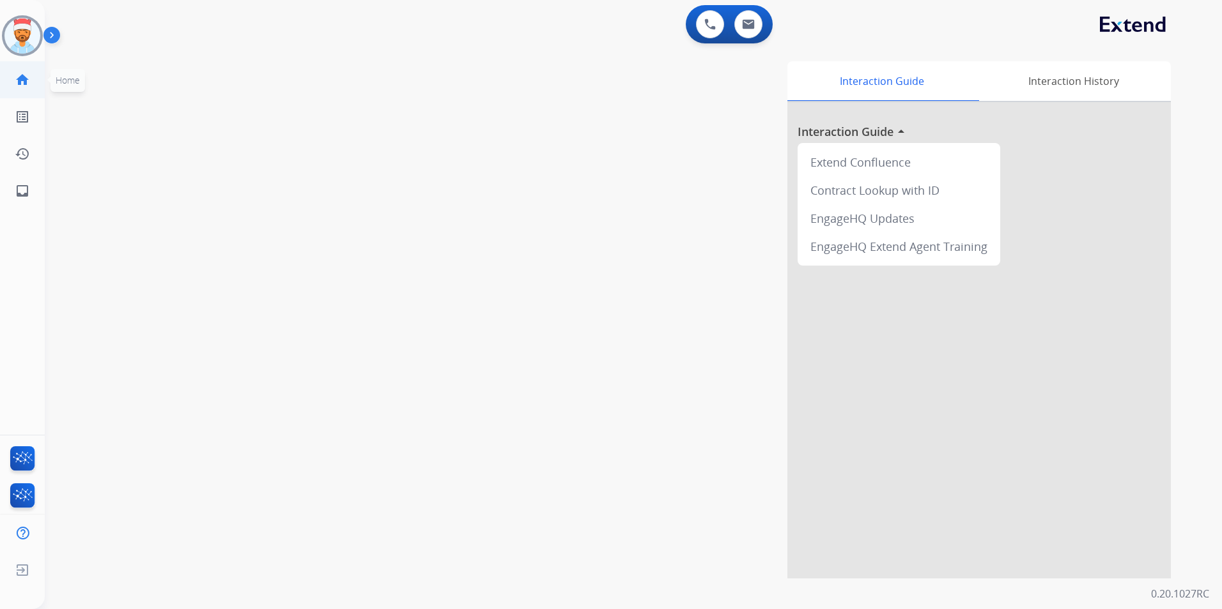
click at [19, 80] on mat-icon "home" at bounding box center [22, 79] width 15 height 15
click at [17, 202] on link "inbox Emails" at bounding box center [22, 191] width 36 height 36
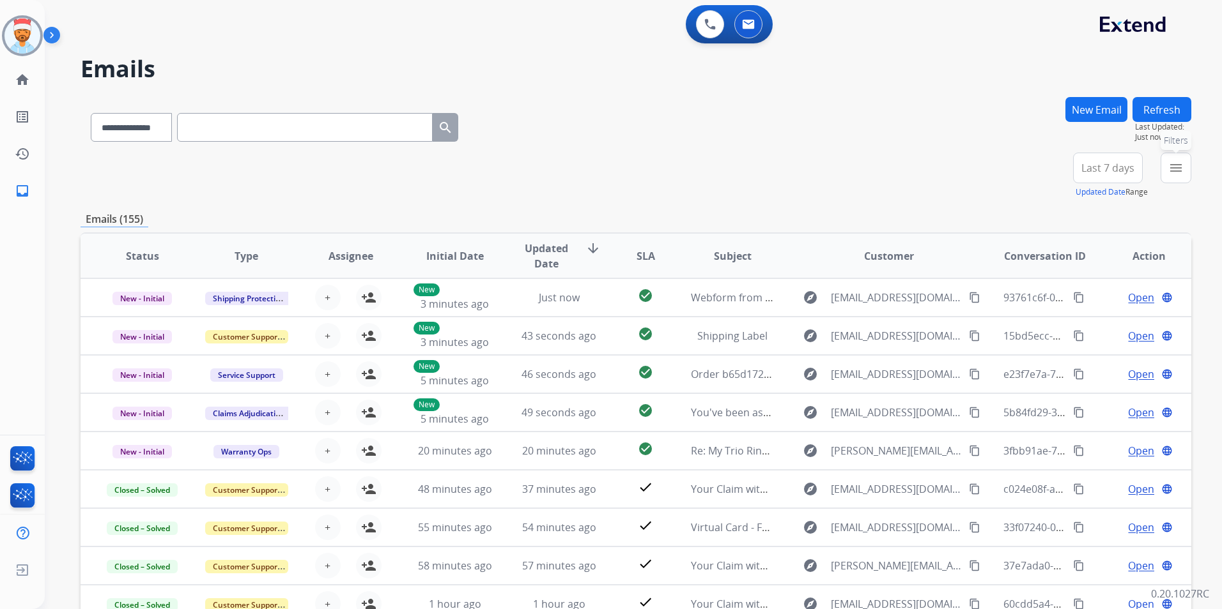
click at [1177, 165] on mat-icon "menu" at bounding box center [1175, 167] width 15 height 15
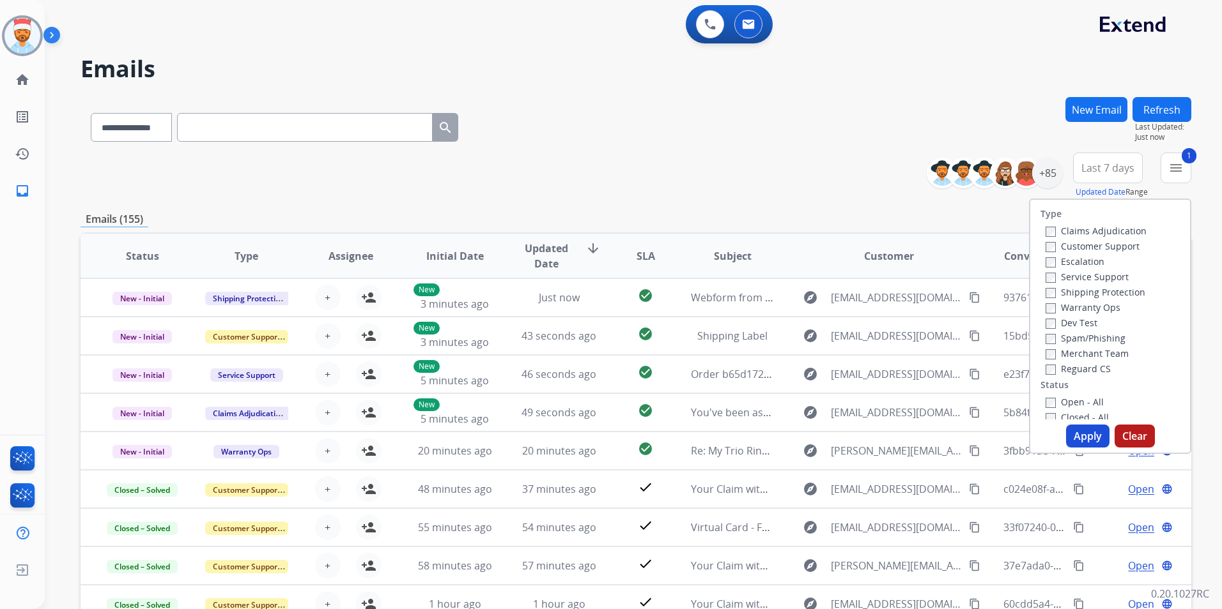
click at [1045, 300] on div "Warranty Ops" at bounding box center [1095, 307] width 101 height 15
click at [1044, 180] on div "+85" at bounding box center [1047, 173] width 31 height 31
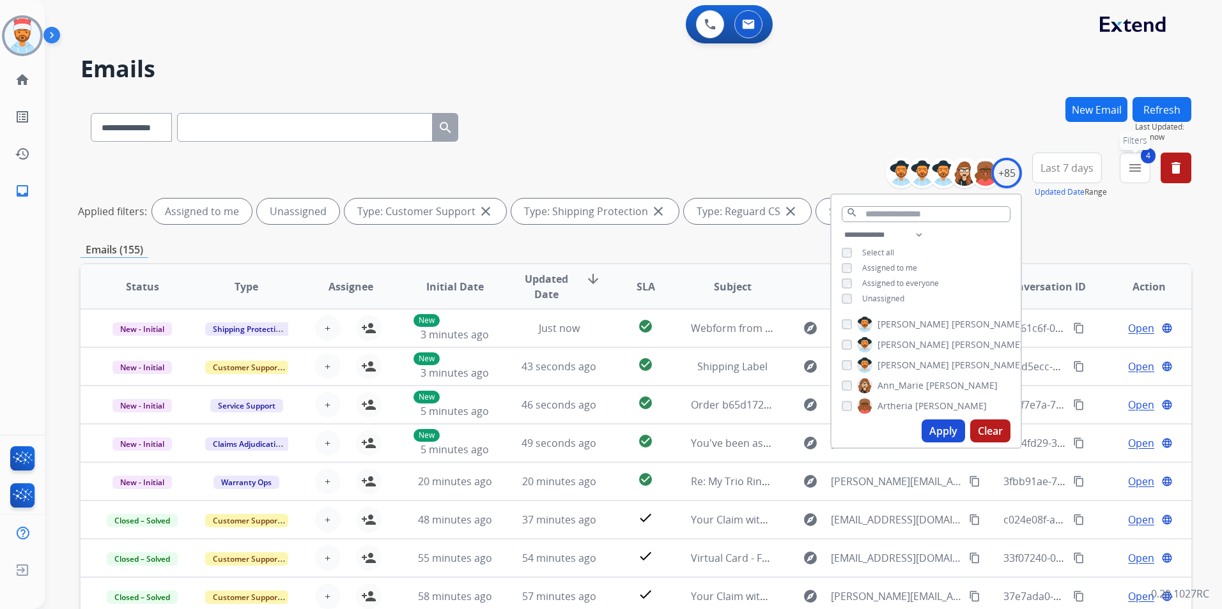
drag, startPoint x: 1134, startPoint y: 171, endPoint x: 1119, endPoint y: 196, distance: 28.9
click at [1134, 172] on mat-icon "menu" at bounding box center [1134, 167] width 15 height 15
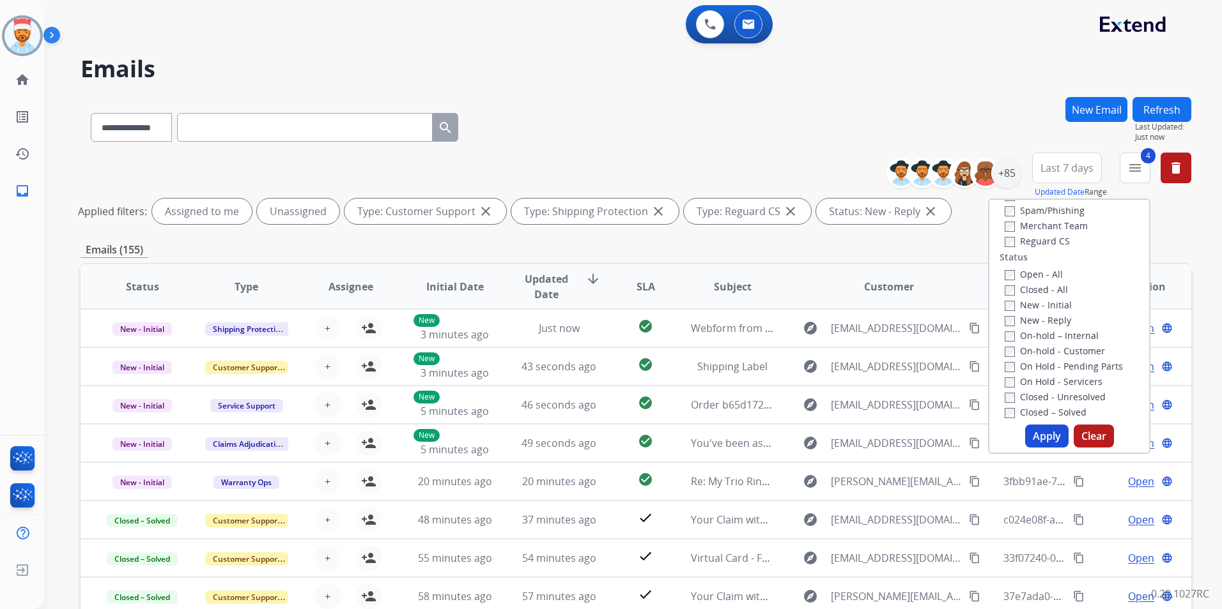
click at [1048, 433] on button "Apply" at bounding box center [1046, 436] width 43 height 23
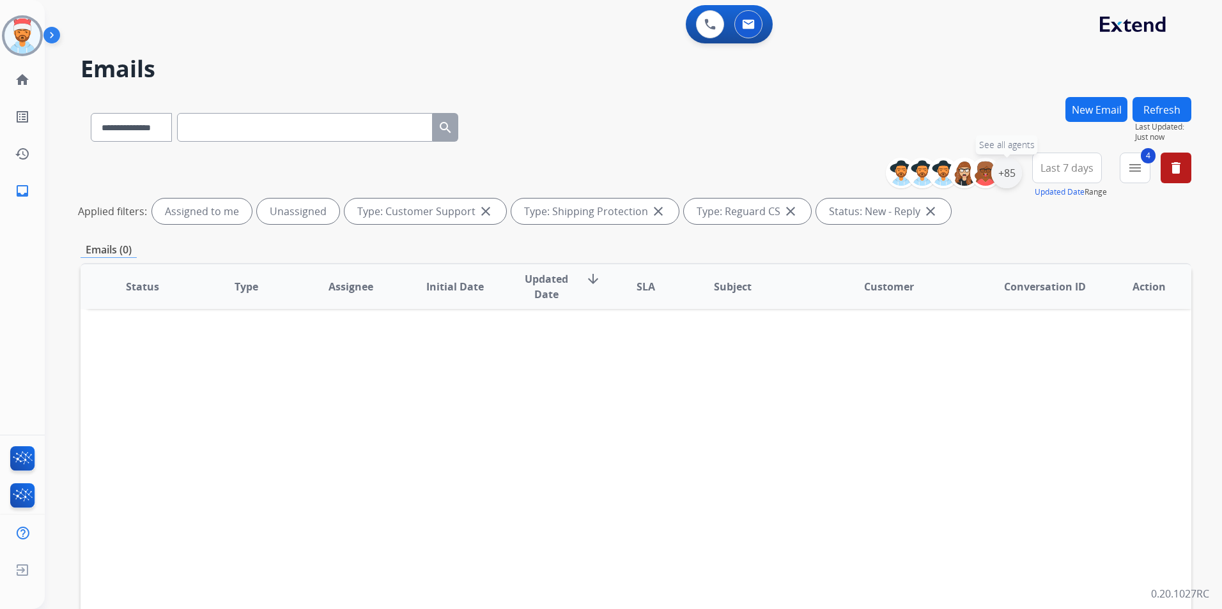
click at [1008, 168] on div "+85" at bounding box center [1006, 173] width 31 height 31
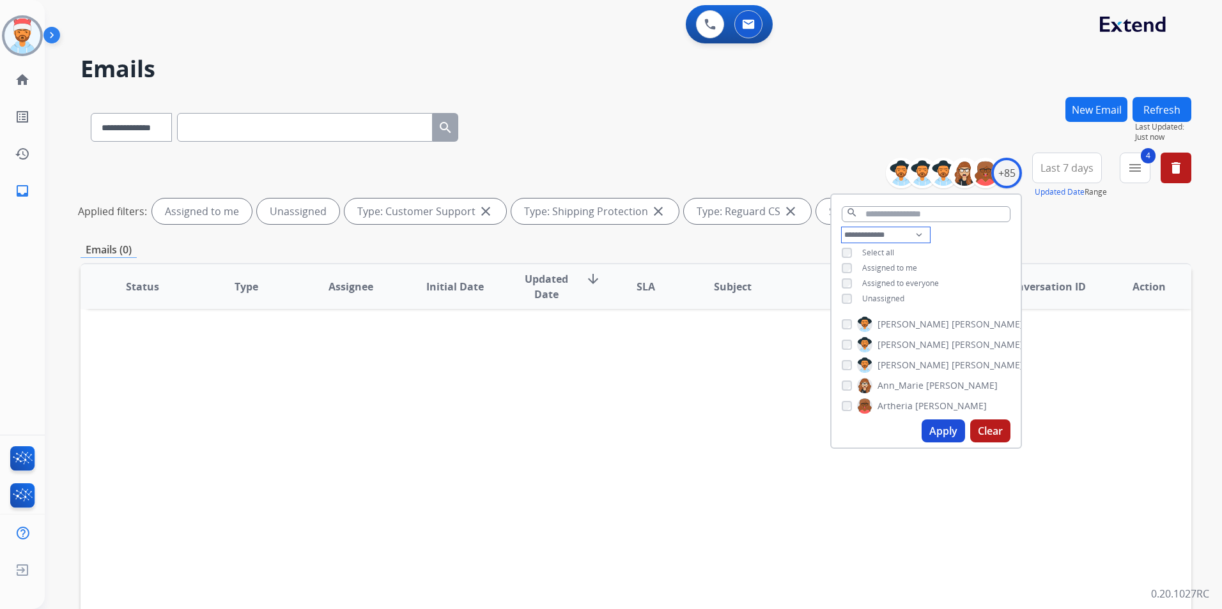
click at [860, 235] on select "**********" at bounding box center [885, 234] width 88 height 15
select select "**********"
click at [841, 227] on select "**********" at bounding box center [885, 234] width 88 height 15
click at [931, 432] on button "Apply" at bounding box center [942, 431] width 43 height 23
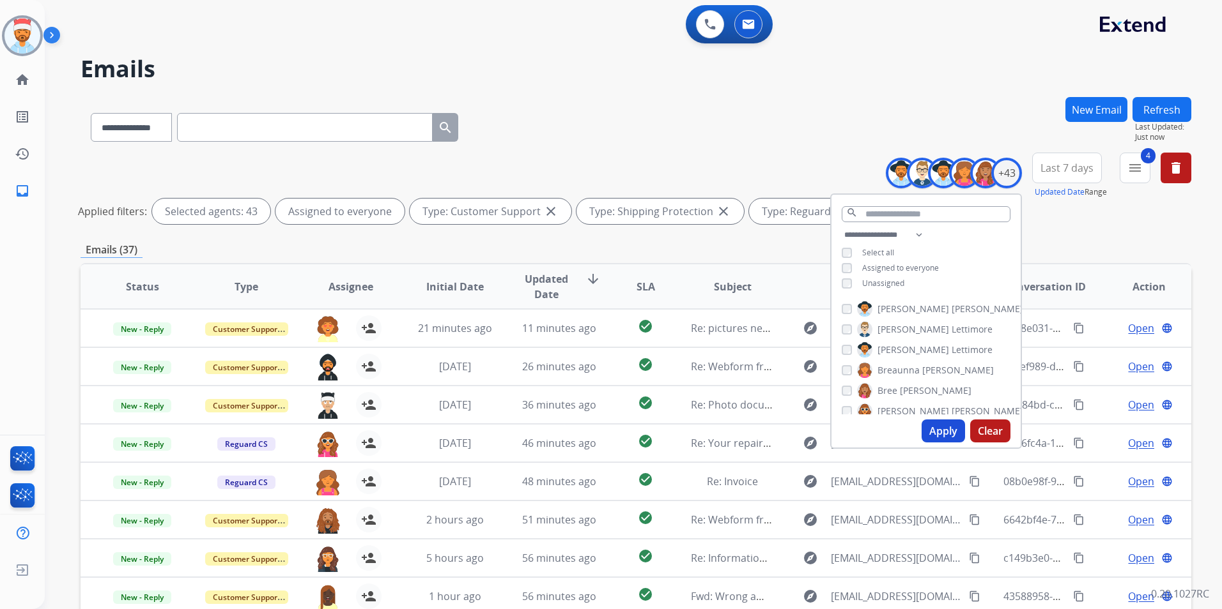
click at [690, 141] on div "**********" at bounding box center [635, 125] width 1110 height 56
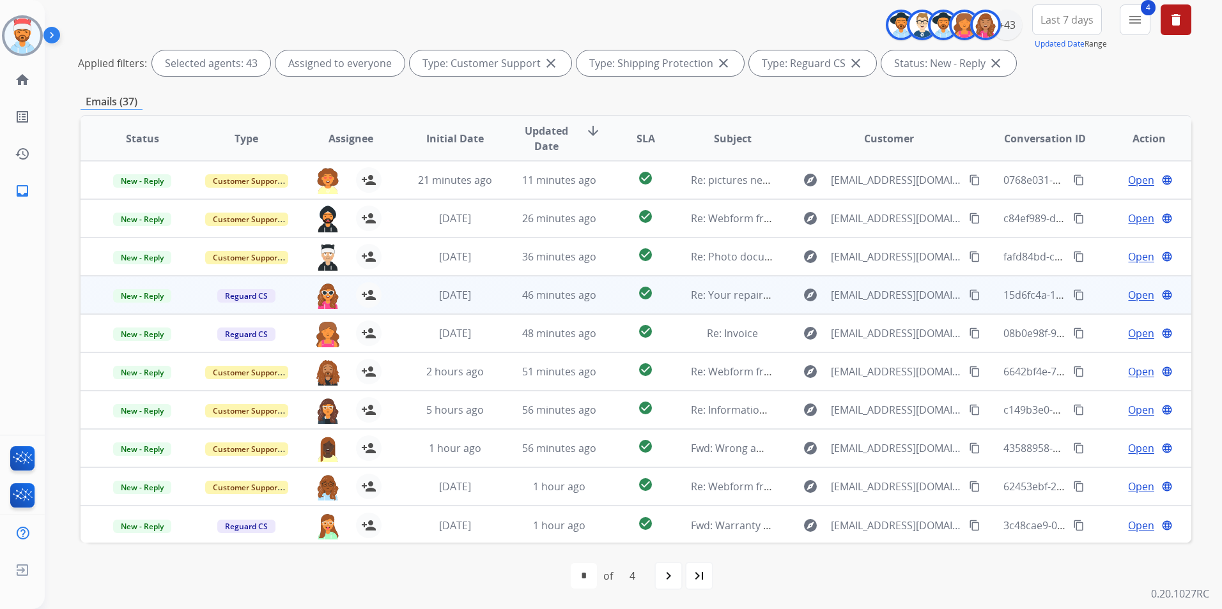
scroll to position [1, 0]
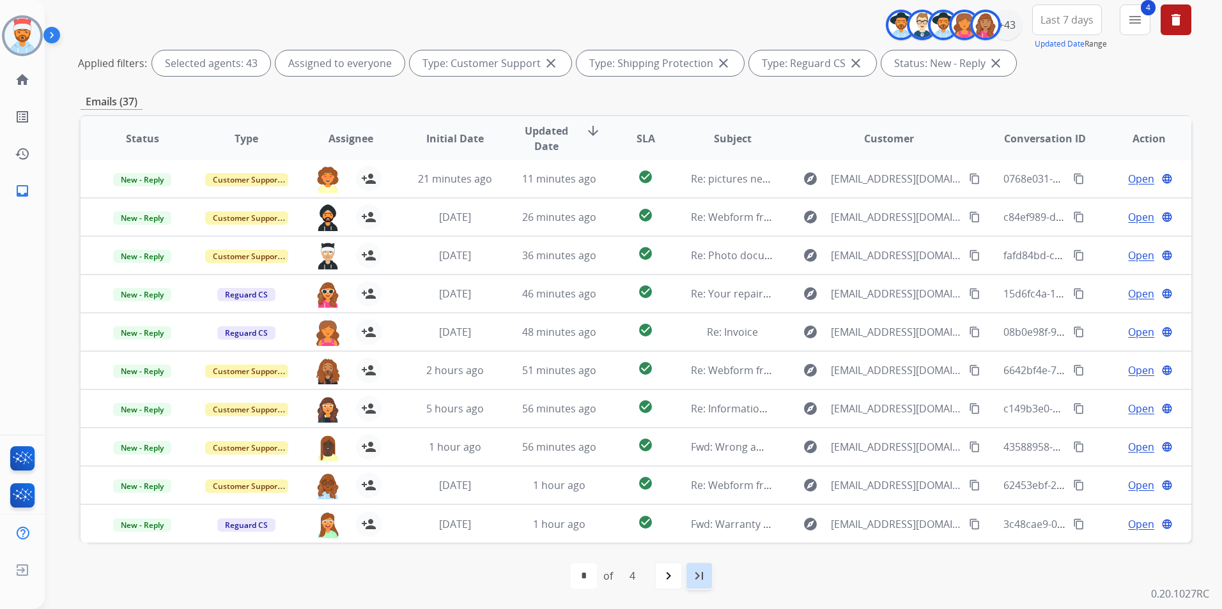
click at [701, 579] on mat-icon "last_page" at bounding box center [698, 576] width 15 height 15
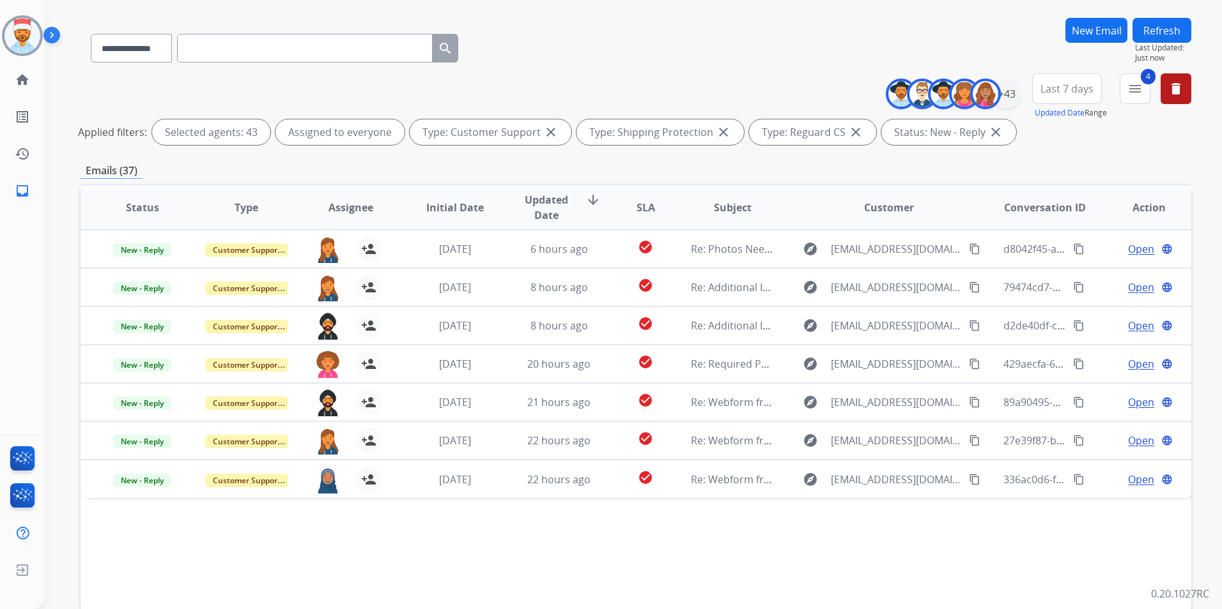
scroll to position [128, 0]
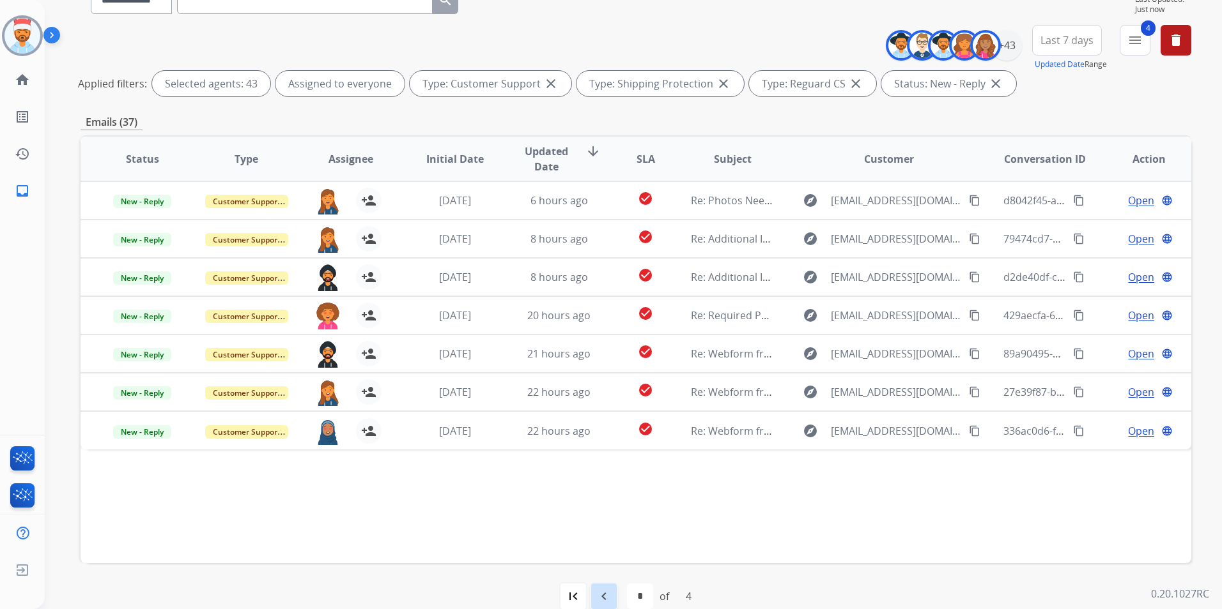
click at [609, 590] on mat-icon "navigate_before" at bounding box center [603, 596] width 15 height 15
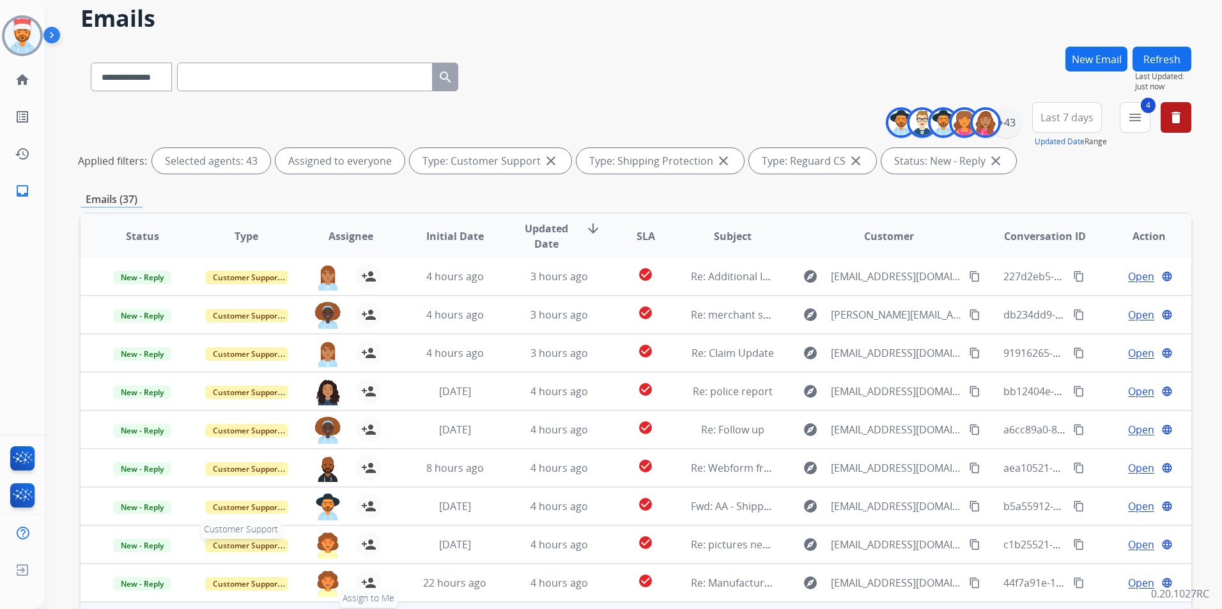
scroll to position [148, 0]
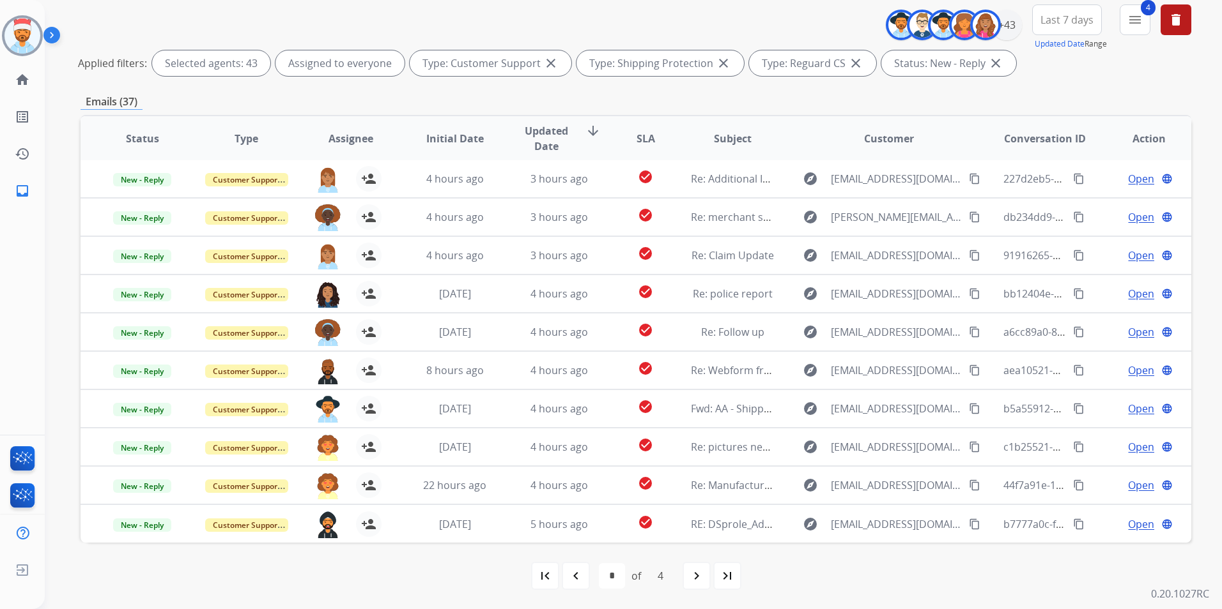
click at [577, 569] on mat-icon "navigate_before" at bounding box center [575, 576] width 15 height 15
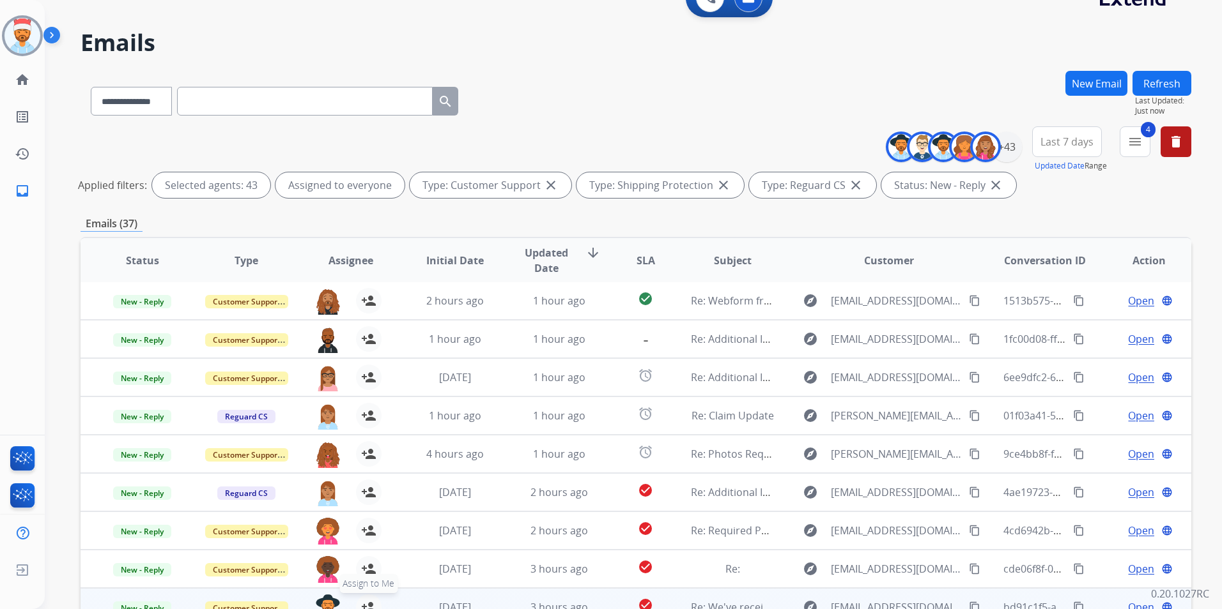
scroll to position [128, 0]
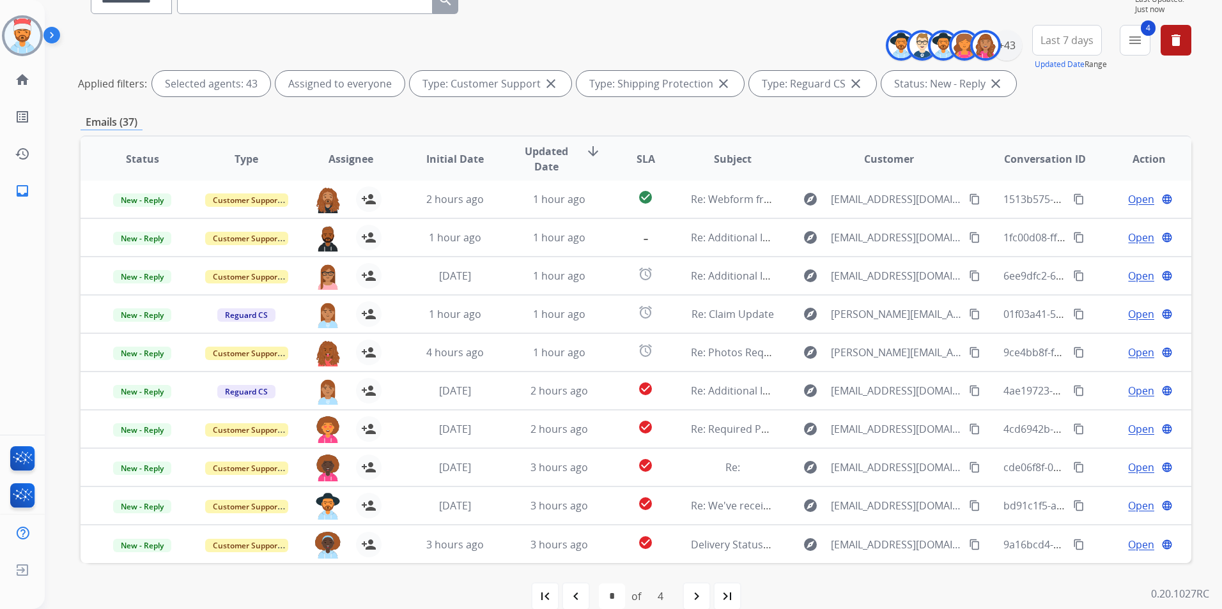
click at [404, 574] on div "first_page navigate_before * * * * of 4 navigate_next last_page" at bounding box center [635, 596] width 1110 height 66
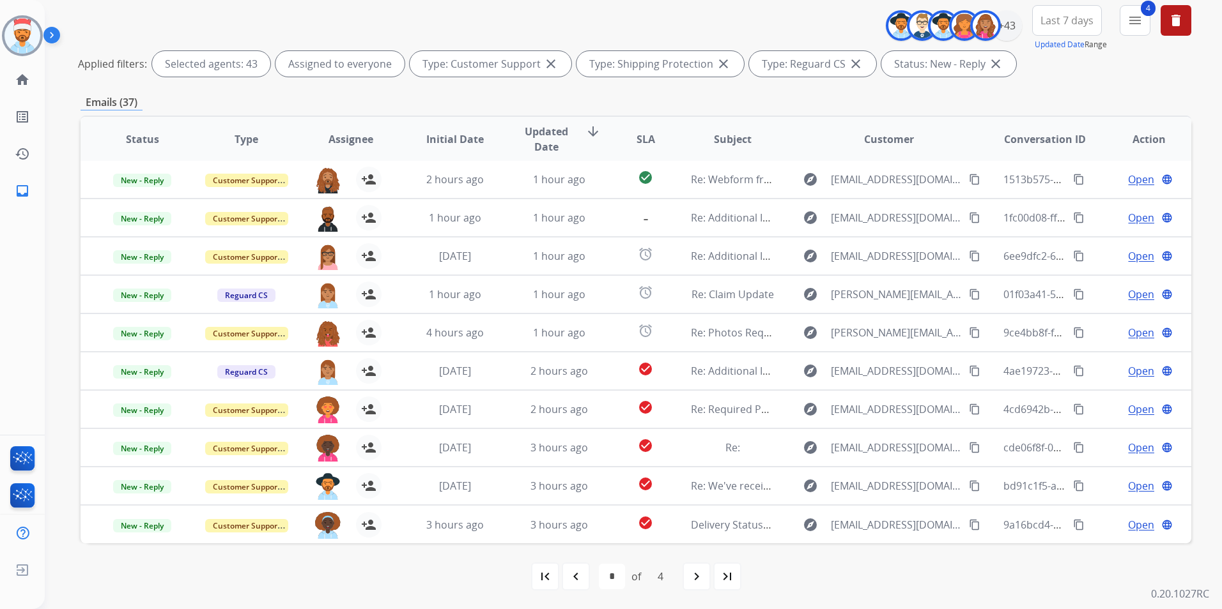
scroll to position [148, 0]
click at [731, 576] on mat-icon "last_page" at bounding box center [726, 576] width 15 height 15
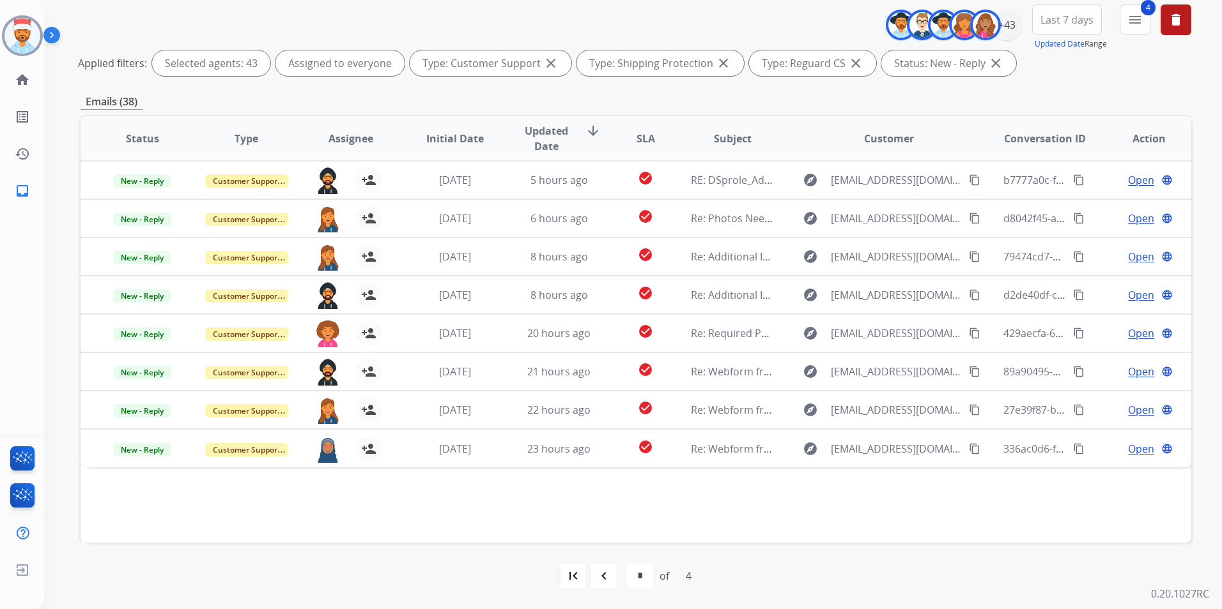
click at [602, 575] on mat-icon "navigate_before" at bounding box center [603, 576] width 15 height 15
select select "*"
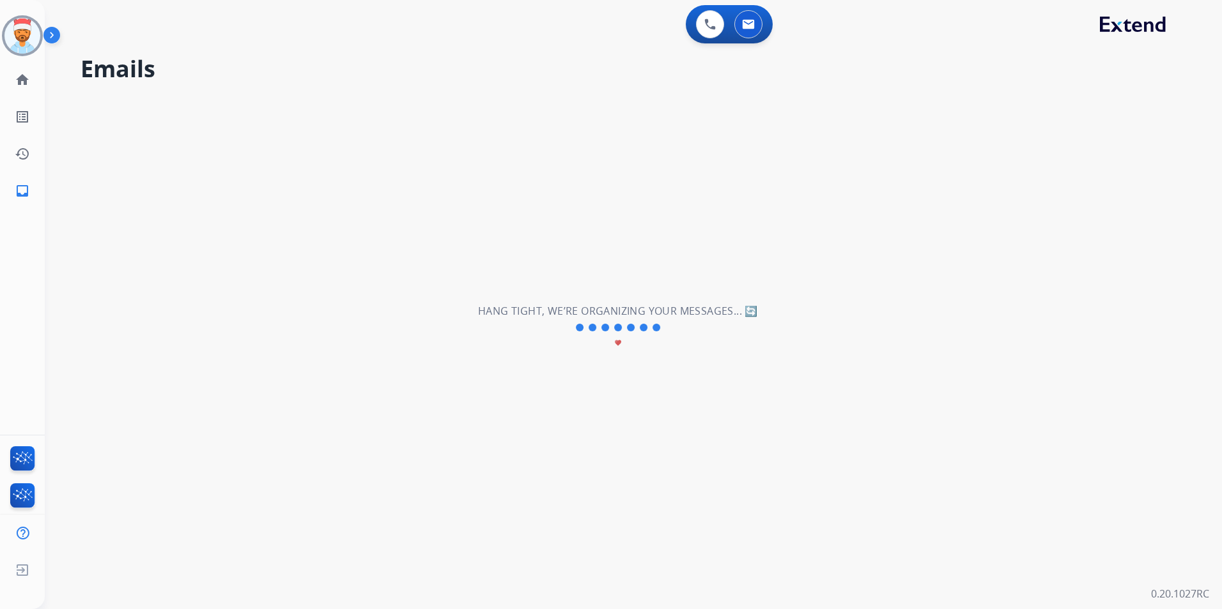
scroll to position [0, 0]
